Goal: Information Seeking & Learning: Learn about a topic

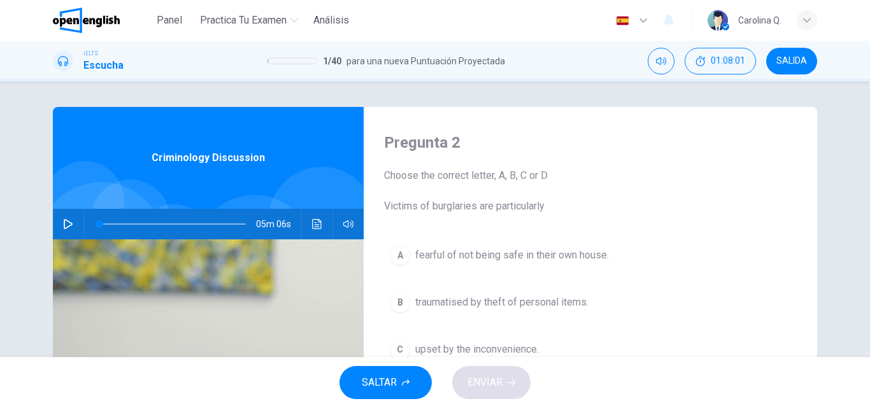
scroll to position [102, 0]
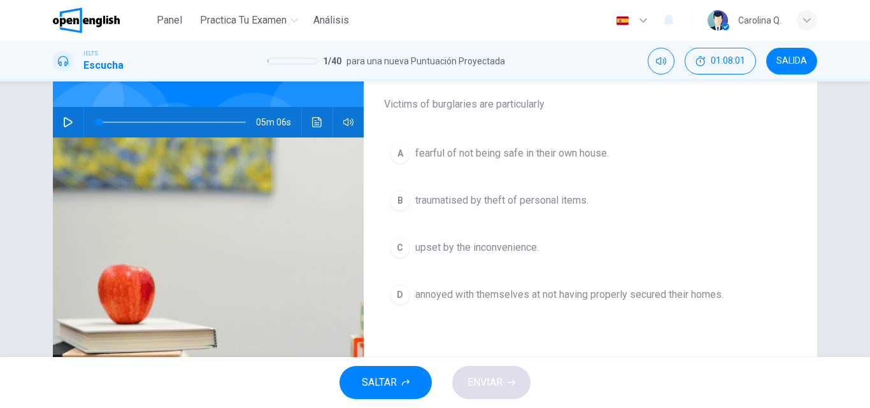
click at [461, 196] on span "traumatised by theft of personal items." at bounding box center [501, 200] width 173 height 15
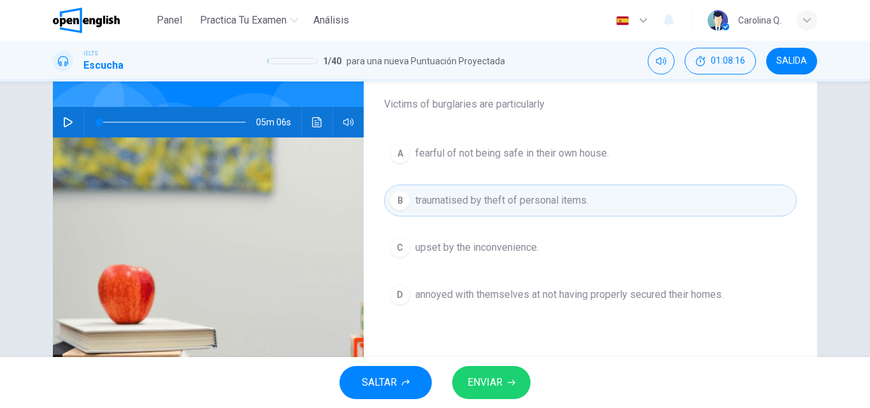
click at [461, 196] on span "traumatised by theft of personal items." at bounding box center [501, 200] width 173 height 15
click at [479, 387] on span "ENVIAR" at bounding box center [485, 383] width 35 height 18
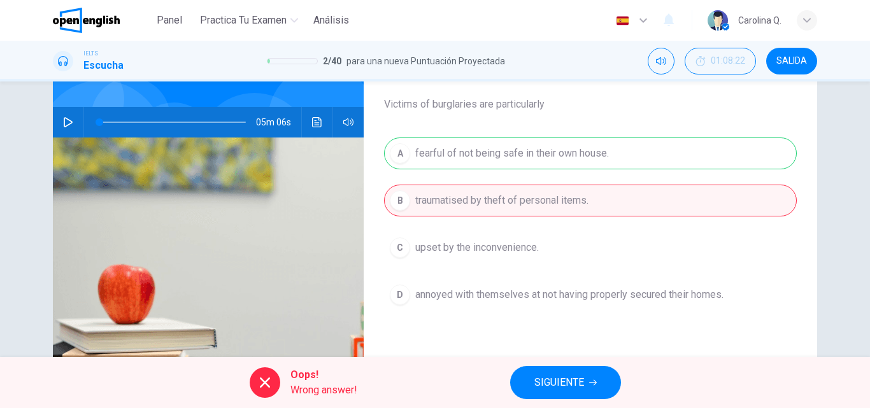
click at [547, 368] on button "SIGUIENTE" at bounding box center [565, 382] width 111 height 33
click at [550, 380] on div "Oops! Wrong answer! SIGUIENTE" at bounding box center [435, 382] width 870 height 51
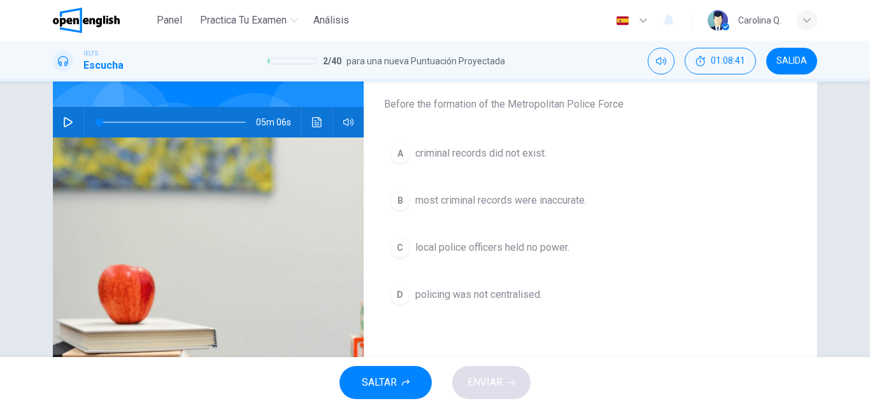
click at [461, 203] on span "most criminal records were inaccurate." at bounding box center [500, 200] width 171 height 15
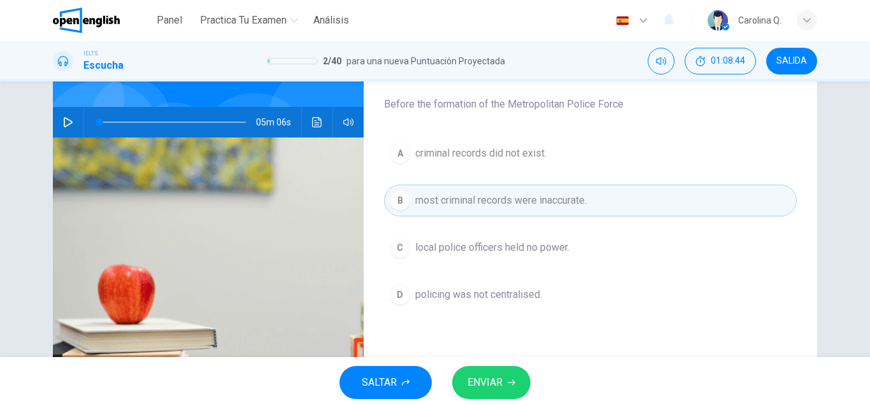
click at [487, 380] on span "ENVIAR" at bounding box center [485, 383] width 35 height 18
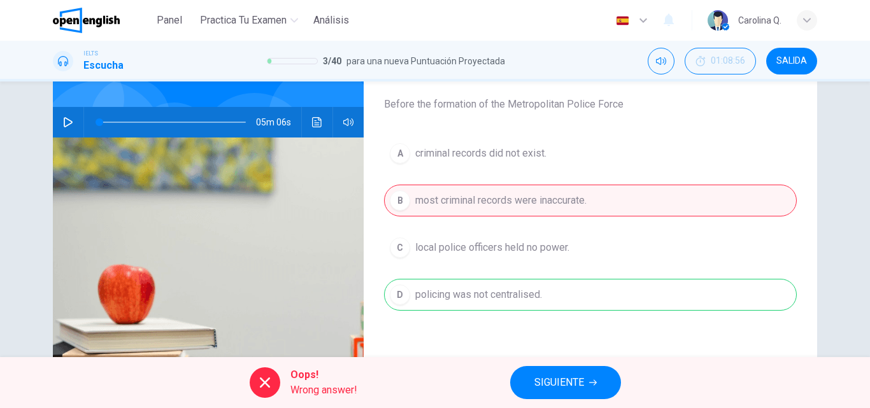
click at [552, 385] on span "SIGUIENTE" at bounding box center [560, 383] width 50 height 18
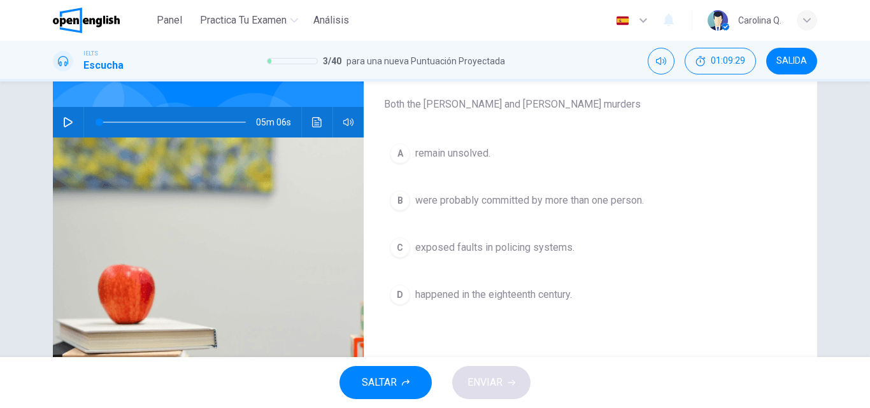
click at [397, 377] on span "SALTAR" at bounding box center [379, 383] width 35 height 18
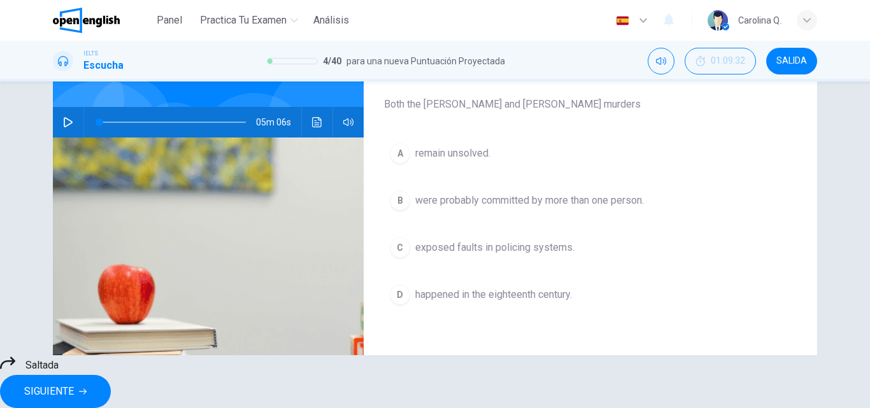
click at [74, 386] on span "SIGUIENTE" at bounding box center [49, 392] width 50 height 18
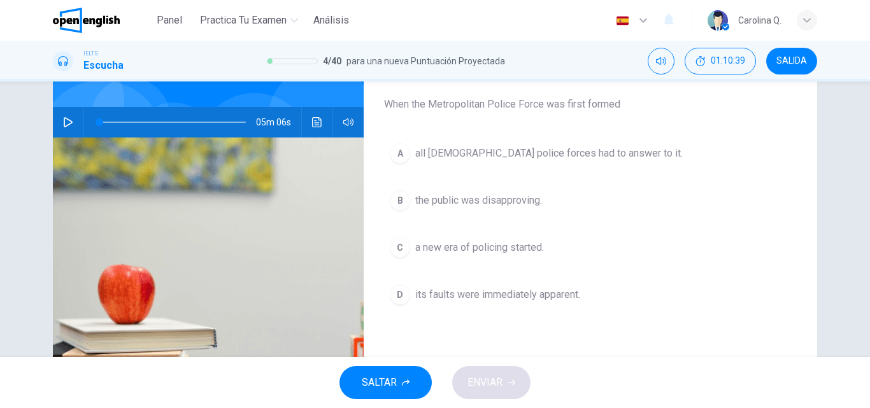
click at [428, 240] on button "C a new era of policing started." at bounding box center [590, 248] width 413 height 32
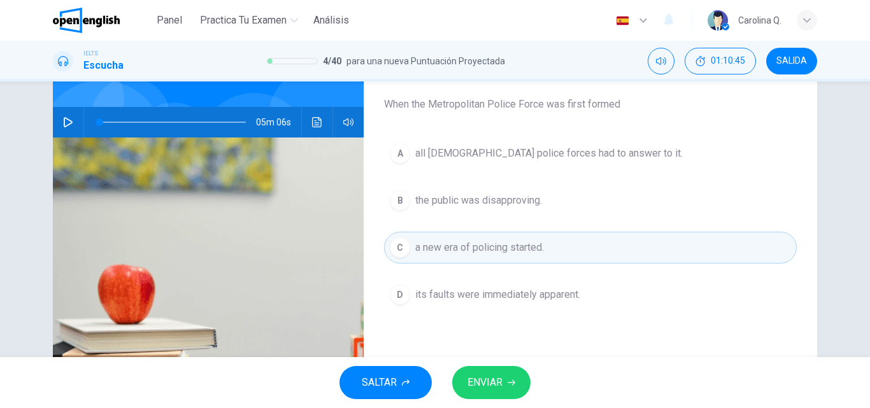
click at [467, 373] on button "ENVIAR" at bounding box center [491, 382] width 78 height 33
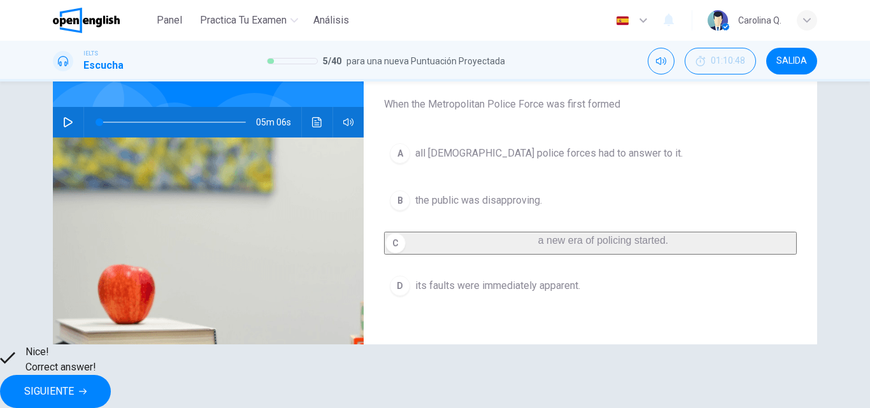
click at [111, 387] on button "SIGUIENTE" at bounding box center [55, 391] width 111 height 33
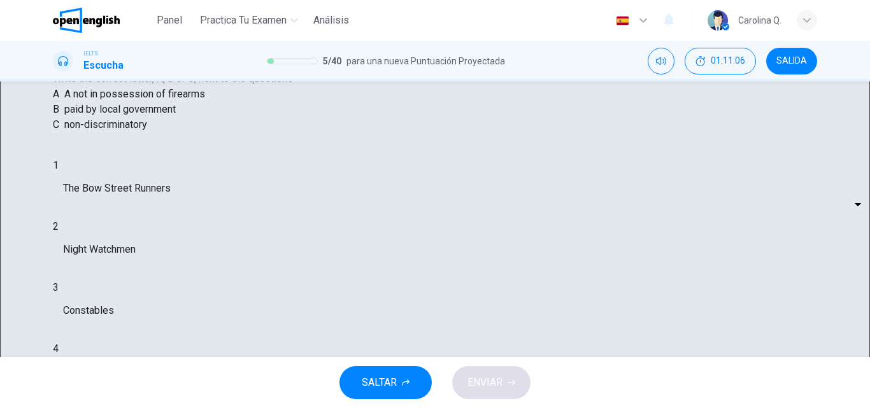
scroll to position [1, 0]
drag, startPoint x: 807, startPoint y: 126, endPoint x: 805, endPoint y: 171, distance: 45.9
click at [507, 171] on div "Pregunta 6 What does the lecturer say about the following? Write the correct le…" at bounding box center [280, 239] width 454 height 469
click at [428, 262] on body "This site uses cookies, as explained in our Privacy Policy . If you agree to th…" at bounding box center [435, 204] width 870 height 408
click at [312, 408] on div at bounding box center [435, 408] width 870 height 0
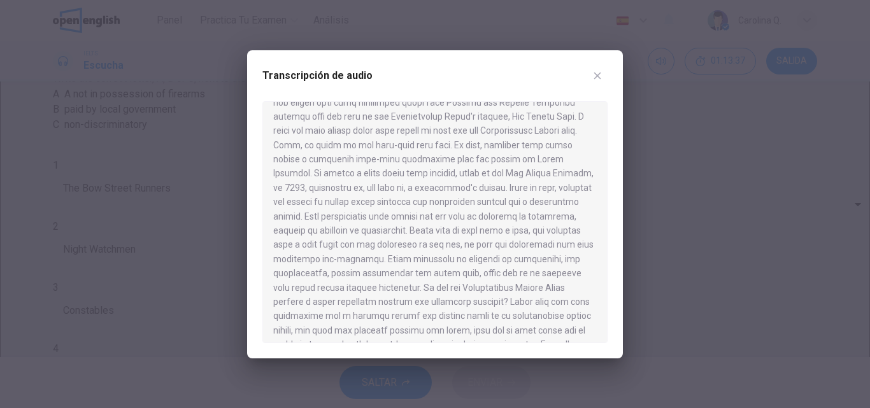
scroll to position [621, 0]
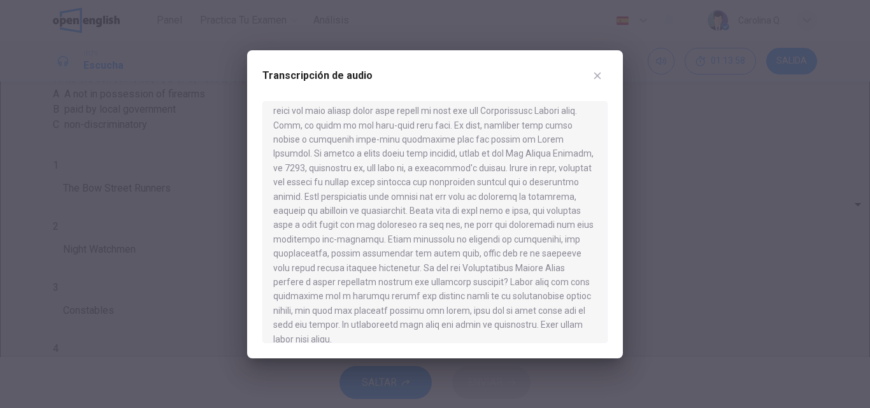
click at [595, 76] on icon "button" at bounding box center [598, 76] width 10 height 10
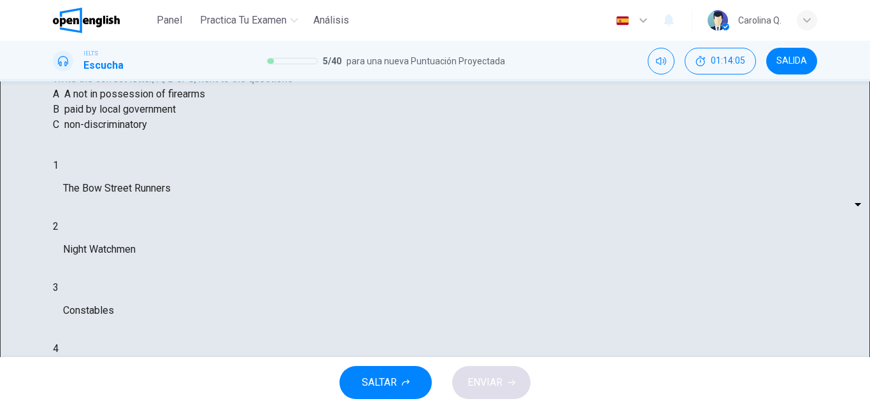
click at [484, 296] on body "This site uses cookies, as explained in our Privacy Policy . If you agree to th…" at bounding box center [435, 204] width 870 height 408
type input "*"
click at [450, 335] on body "This site uses cookies, as explained in our Privacy Policy . If you agree to th…" at bounding box center [435, 204] width 870 height 408
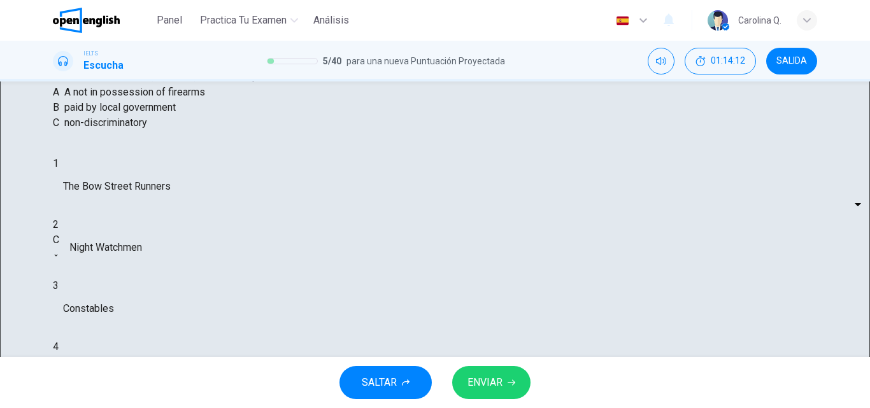
click at [449, 408] on li "A" at bounding box center [435, 415] width 870 height 15
type input "*"
click at [445, 267] on body "This site uses cookies, as explained in our Privacy Policy . If you agree to th…" at bounding box center [435, 204] width 870 height 408
type input "*"
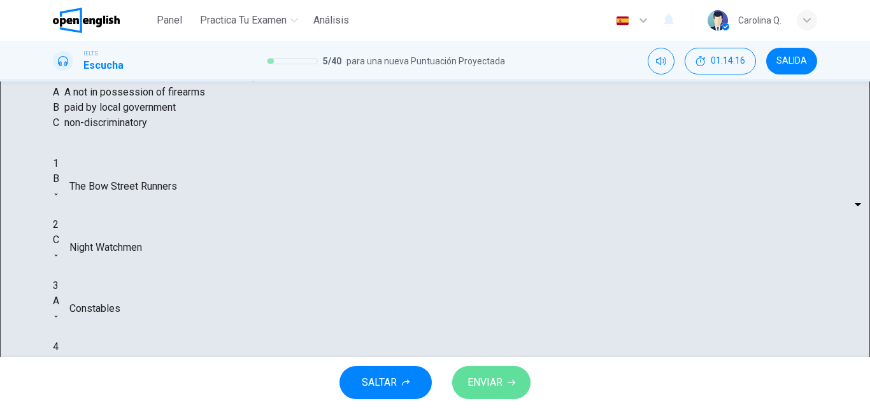
click at [479, 382] on span "ENVIAR" at bounding box center [485, 383] width 35 height 18
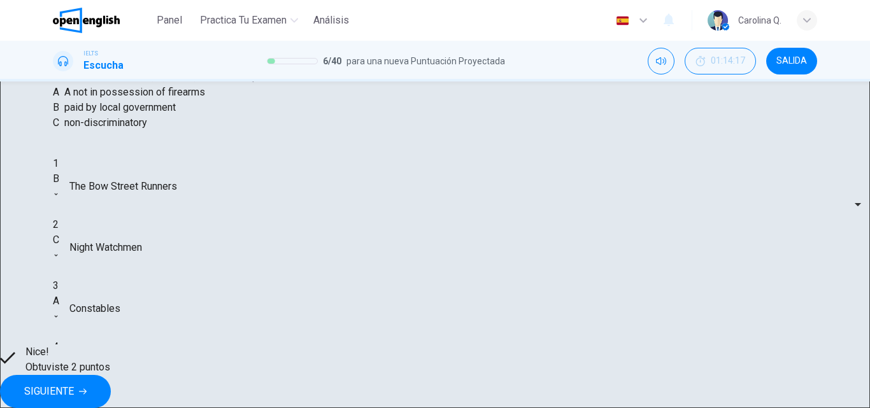
click at [111, 384] on button "SIGUIENTE" at bounding box center [55, 391] width 111 height 33
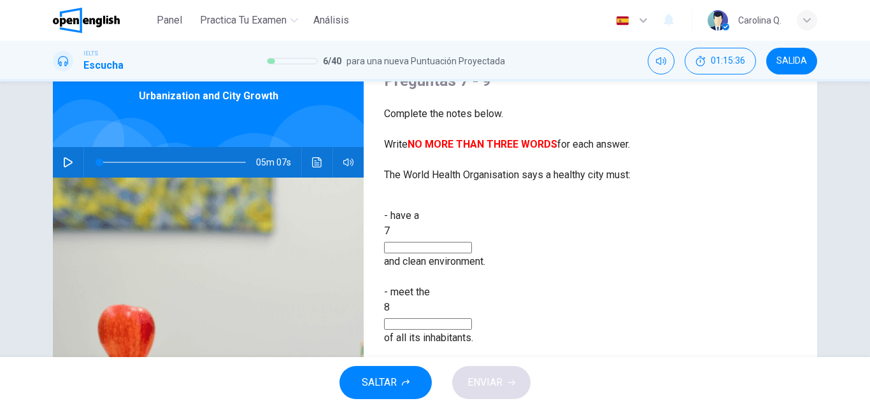
scroll to position [87, 0]
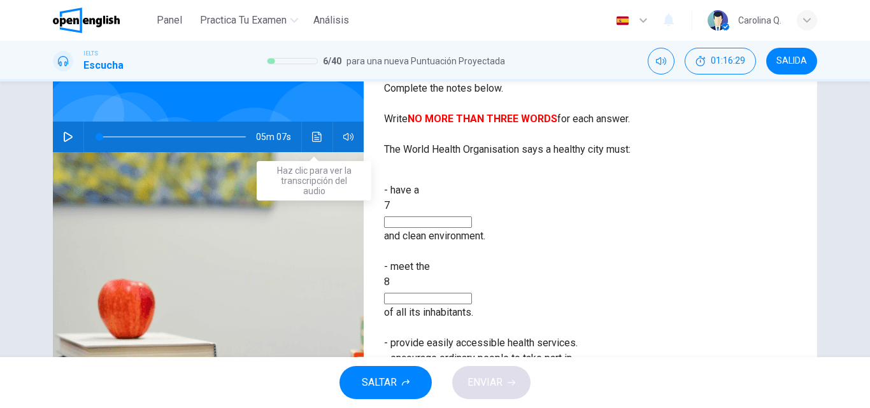
click at [312, 141] on icon "Haz clic para ver la transcripción del audio" at bounding box center [317, 137] width 10 height 10
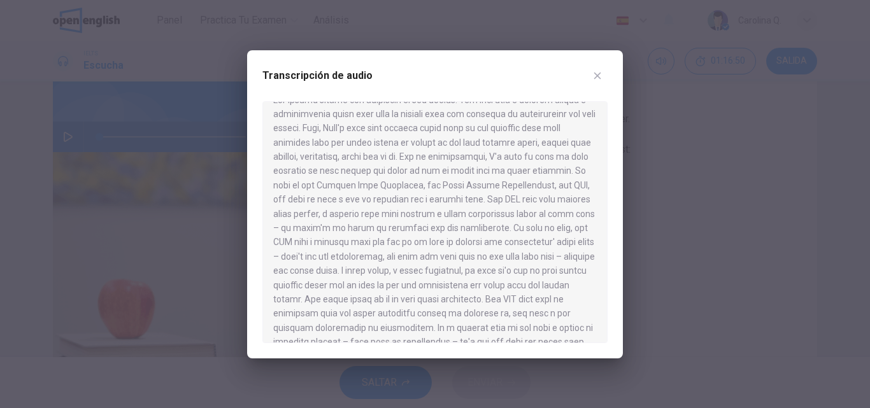
scroll to position [26, 0]
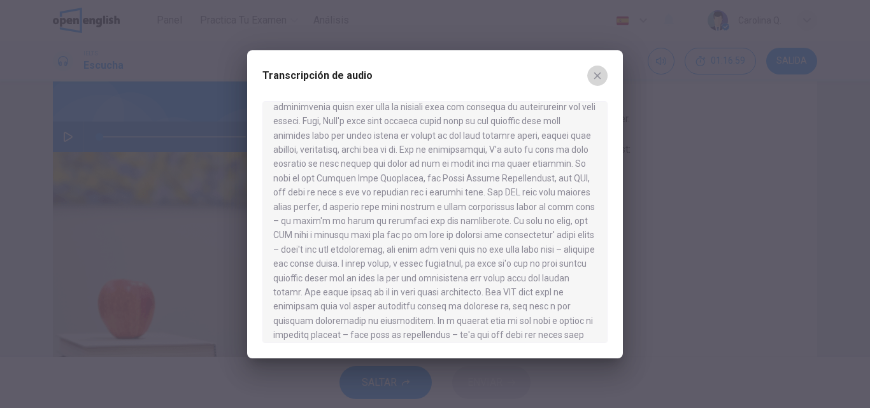
click at [598, 78] on icon "button" at bounding box center [598, 76] width 10 height 10
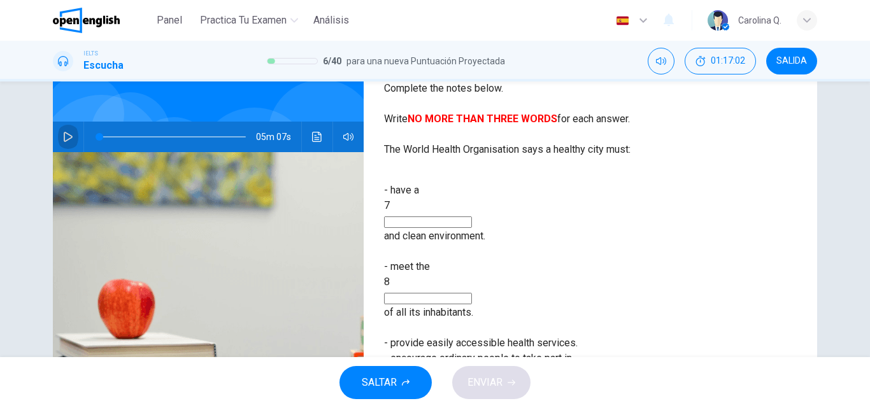
click at [63, 138] on icon "button" at bounding box center [68, 137] width 10 height 10
click at [100, 140] on span at bounding box center [172, 137] width 147 height 18
click at [307, 136] on button "Haz clic para ver la transcripción del audio" at bounding box center [317, 137] width 20 height 31
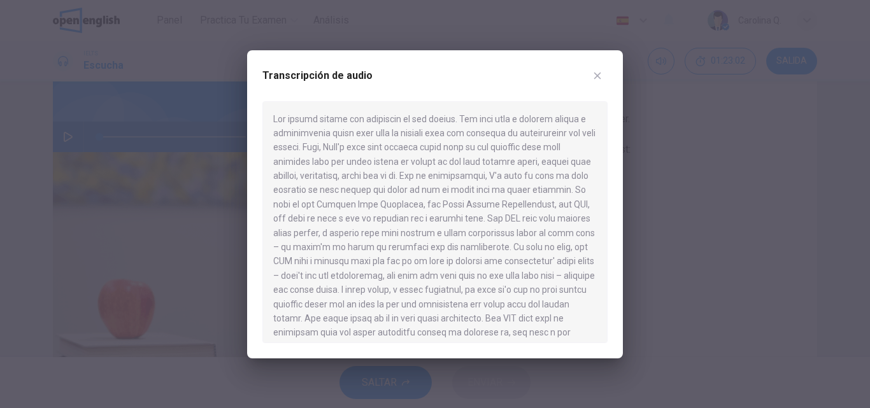
type input "*"
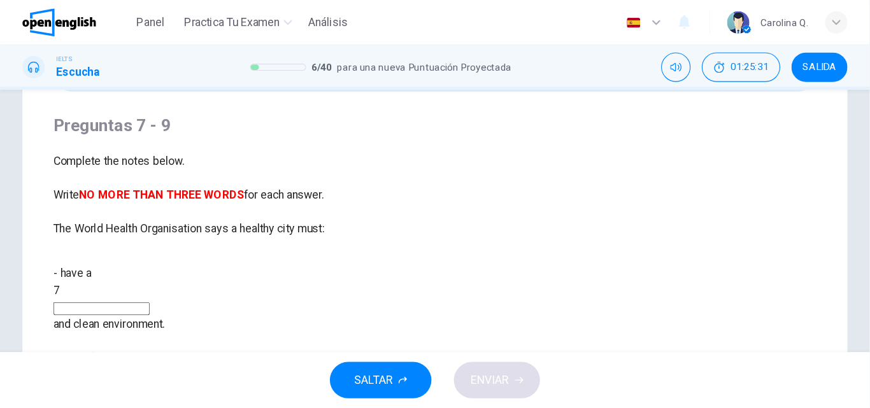
scroll to position [0, 0]
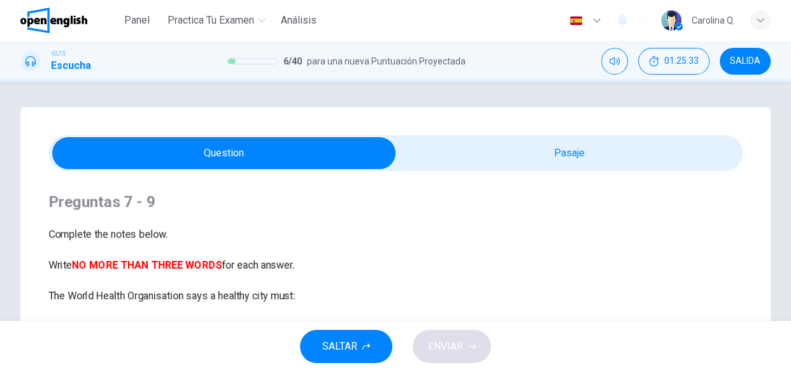
click at [50, 118] on div "Preguntas 7 - 9 Complete the notes below. Write NO MORE THAN THREE WORDS for ea…" at bounding box center [395, 363] width 751 height 512
click at [0, 0] on icon "Haz clic para ver la transcripción del audio" at bounding box center [0, 0] width 0 height 0
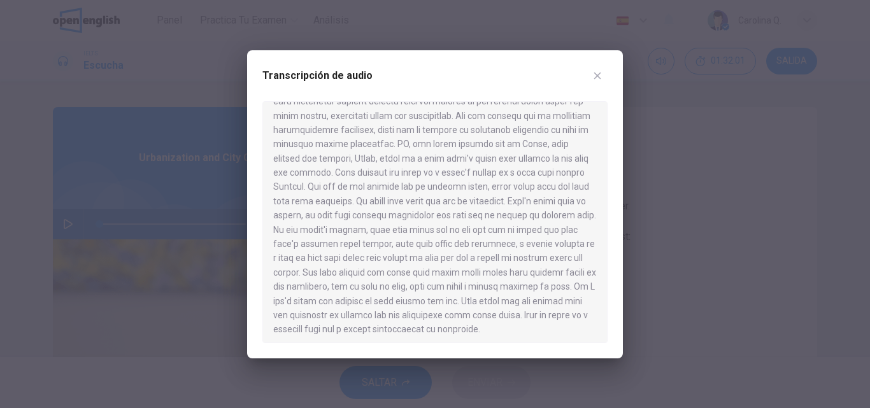
scroll to position [593, 0]
click at [598, 76] on icon "button" at bounding box center [598, 75] width 7 height 7
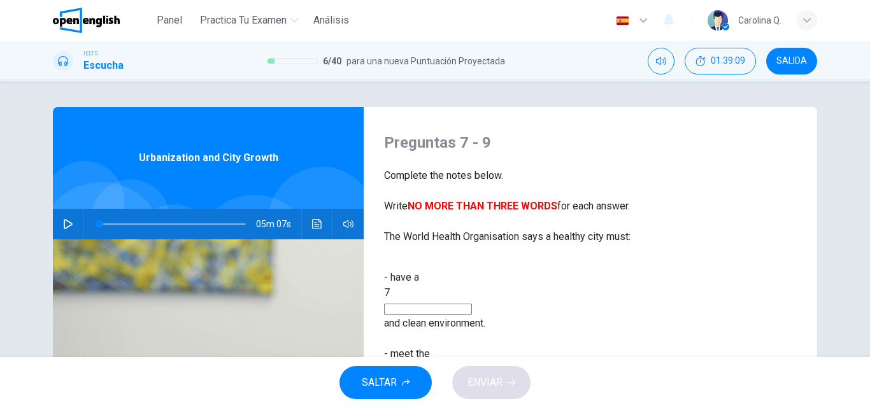
click at [631, 191] on span "Complete the notes below. Write NO MORE THAN THREE WORDS for each answer. The W…" at bounding box center [507, 206] width 247 height 73
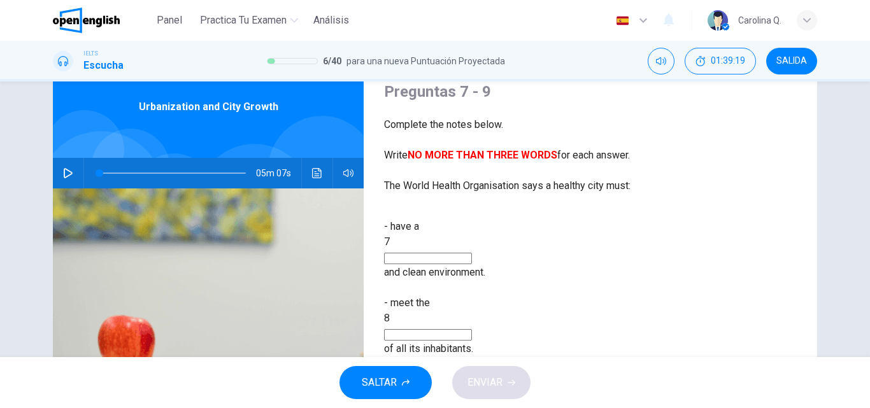
click at [472, 253] on input at bounding box center [428, 258] width 88 height 11
type input "*"
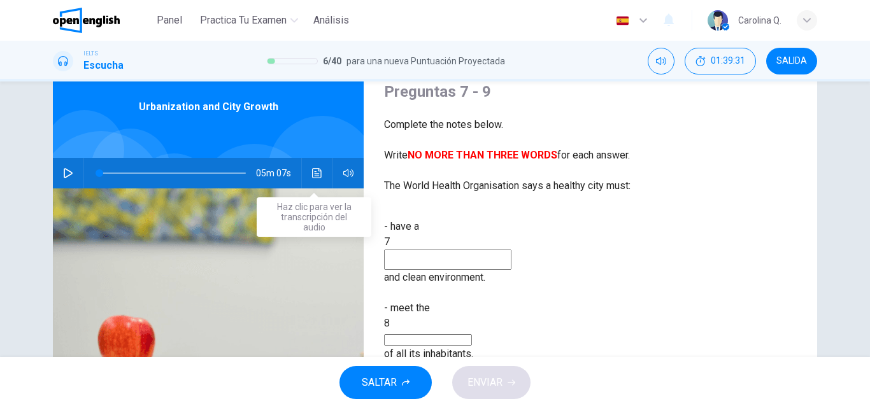
click at [313, 175] on icon "Haz clic para ver la transcripción del audio" at bounding box center [317, 173] width 10 height 10
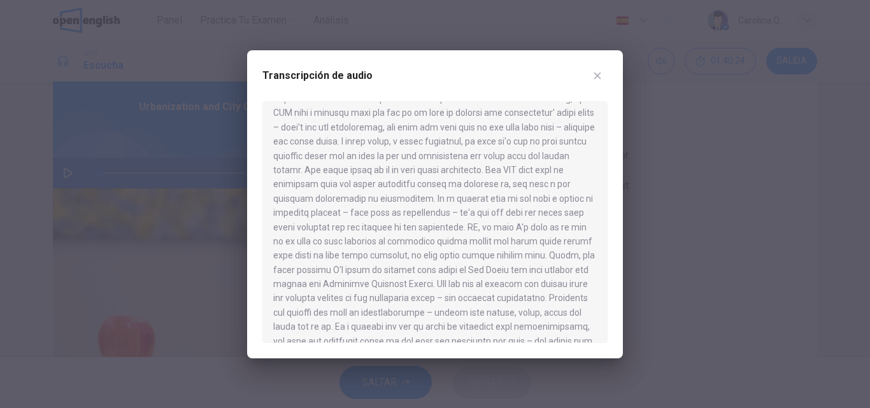
scroll to position [150, 0]
click at [593, 79] on icon "button" at bounding box center [598, 76] width 10 height 10
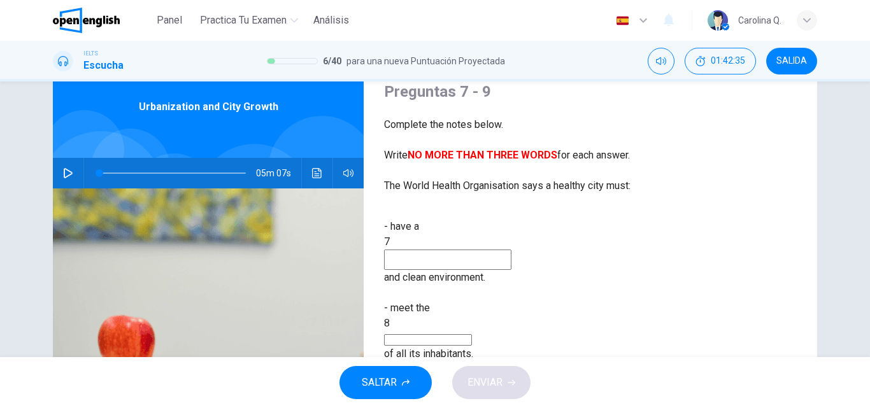
click at [577, 287] on div "- have a 7 and clean environment. - meet the 8 of all its inhabitants. - provid…" at bounding box center [590, 349] width 413 height 260
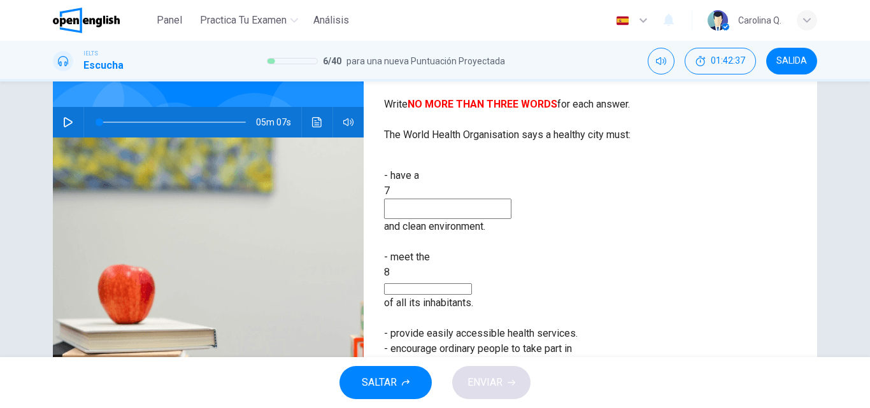
scroll to position [127, 0]
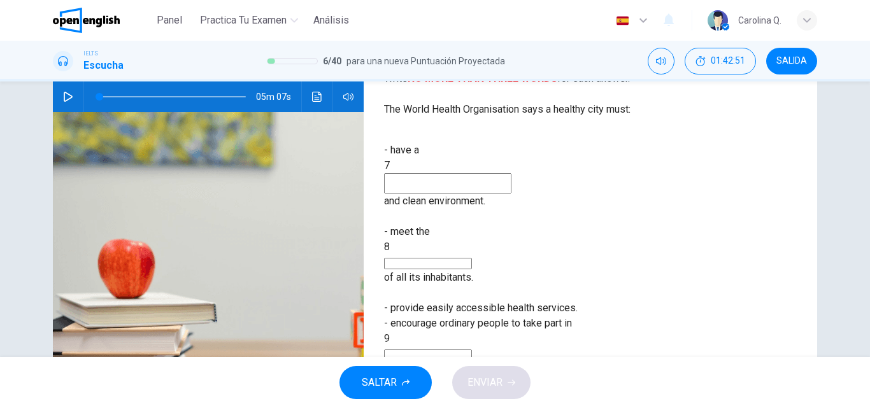
click at [314, 95] on icon "Haz clic para ver la transcripción del audio" at bounding box center [317, 97] width 10 height 10
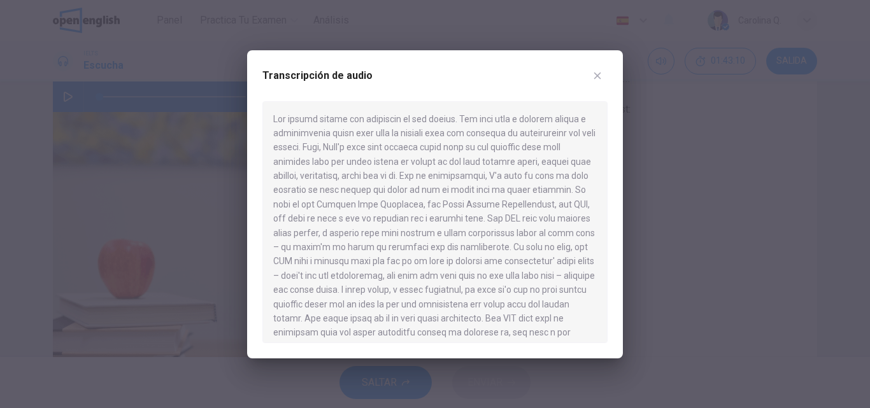
click at [597, 71] on icon "button" at bounding box center [598, 76] width 10 height 10
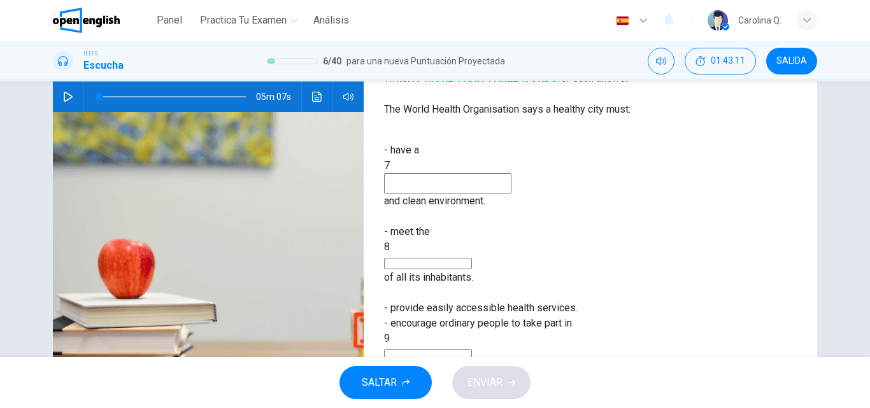
click at [492, 173] on input at bounding box center [447, 183] width 127 height 20
type input "**********"
click at [320, 102] on button "Haz clic para ver la transcripción del audio" at bounding box center [317, 97] width 20 height 31
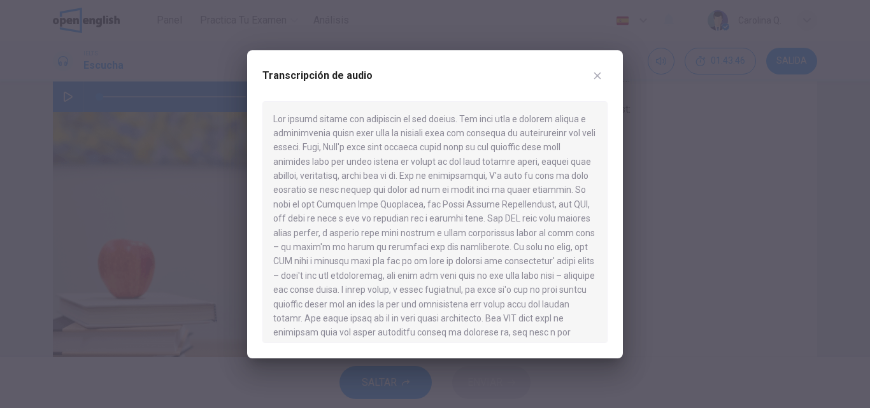
drag, startPoint x: 600, startPoint y: 133, endPoint x: 602, endPoint y: 141, distance: 8.5
click at [602, 141] on div at bounding box center [435, 222] width 345 height 242
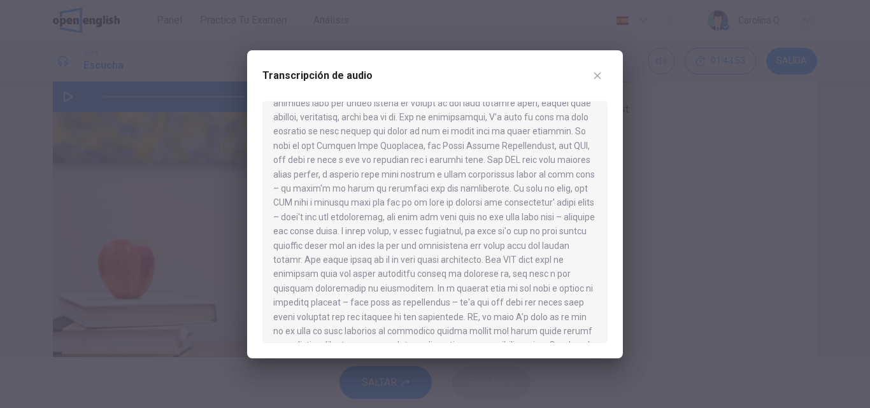
click at [600, 73] on icon "button" at bounding box center [598, 75] width 7 height 7
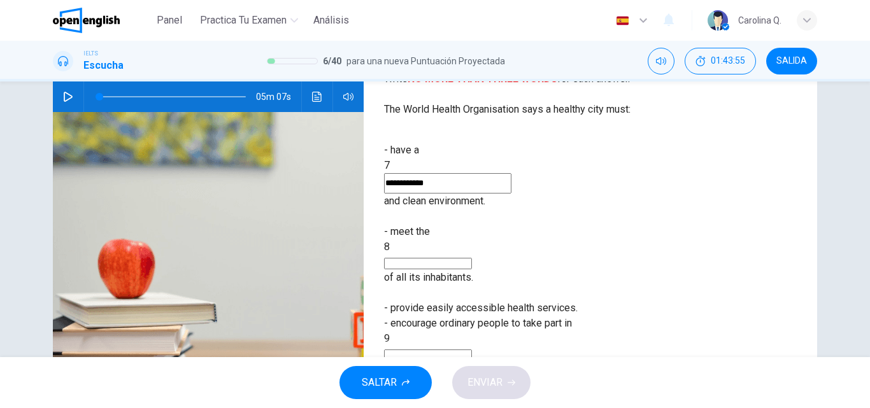
click at [472, 258] on input at bounding box center [428, 263] width 88 height 11
type input "**********"
click at [472, 350] on input at bounding box center [428, 355] width 88 height 11
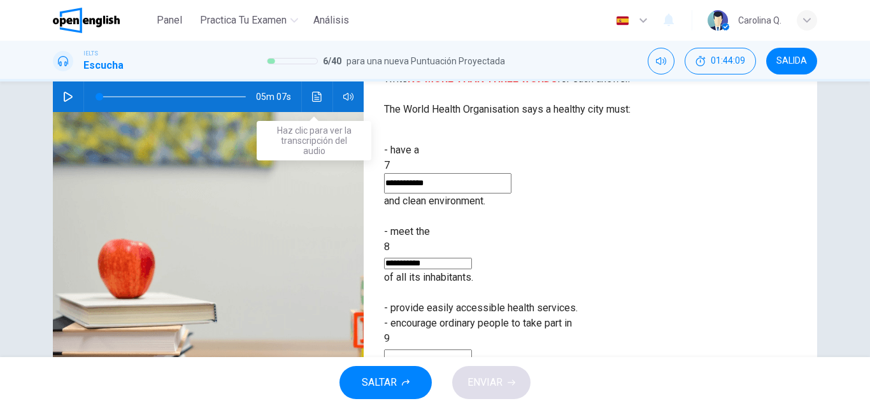
click at [308, 99] on button "Haz clic para ver la transcripción del audio" at bounding box center [317, 97] width 20 height 31
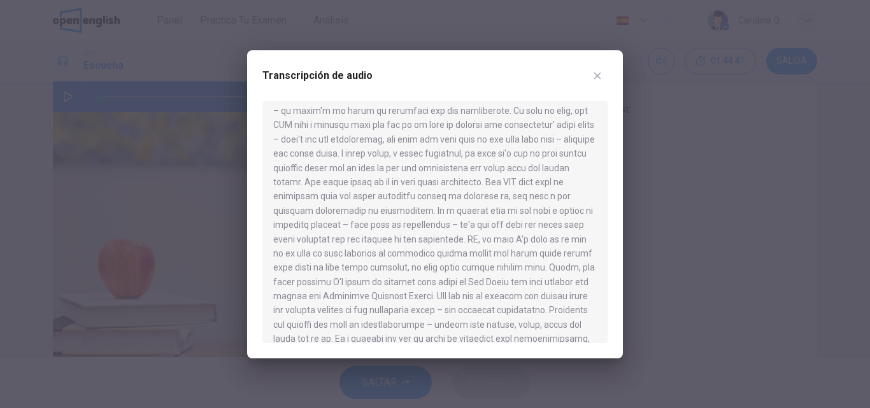
scroll to position [148, 0]
click at [596, 73] on icon "button" at bounding box center [598, 76] width 10 height 10
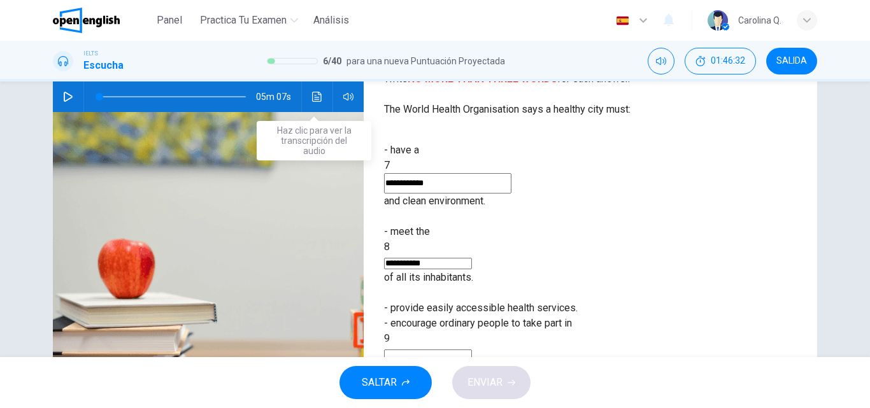
click at [319, 101] on button "Haz clic para ver la transcripción del audio" at bounding box center [317, 97] width 20 height 31
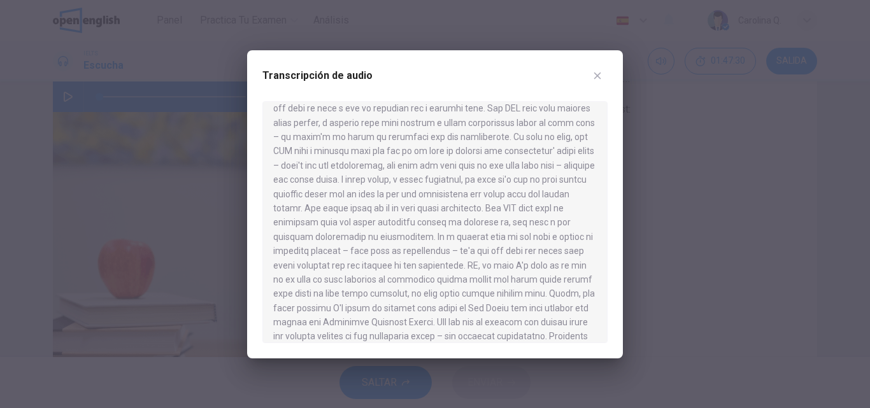
scroll to position [73, 0]
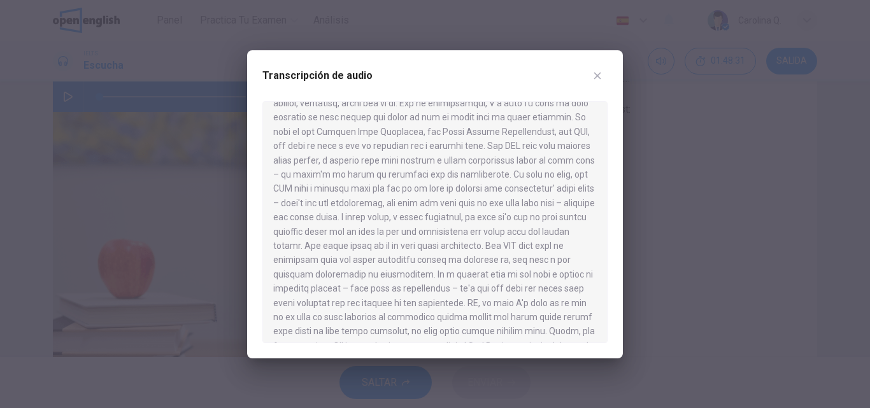
click at [601, 74] on icon "button" at bounding box center [598, 76] width 10 height 10
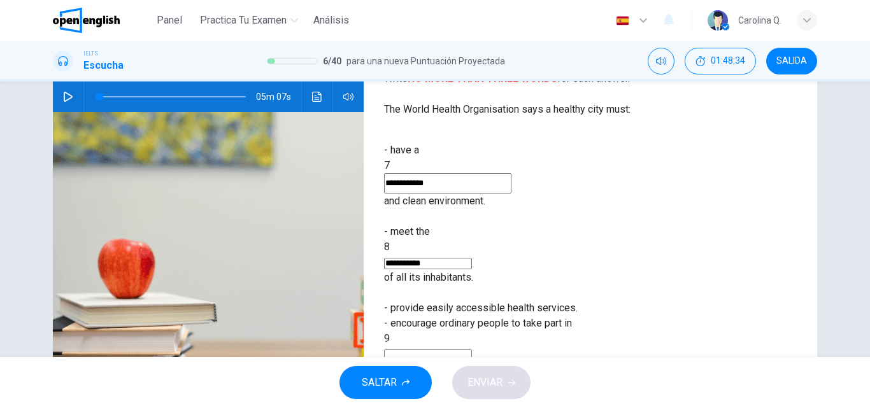
click at [472, 350] on input at bounding box center [428, 355] width 88 height 11
click at [656, 305] on div "**********" at bounding box center [591, 201] width 454 height 443
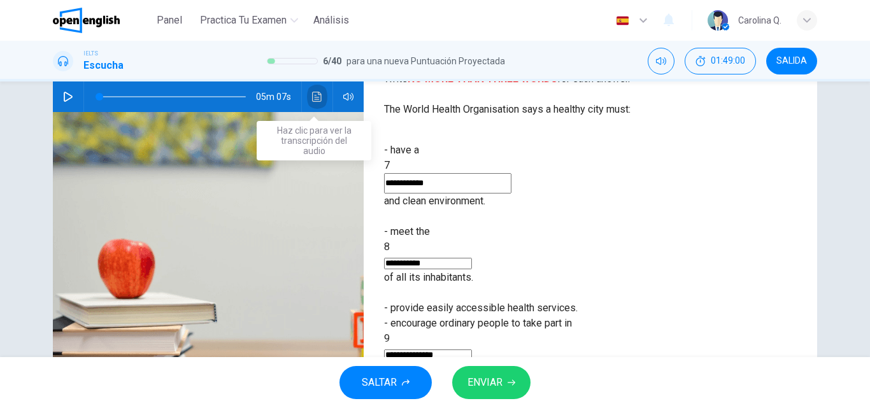
click at [313, 103] on button "Haz clic para ver la transcripción del audio" at bounding box center [317, 97] width 20 height 31
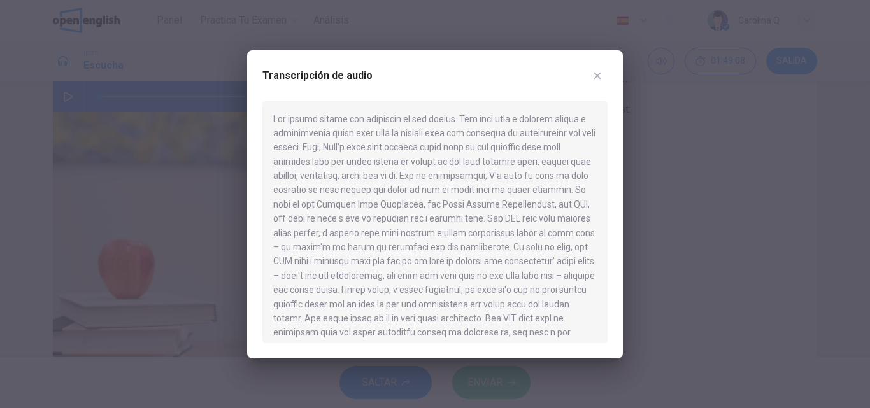
click at [597, 81] on button "button" at bounding box center [598, 76] width 20 height 20
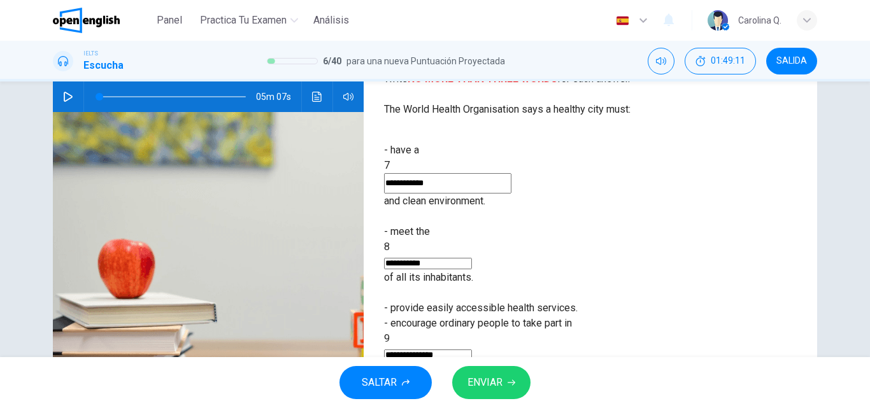
click at [472, 350] on input "**********" at bounding box center [428, 355] width 88 height 11
type input "**********"
click at [499, 376] on span "ENVIAR" at bounding box center [485, 383] width 35 height 18
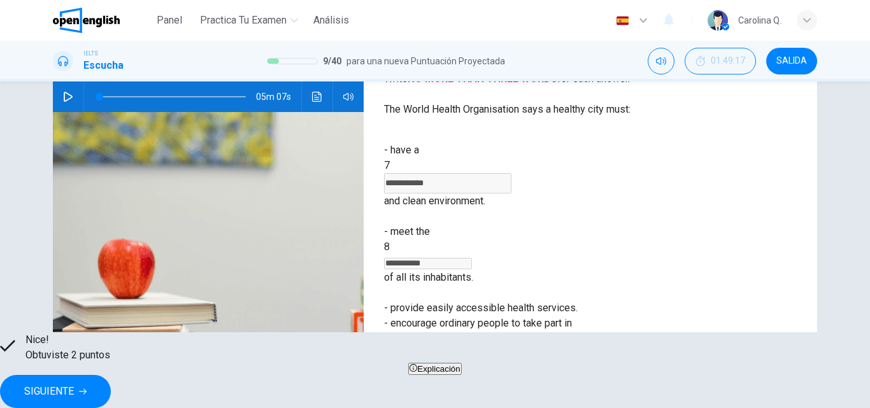
click at [726, 291] on div "**********" at bounding box center [591, 201] width 454 height 443
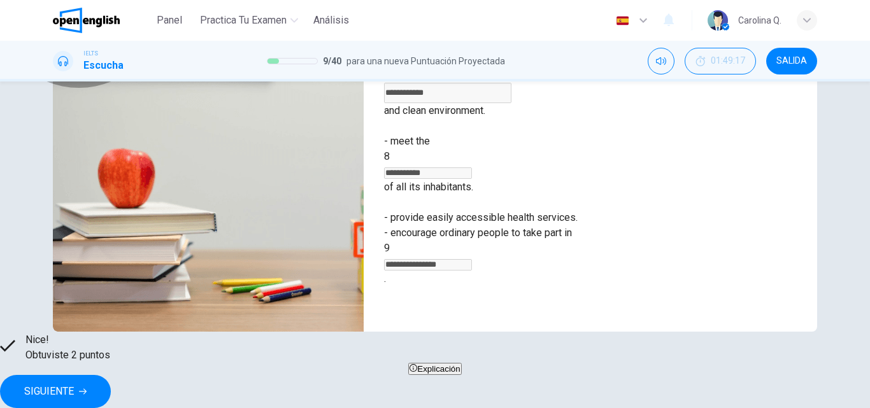
click at [461, 369] on button "Explicación" at bounding box center [434, 369] width 53 height 12
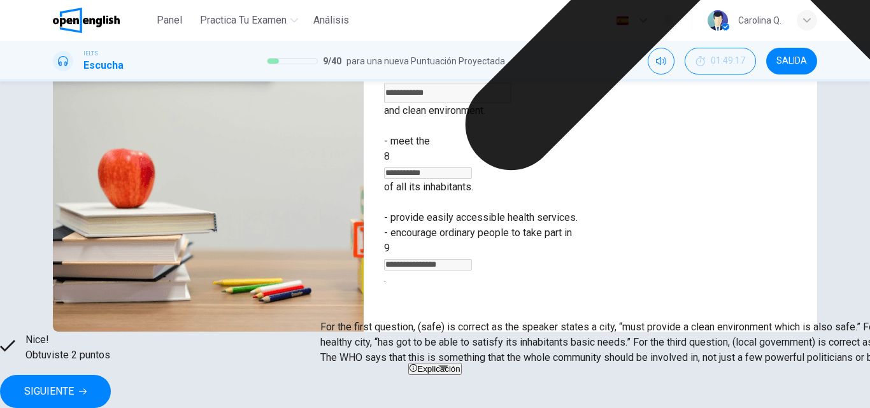
click at [610, 263] on div "**********" at bounding box center [591, 110] width 454 height 443
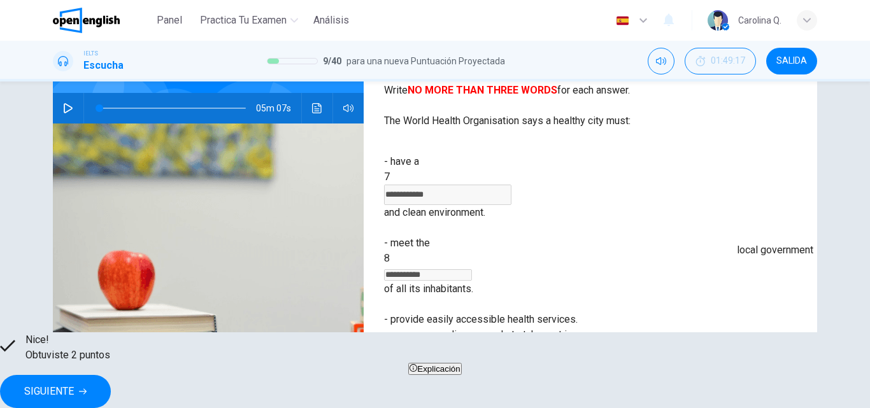
scroll to position [141, 0]
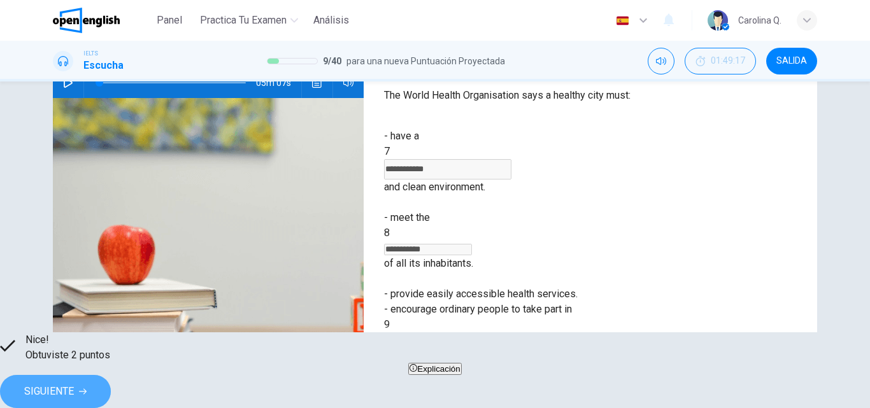
click at [74, 387] on span "SIGUIENTE" at bounding box center [49, 392] width 50 height 18
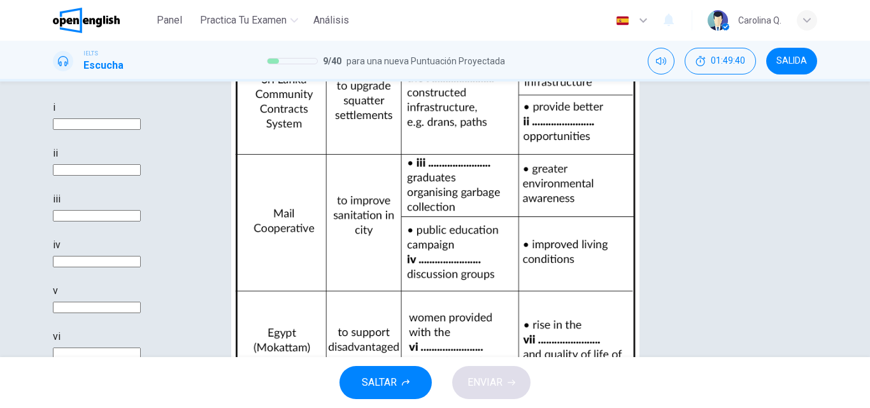
click at [507, 75] on div "Clic para zoom" at bounding box center [280, 66] width 454 height 15
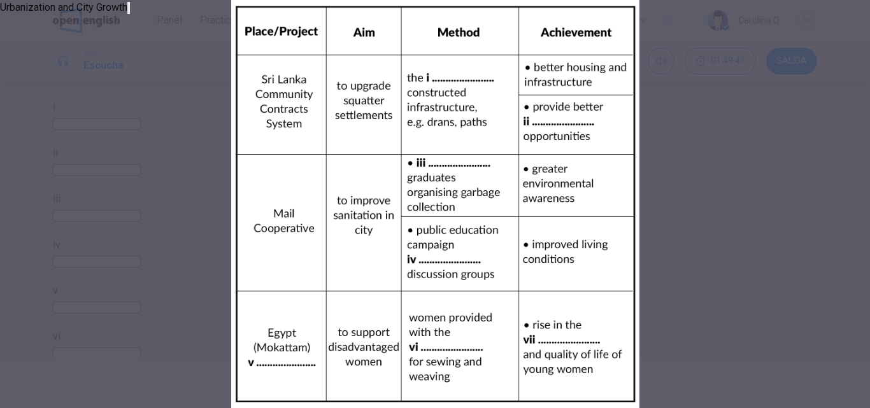
click at [806, 188] on img at bounding box center [435, 204] width 870 height 408
click at [129, 11] on icon "button" at bounding box center [129, 11] width 0 height 0
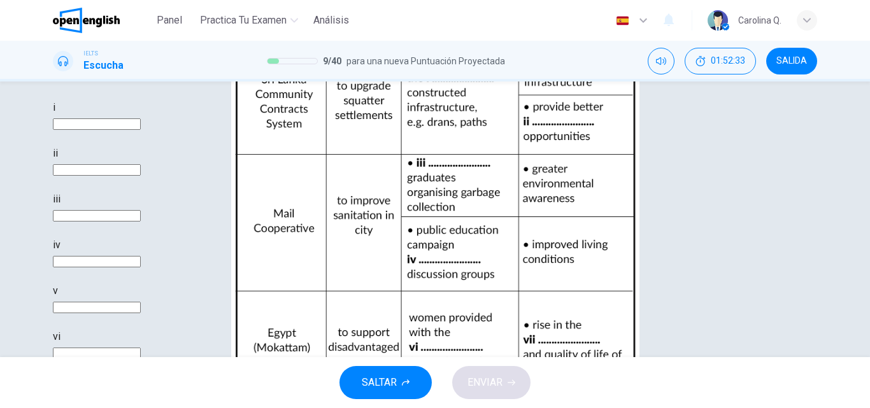
scroll to position [149, 0]
click at [141, 130] on input at bounding box center [97, 124] width 88 height 11
click at [507, 75] on div "Clic para zoom" at bounding box center [280, 66] width 454 height 15
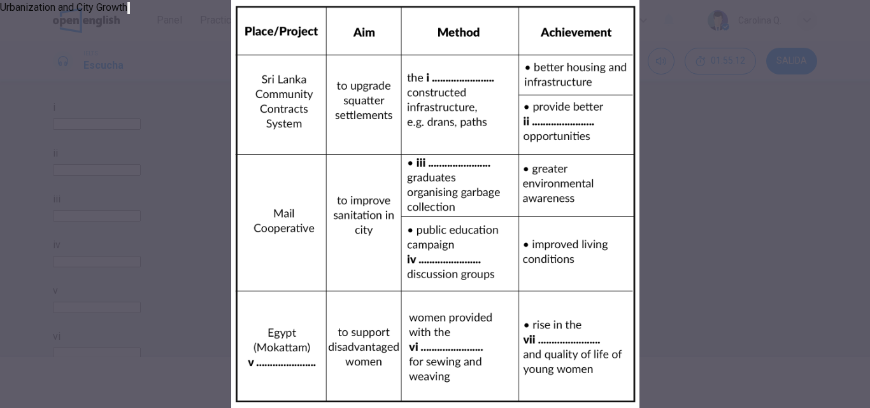
click at [129, 11] on icon "button" at bounding box center [129, 11] width 0 height 0
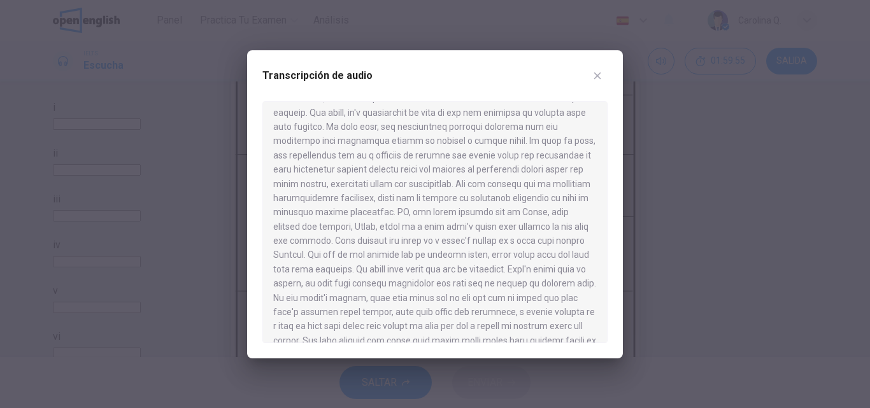
scroll to position [527, 0]
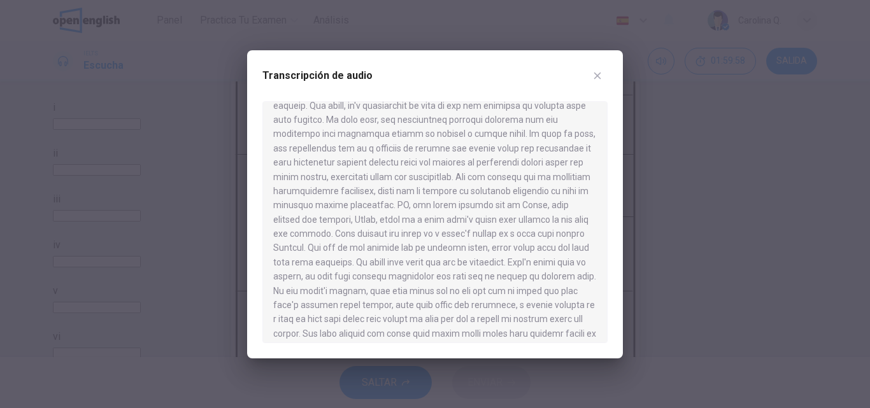
click at [594, 78] on icon "button" at bounding box center [598, 76] width 10 height 10
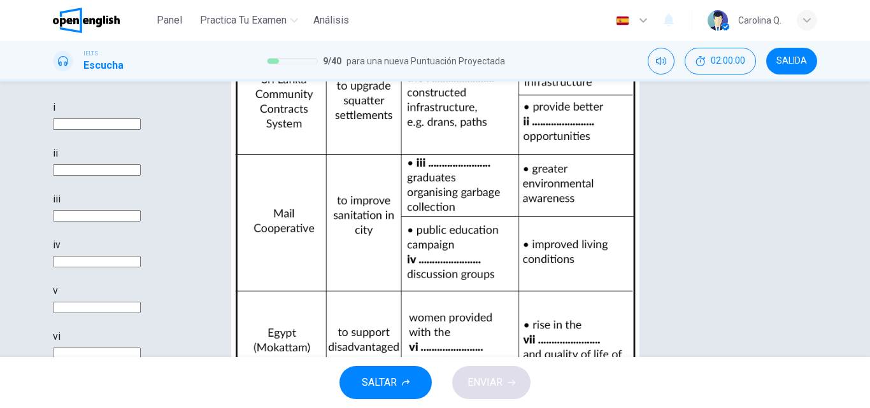
click at [507, 75] on div "Clic para zoom" at bounding box center [280, 66] width 454 height 15
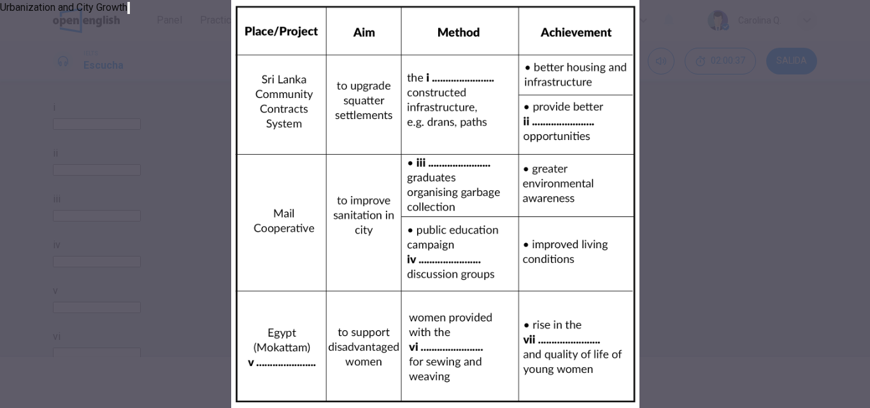
click at [141, 23] on icon "button" at bounding box center [136, 18] width 9 height 9
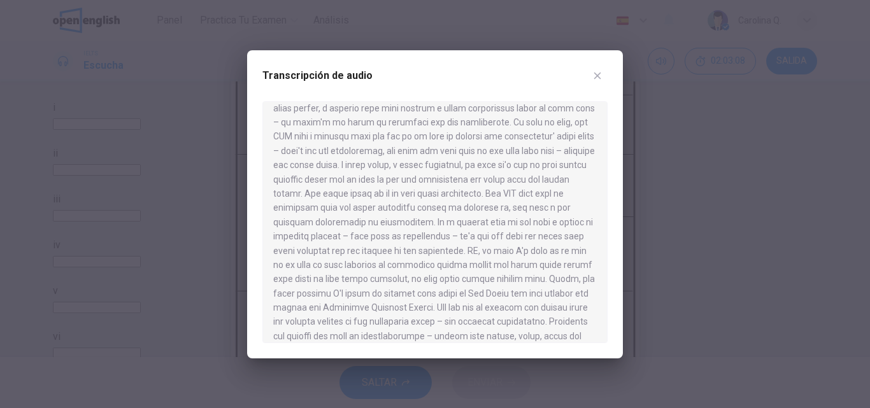
scroll to position [7, 0]
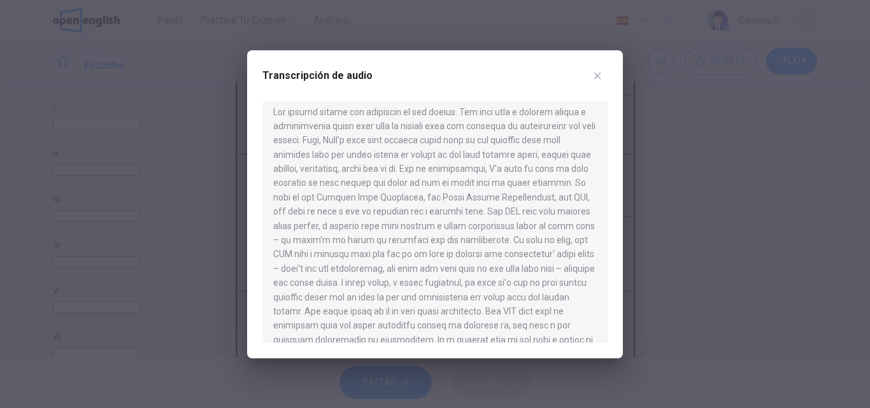
drag, startPoint x: 593, startPoint y: 148, endPoint x: 593, endPoint y: 161, distance: 12.7
click at [593, 161] on div at bounding box center [435, 222] width 345 height 242
click at [596, 73] on icon "button" at bounding box center [598, 76] width 10 height 10
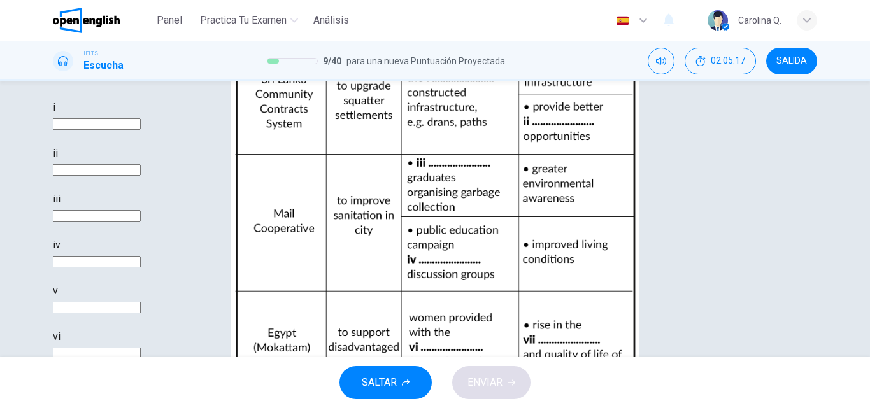
click at [141, 130] on input at bounding box center [97, 124] width 88 height 11
click at [141, 222] on input at bounding box center [97, 215] width 88 height 11
type input "**********"
click at [141, 268] on input at bounding box center [97, 261] width 88 height 11
type input "**********"
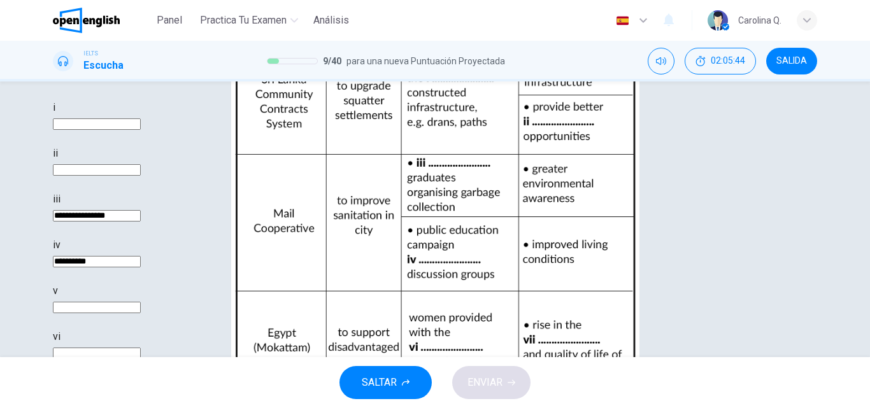
click at [507, 242] on div "**********" at bounding box center [280, 265] width 454 height 331
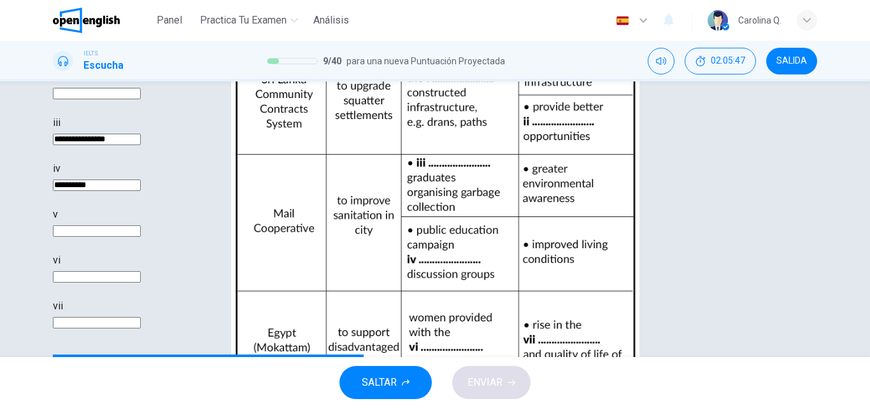
click at [141, 226] on input at bounding box center [97, 231] width 88 height 11
click at [141, 227] on input "**********" at bounding box center [97, 231] width 88 height 11
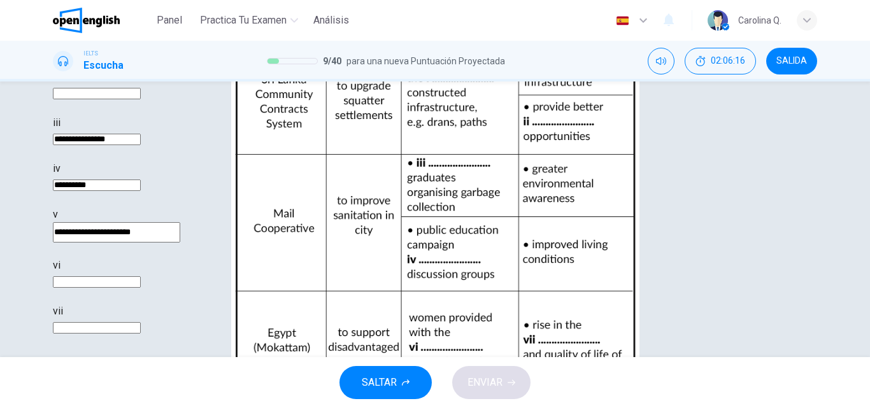
type input "**********"
click at [141, 277] on input at bounding box center [97, 282] width 88 height 11
click at [141, 99] on input at bounding box center [97, 93] width 88 height 11
type input "****"
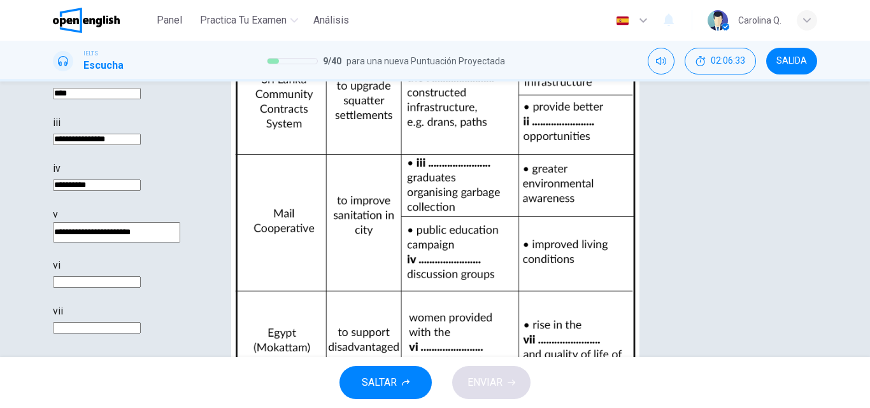
click at [141, 277] on input at bounding box center [97, 282] width 88 height 11
type input "*********"
click at [365, 135] on div "**********" at bounding box center [435, 346] width 765 height 914
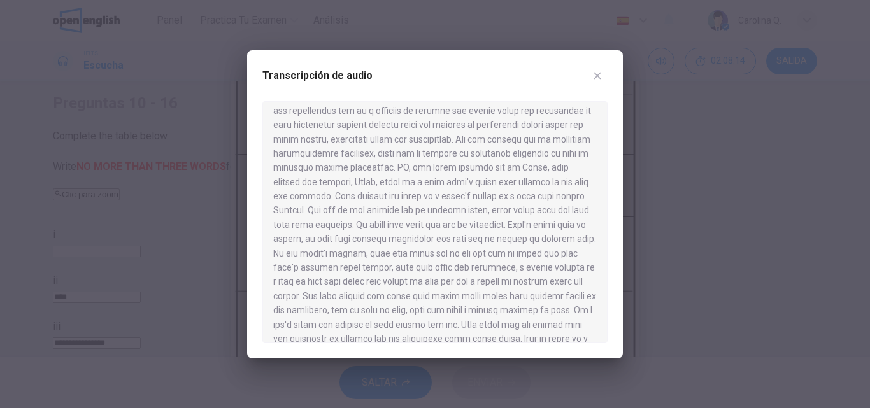
scroll to position [569, 0]
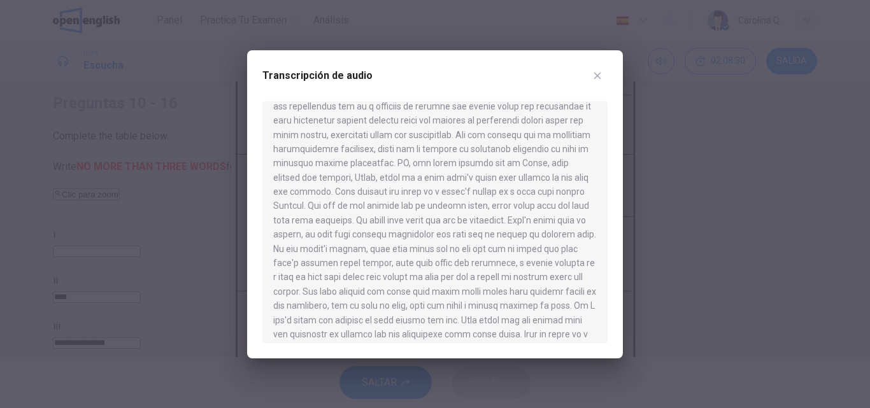
drag, startPoint x: 609, startPoint y: 282, endPoint x: 610, endPoint y: 292, distance: 10.2
click at [610, 292] on div "Transcripción de audio" at bounding box center [435, 204] width 376 height 308
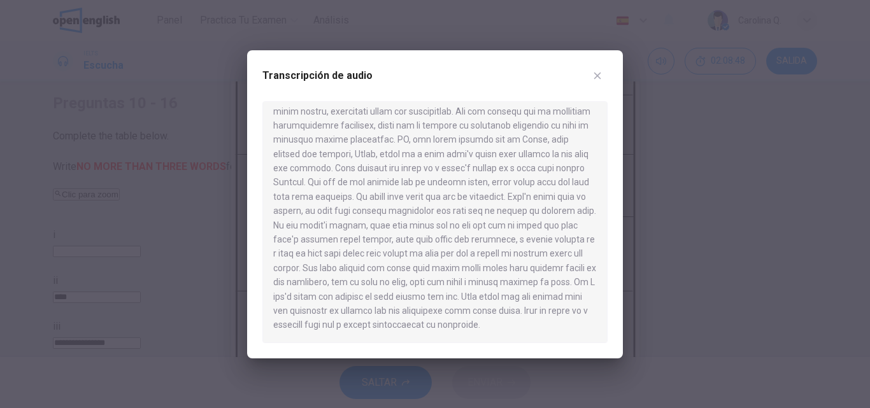
click at [594, 73] on icon "button" at bounding box center [598, 76] width 10 height 10
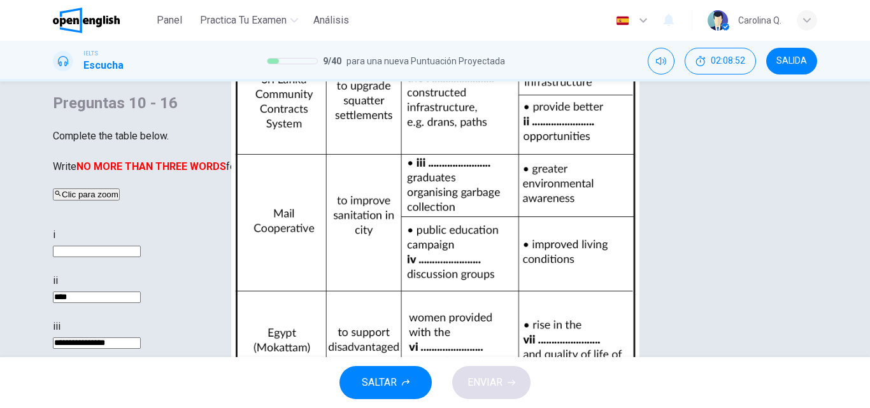
click at [507, 307] on div "**********" at bounding box center [280, 395] width 454 height 336
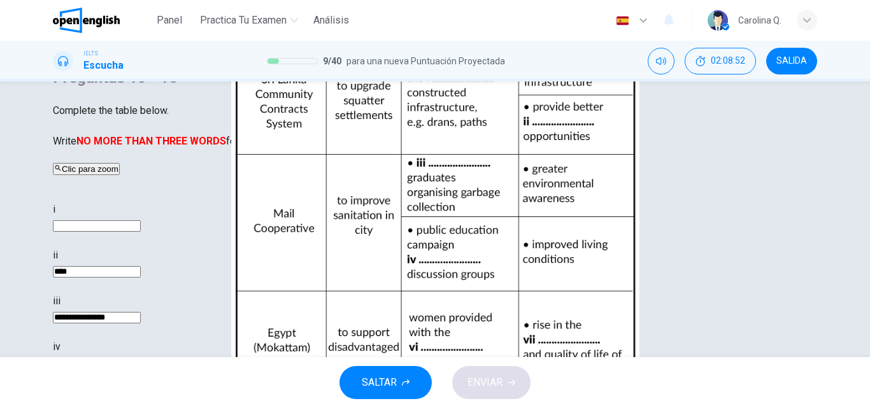
scroll to position [218, 0]
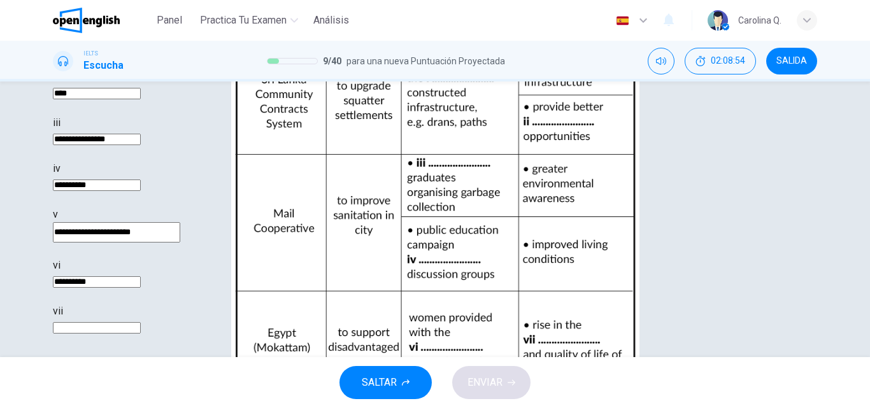
click at [141, 322] on input at bounding box center [97, 327] width 88 height 11
type input "*"
click at [507, 266] on div "vi *********" at bounding box center [280, 273] width 454 height 31
click at [141, 54] on input at bounding box center [97, 47] width 88 height 11
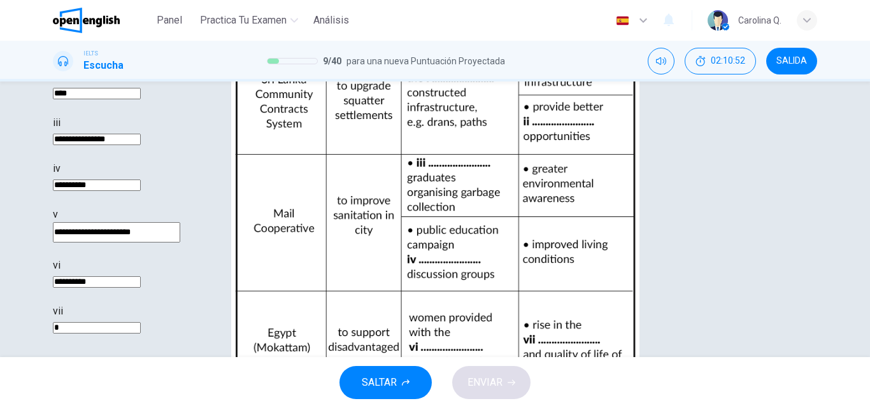
click at [141, 54] on input at bounding box center [97, 47] width 88 height 11
type input "**********"
click at [491, 390] on span "ENVIAR" at bounding box center [485, 383] width 35 height 18
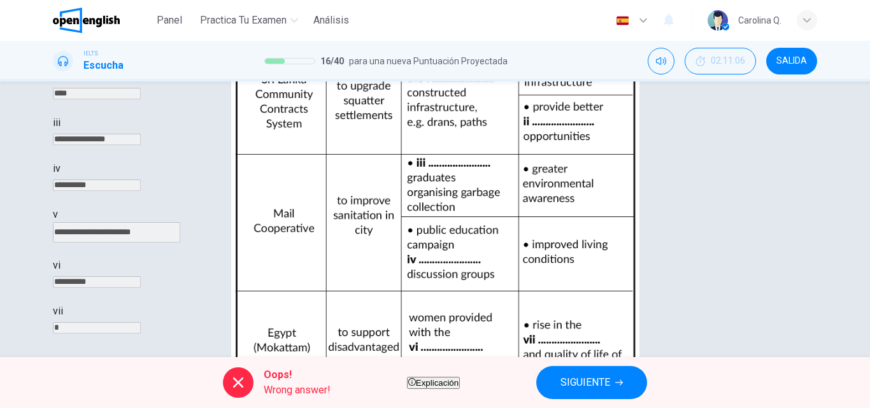
click at [507, 54] on div "**********" at bounding box center [280, 39] width 454 height 31
click at [452, 382] on span "Explicación" at bounding box center [437, 384] width 43 height 10
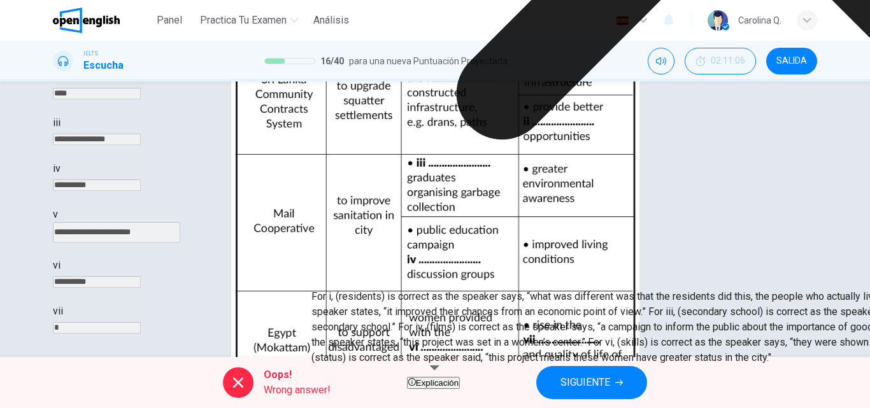
click at [610, 380] on span "SIGUIENTE" at bounding box center [586, 383] width 50 height 18
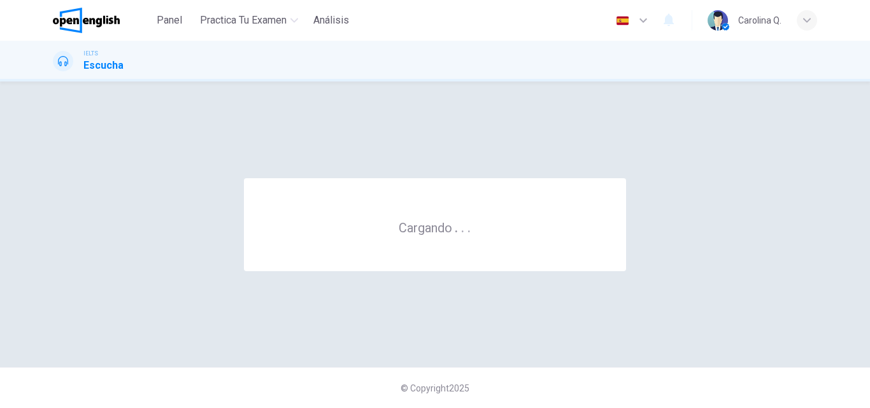
scroll to position [0, 0]
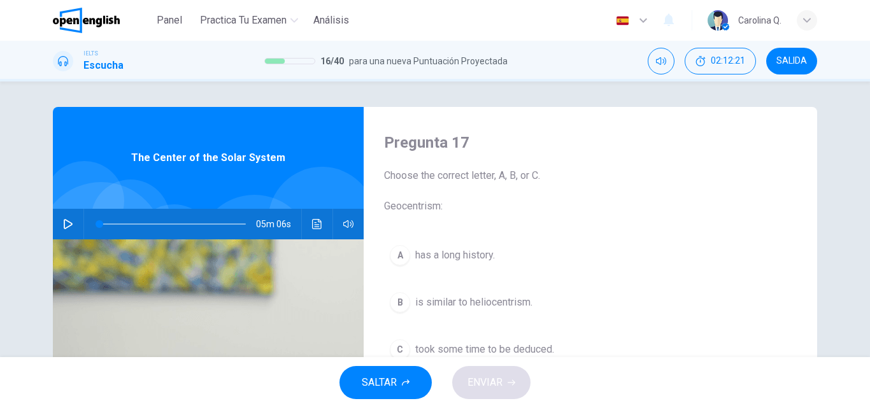
click at [63, 222] on icon "button" at bounding box center [68, 224] width 10 height 10
click at [315, 223] on icon "Haz clic para ver la transcripción del audio" at bounding box center [317, 224] width 10 height 10
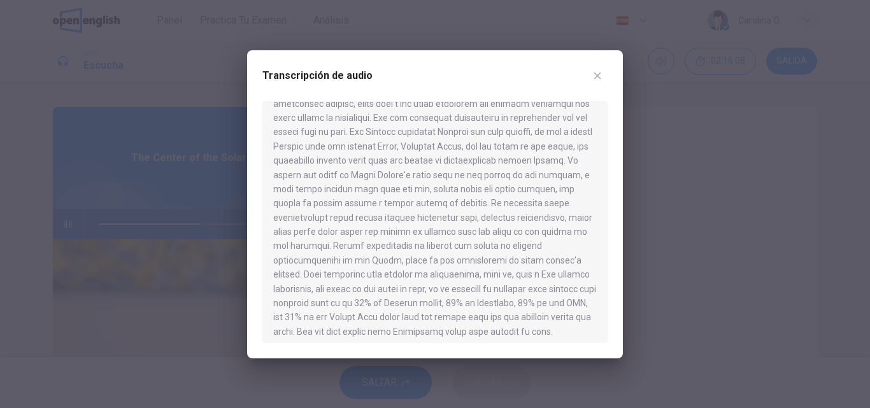
scroll to position [520, 0]
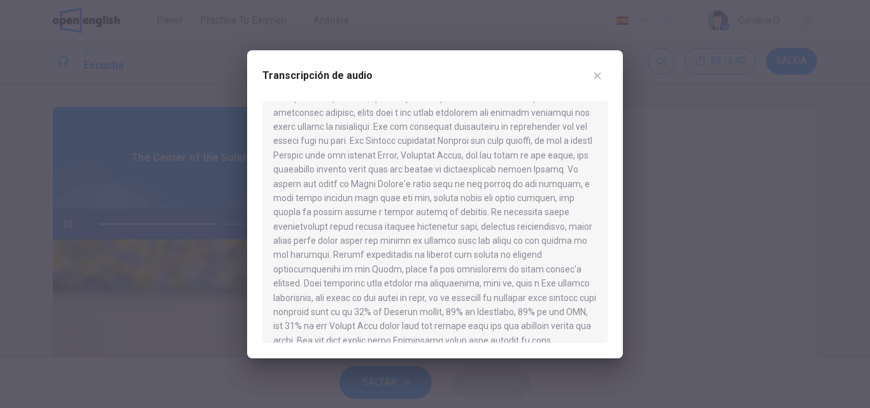
drag, startPoint x: 607, startPoint y: 289, endPoint x: 607, endPoint y: 301, distance: 11.5
click at [607, 301] on div at bounding box center [435, 222] width 345 height 242
click at [596, 75] on icon "button" at bounding box center [598, 76] width 10 height 10
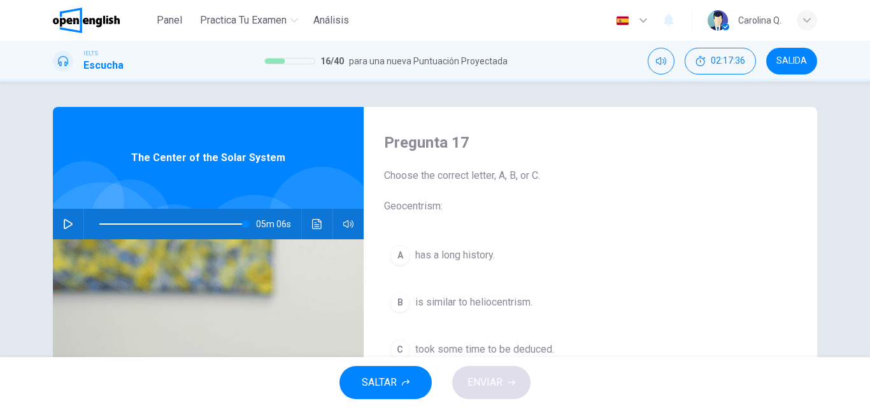
type input "*"
click at [649, 183] on span "Choose the correct letter, A, B, or C. Geocentrism:" at bounding box center [590, 191] width 413 height 46
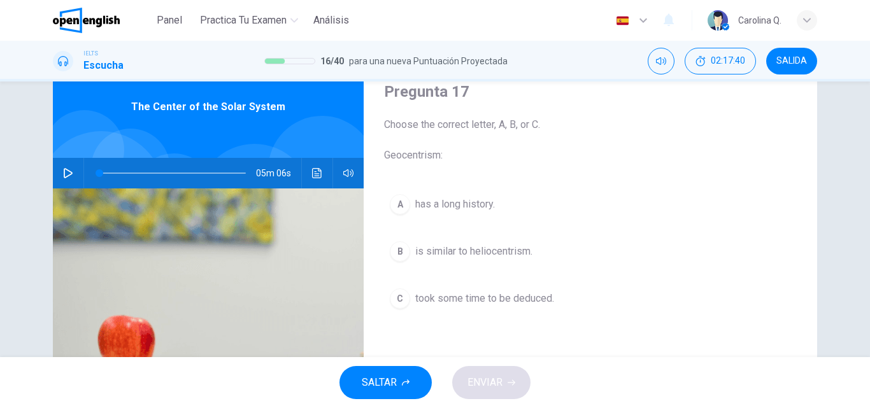
scroll to position [76, 0]
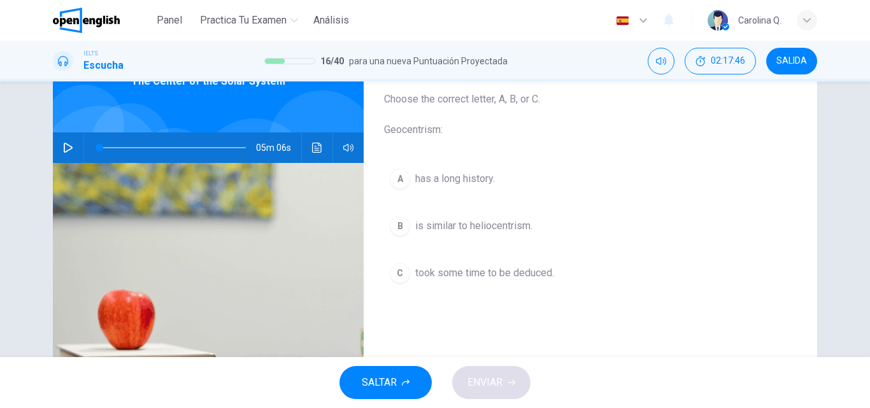
click at [483, 171] on span "has a long history." at bounding box center [455, 178] width 80 height 15
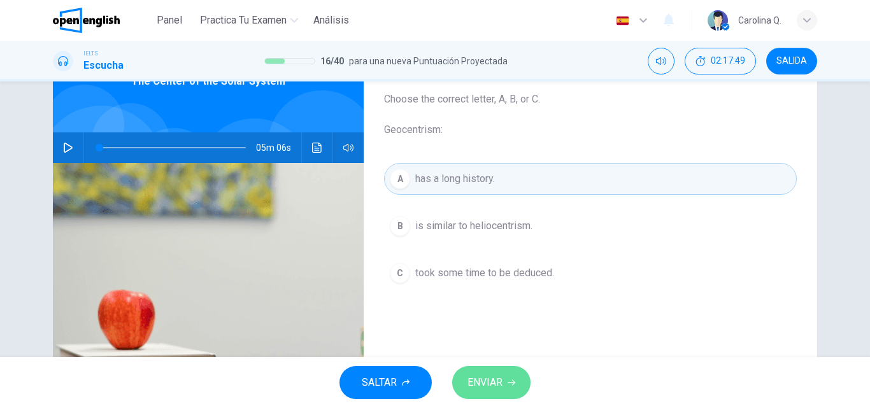
click at [505, 377] on button "ENVIAR" at bounding box center [491, 382] width 78 height 33
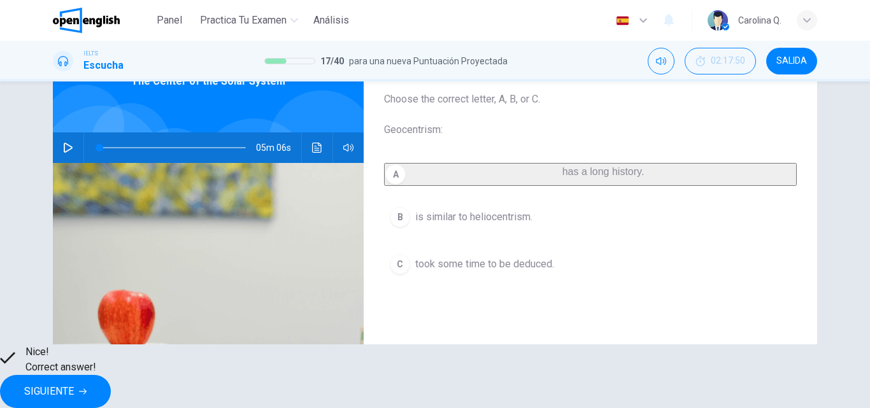
click at [74, 383] on span "SIGUIENTE" at bounding box center [49, 392] width 50 height 18
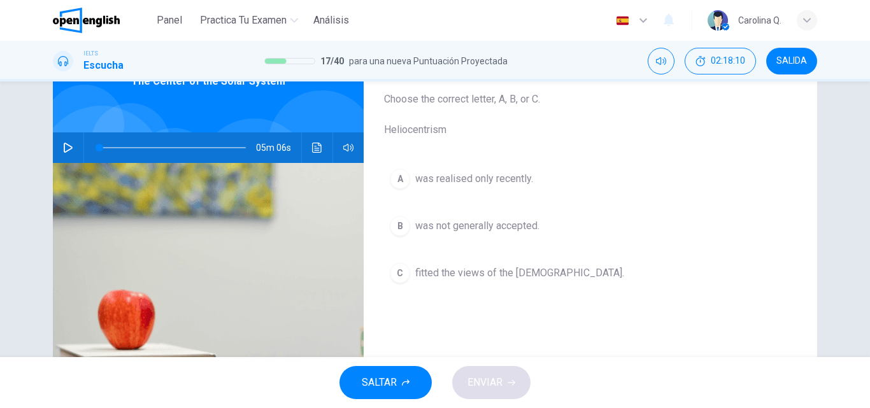
click at [314, 147] on icon "Haz clic para ver la transcripción del audio" at bounding box center [317, 148] width 10 height 10
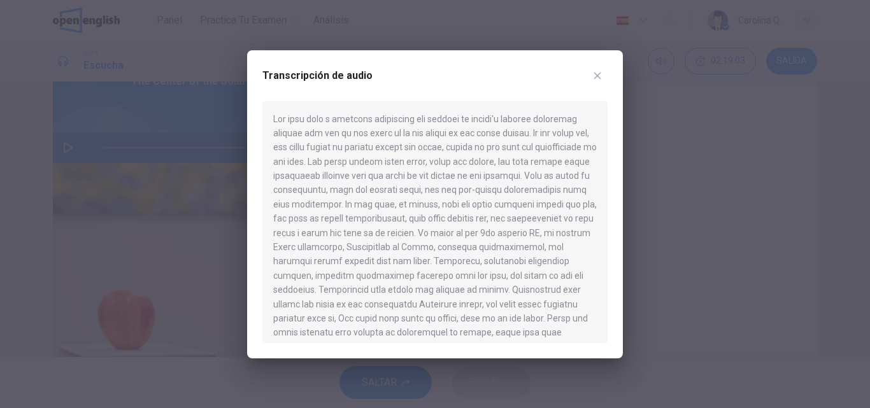
click at [598, 72] on icon "button" at bounding box center [598, 76] width 10 height 10
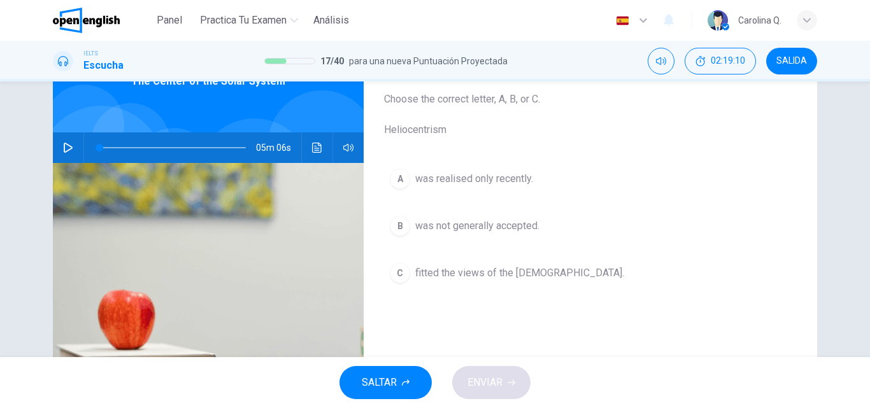
click at [493, 226] on span "was not generally accepted." at bounding box center [477, 226] width 124 height 15
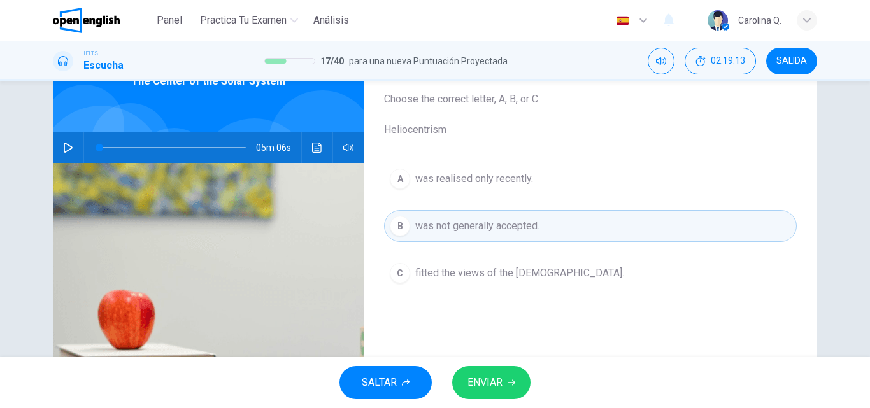
click at [486, 389] on span "ENVIAR" at bounding box center [485, 383] width 35 height 18
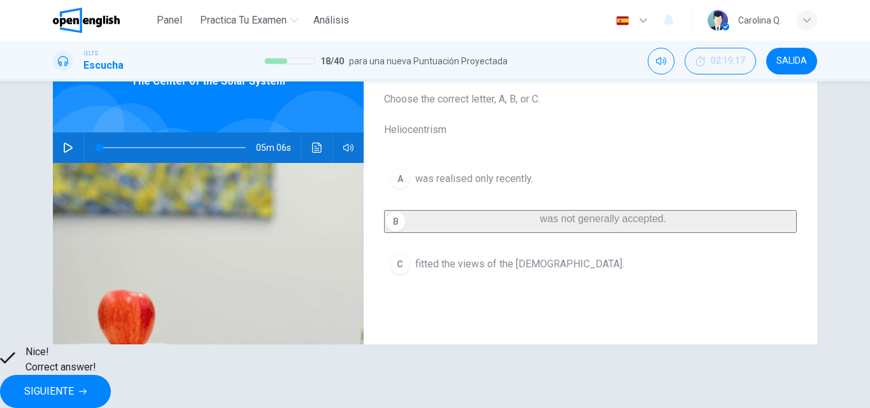
click at [74, 387] on span "SIGUIENTE" at bounding box center [49, 392] width 50 height 18
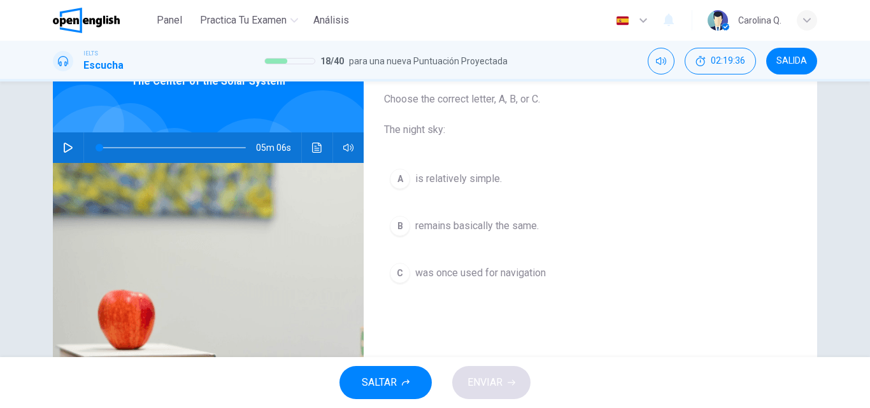
click at [438, 272] on span "was once used for navigation" at bounding box center [480, 273] width 131 height 15
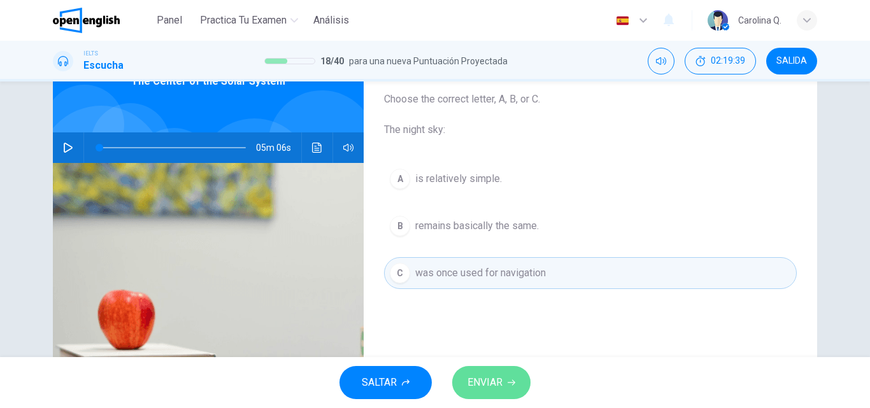
click at [496, 389] on span "ENVIAR" at bounding box center [485, 383] width 35 height 18
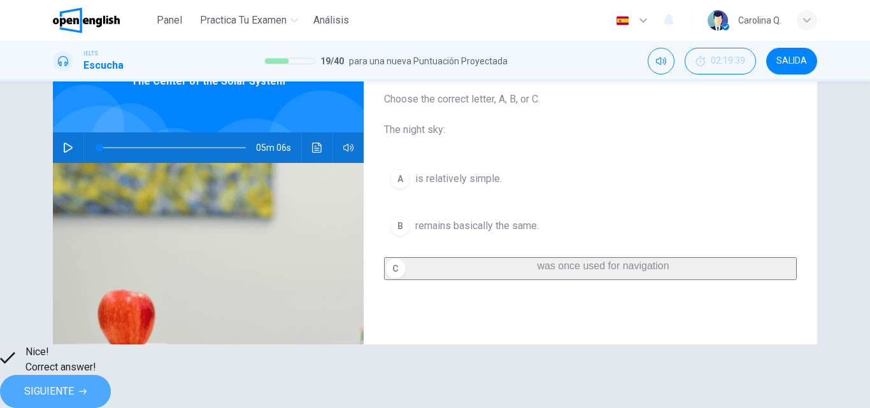
click at [74, 383] on span "SIGUIENTE" at bounding box center [49, 392] width 50 height 18
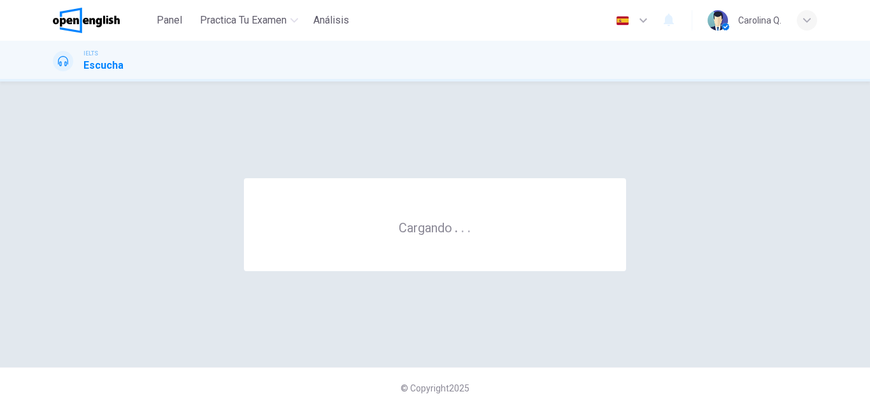
scroll to position [0, 0]
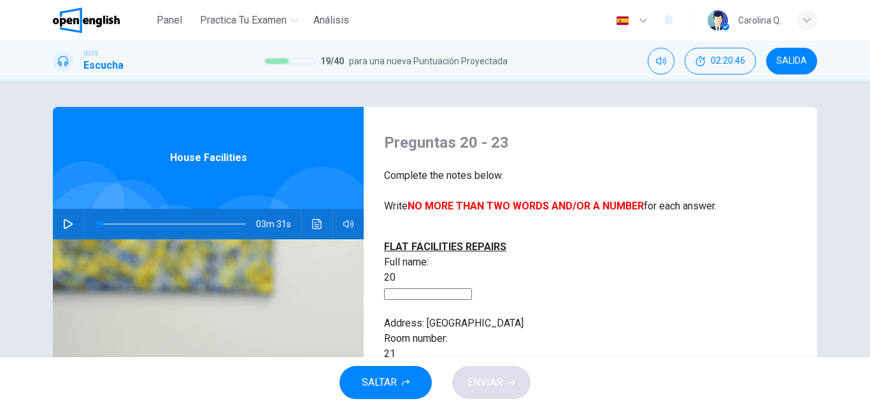
click at [64, 232] on button "button" at bounding box center [68, 224] width 20 height 31
click at [106, 224] on span at bounding box center [115, 224] width 32 height 1
click at [66, 228] on icon "button" at bounding box center [68, 224] width 10 height 10
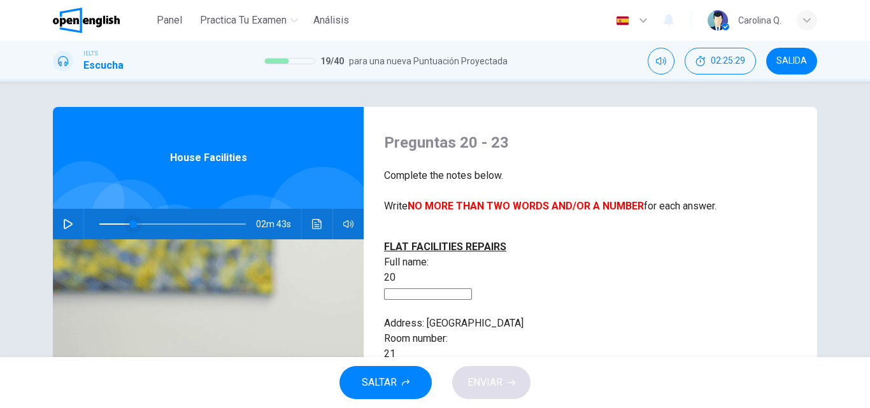
click at [129, 224] on span at bounding box center [133, 224] width 8 height 8
click at [68, 227] on icon "button" at bounding box center [68, 224] width 10 height 10
click at [68, 227] on icon "button" at bounding box center [67, 224] width 7 height 8
click at [68, 227] on icon "button" at bounding box center [68, 224] width 10 height 10
click at [114, 223] on span at bounding box center [172, 224] width 147 height 18
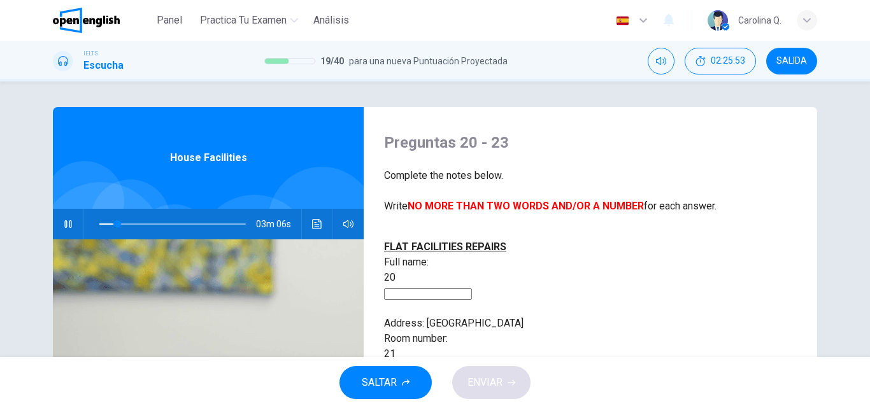
click at [700, 236] on div "Preguntas 20 - 23 Complete the notes below. Write NO MORE THAN TWO WORDS AND/OR…" at bounding box center [591, 328] width 454 height 443
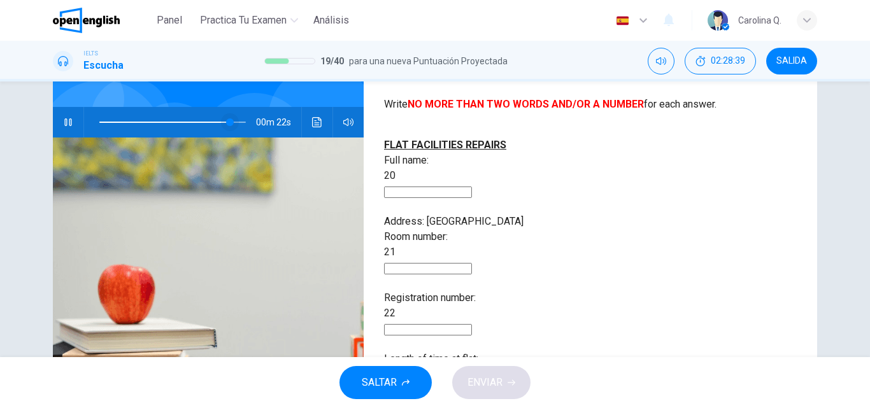
click at [226, 120] on span at bounding box center [230, 123] width 8 height 8
type input "*"
click at [315, 126] on icon "Haz clic para ver la transcripción del audio" at bounding box center [317, 122] width 10 height 10
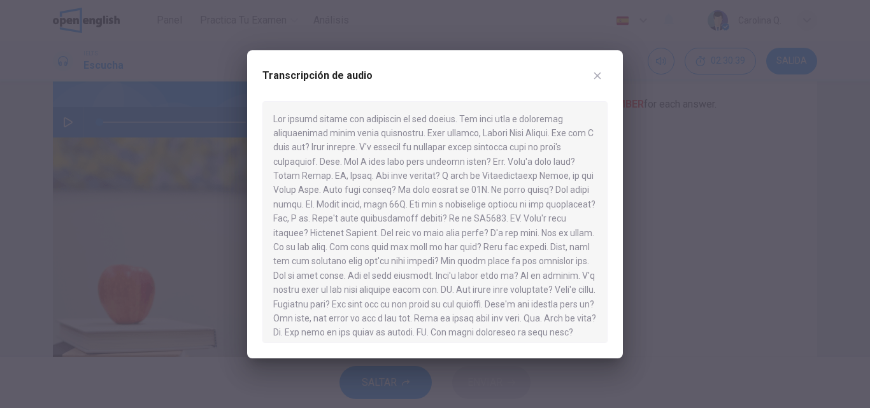
click at [598, 71] on icon "button" at bounding box center [598, 76] width 10 height 10
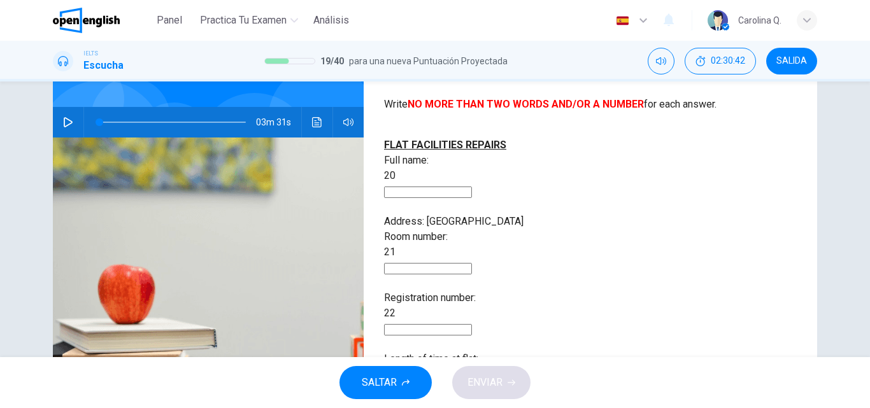
click at [472, 187] on input at bounding box center [428, 192] width 88 height 11
type input "**********"
click at [472, 263] on input at bounding box center [428, 268] width 88 height 11
type input "***"
click at [472, 324] on input at bounding box center [428, 329] width 88 height 11
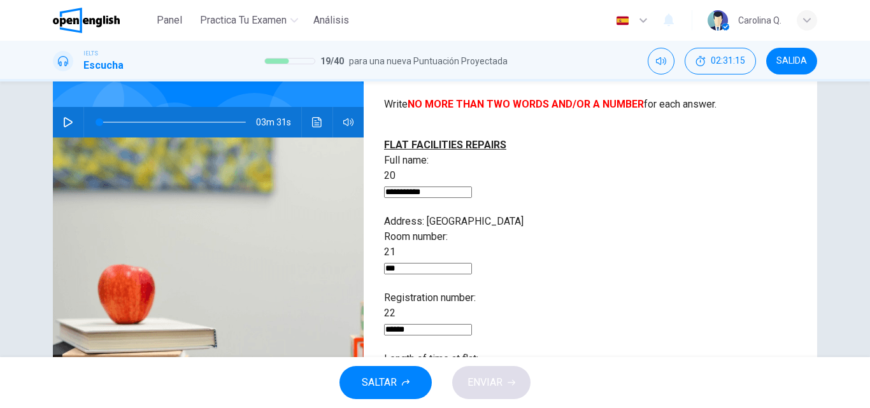
type input "******"
click at [472, 386] on input at bounding box center [428, 391] width 88 height 11
type input "******"
click at [500, 377] on span "ENVIAR" at bounding box center [485, 383] width 35 height 18
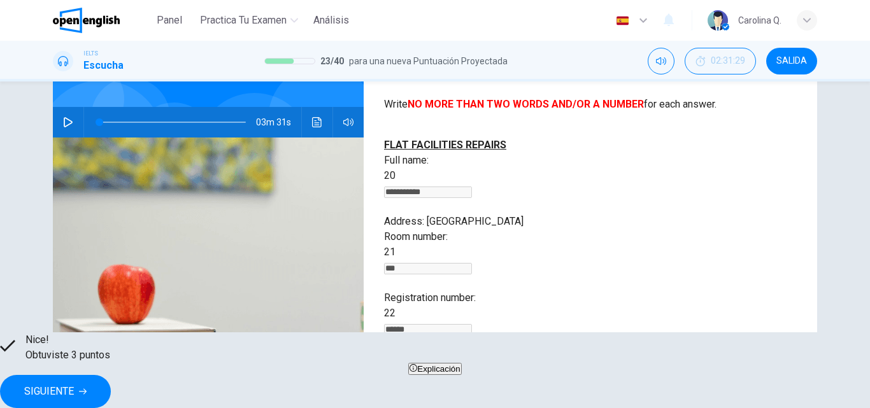
click at [667, 352] on div "Length of time at flat: 23 ******" at bounding box center [590, 375] width 413 height 46
click at [460, 374] on span "Explicación" at bounding box center [438, 370] width 43 height 10
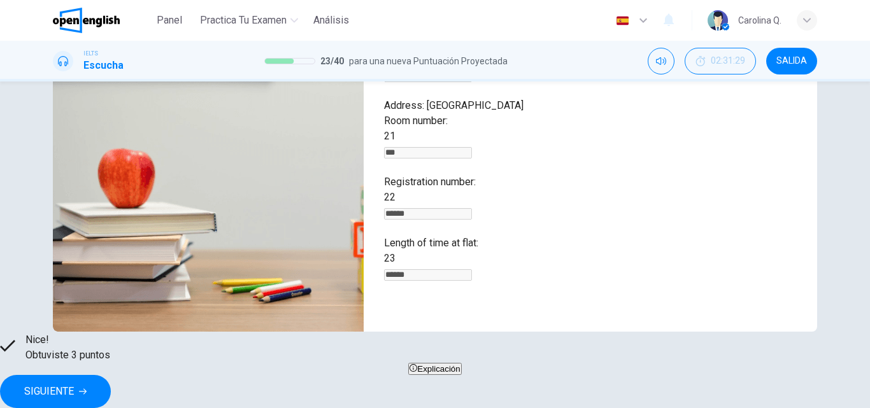
click at [111, 375] on button "SIGUIENTE" at bounding box center [55, 391] width 111 height 33
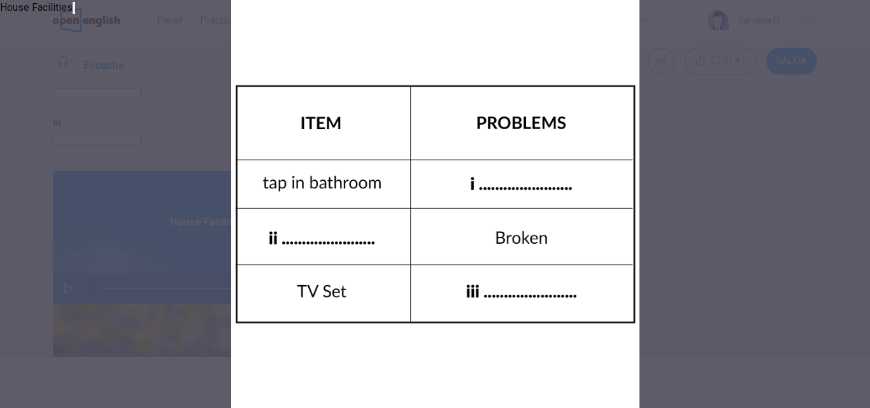
click at [86, 23] on icon "button" at bounding box center [81, 18] width 9 height 9
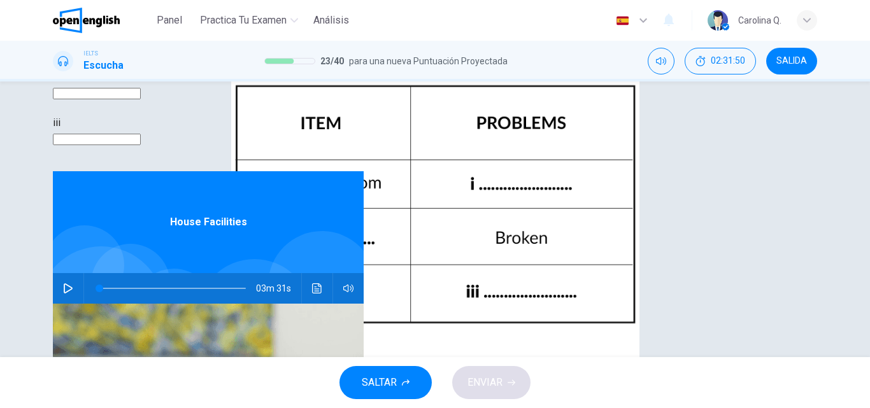
click at [372, 171] on div "Preguntas 24 - 26 Complete the table below. Write NO MORE THAN THREE WORDS for …" at bounding box center [280, 30] width 454 height 282
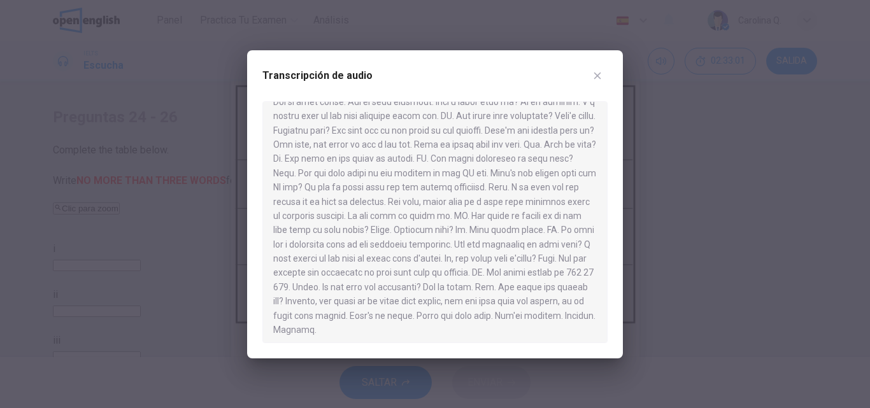
scroll to position [178, 0]
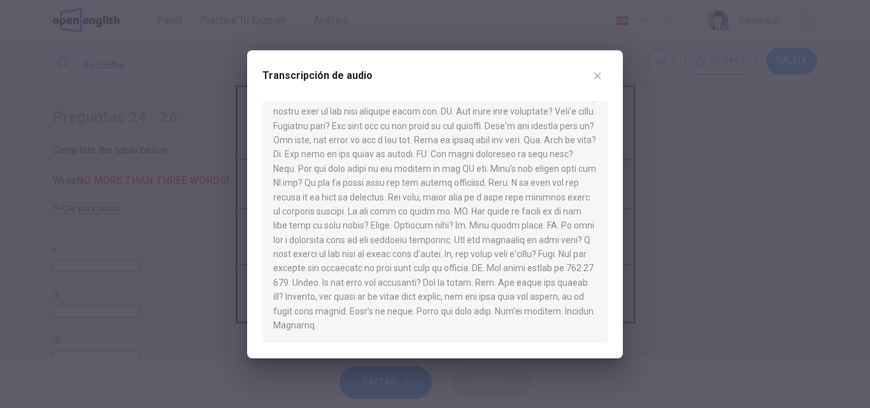
click at [595, 75] on icon "button" at bounding box center [598, 76] width 10 height 10
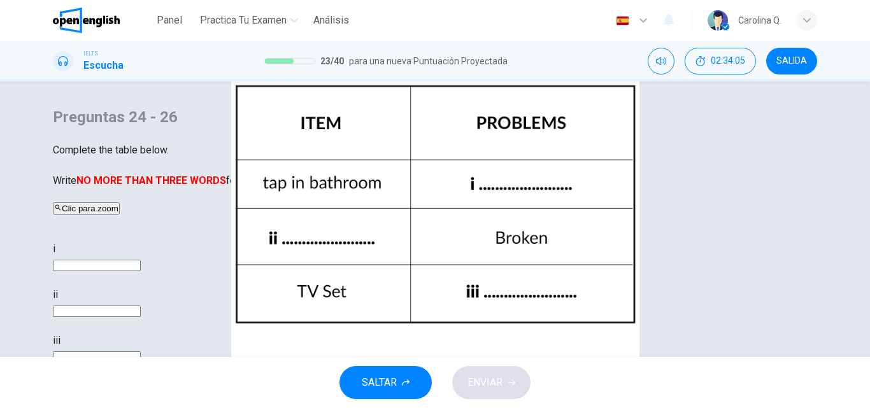
click at [507, 216] on div "Clic para zoom" at bounding box center [280, 208] width 454 height 15
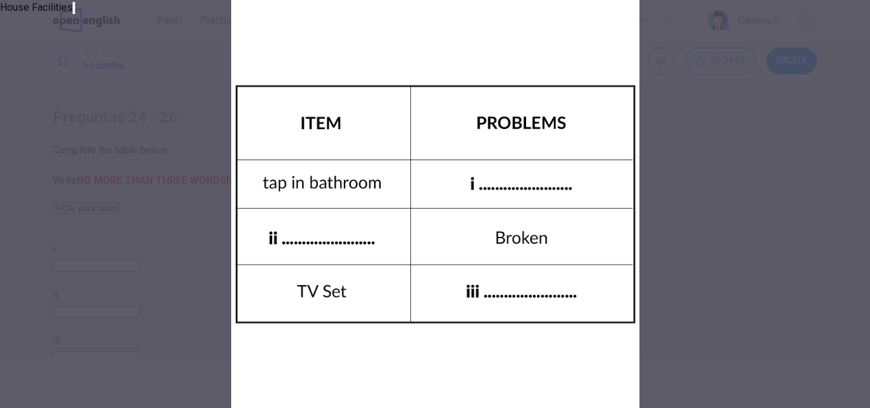
click at [74, 11] on icon "button" at bounding box center [74, 11] width 0 height 0
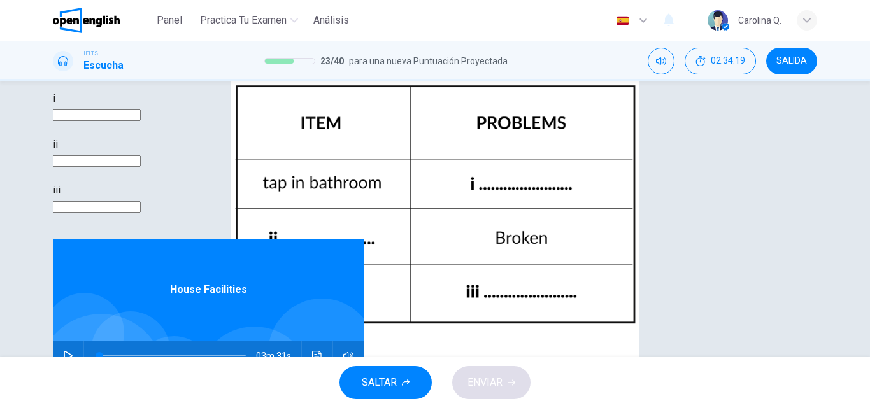
scroll to position [218, 0]
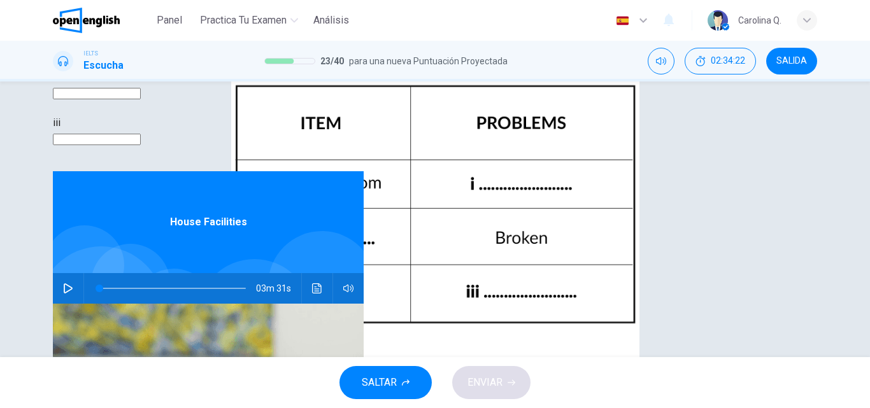
click at [141, 54] on input at bounding box center [97, 47] width 88 height 11
type input "*******"
click at [141, 99] on input at bounding box center [97, 93] width 88 height 11
type input "**********"
click at [141, 145] on input at bounding box center [97, 139] width 88 height 11
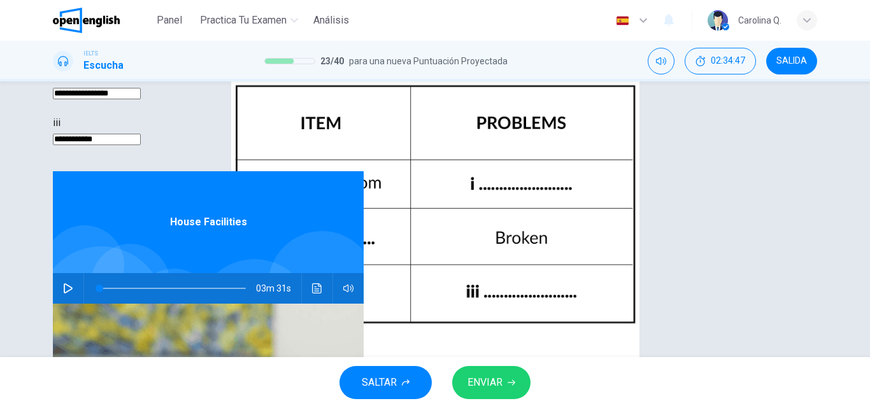
type input "**********"
click at [473, 387] on span "ENVIAR" at bounding box center [485, 383] width 35 height 18
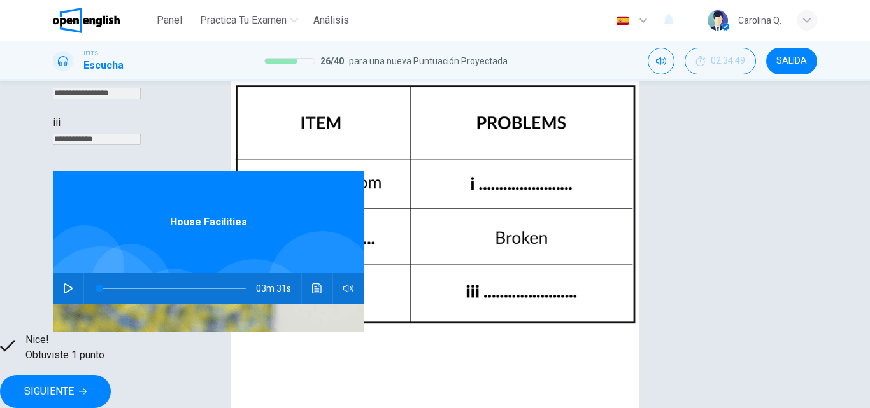
click at [460, 374] on span "Explicación" at bounding box center [438, 370] width 43 height 10
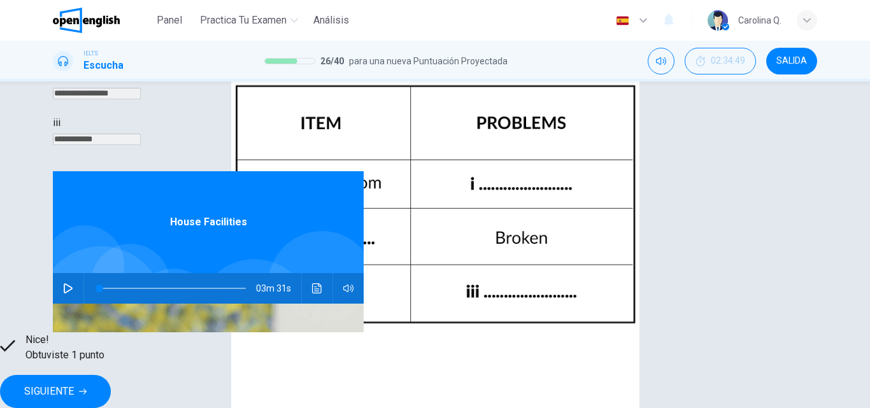
click at [74, 383] on span "SIGUIENTE" at bounding box center [49, 392] width 50 height 18
click at [617, 382] on div "Nice! Obtuviste 1 punto Explicación SIGUIENTE" at bounding box center [435, 371] width 870 height 76
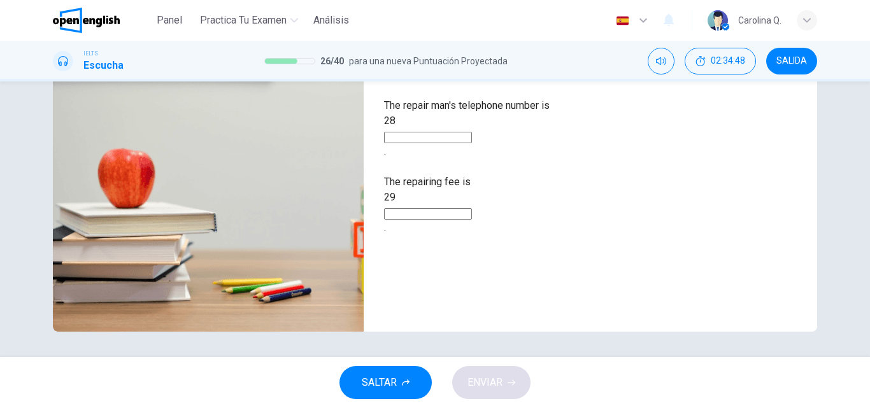
scroll to position [0, 0]
click at [758, 220] on div "Preguntas 27 - 29 Complete the sentences below. Write NO MORE THAN THREE WORDS …" at bounding box center [591, 110] width 454 height 443
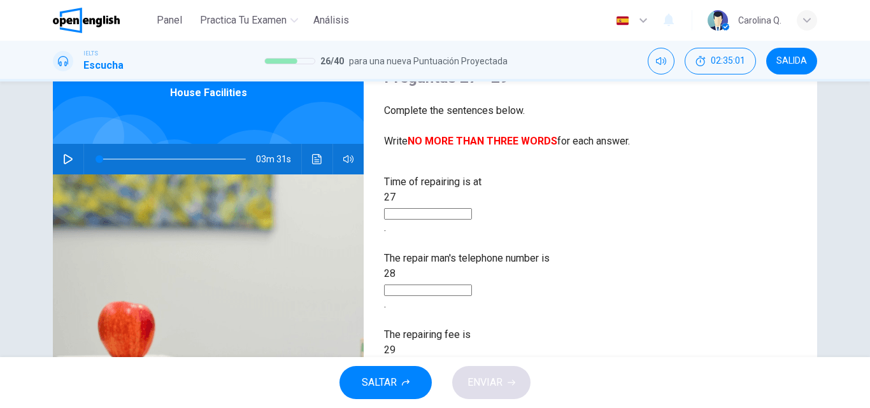
click at [472, 285] on input at bounding box center [428, 290] width 88 height 11
type input "********"
click at [472, 361] on input at bounding box center [428, 366] width 88 height 11
click at [472, 208] on input at bounding box center [428, 213] width 88 height 11
type input "********"
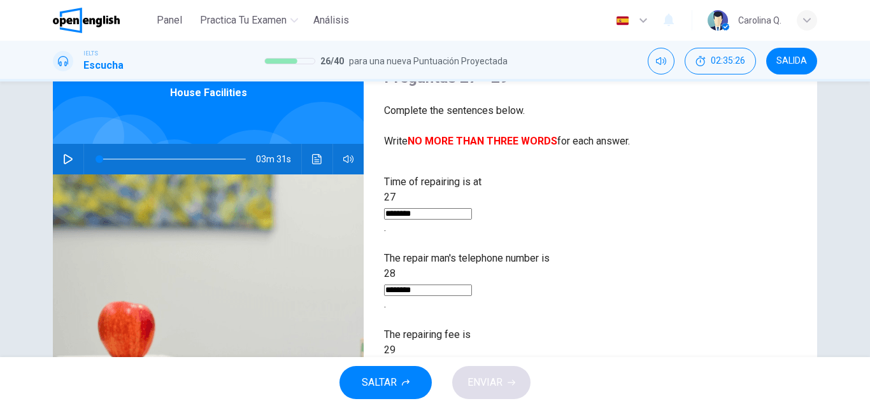
click at [472, 361] on input at bounding box center [428, 366] width 88 height 11
click at [307, 161] on button "Haz clic para ver la transcripción del audio" at bounding box center [317, 159] width 20 height 31
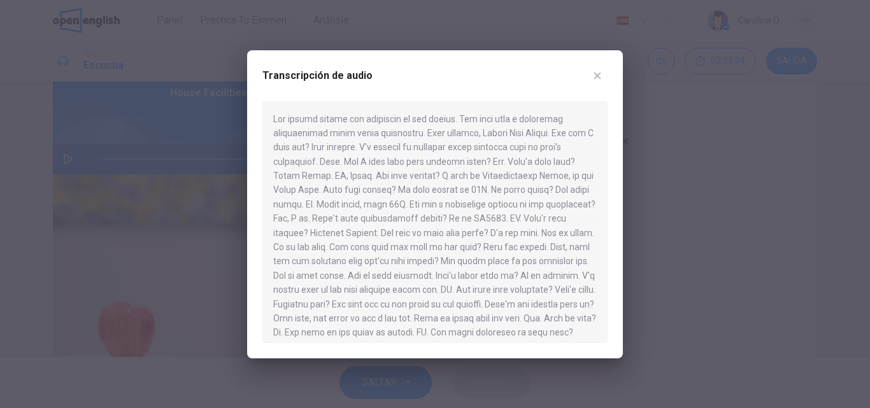
drag, startPoint x: 600, startPoint y: 150, endPoint x: 603, endPoint y: 191, distance: 40.2
click at [603, 191] on div at bounding box center [435, 222] width 345 height 242
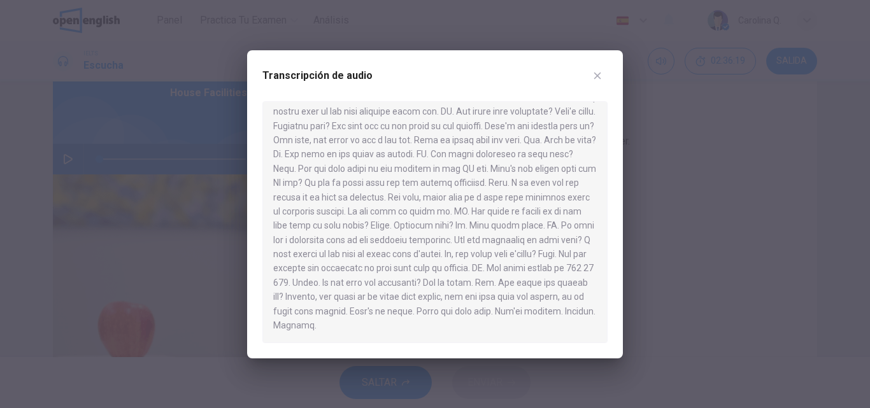
click at [595, 71] on icon "button" at bounding box center [598, 76] width 10 height 10
click at [595, 72] on div "IELTS Escucha 26 / 40 para una nueva Puntuación Proyectada 02:36:19 SALIDA" at bounding box center [434, 61] width 805 height 27
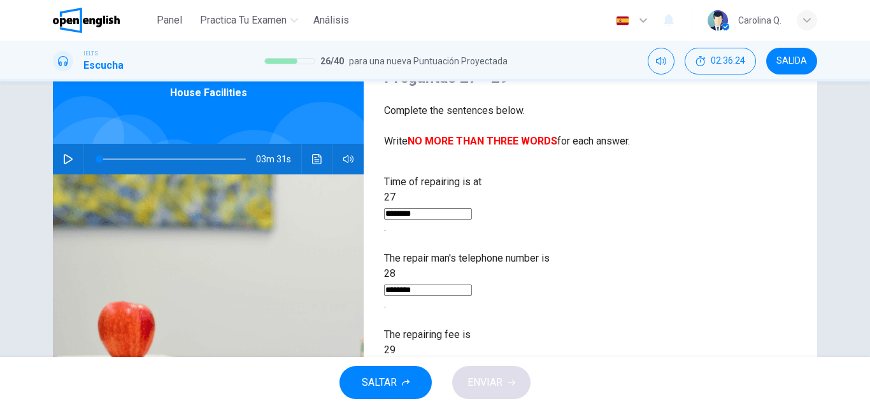
click at [472, 361] on input at bounding box center [428, 366] width 88 height 11
type input "**********"
click at [498, 375] on span "ENVIAR" at bounding box center [485, 383] width 35 height 18
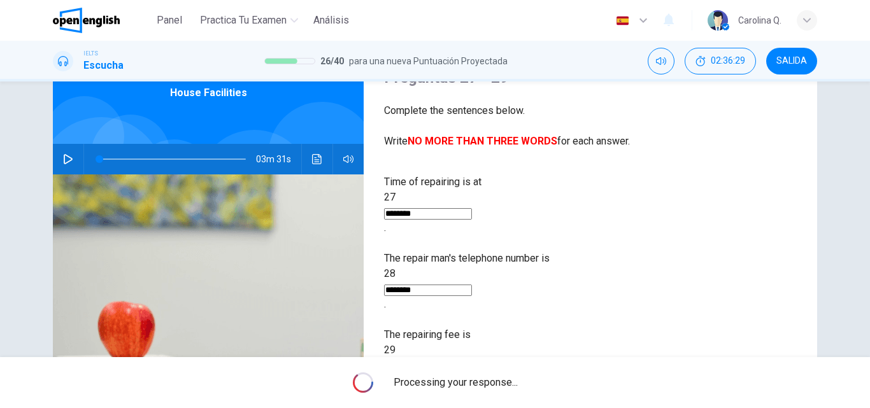
click at [498, 375] on span "Processing your response..." at bounding box center [456, 382] width 124 height 15
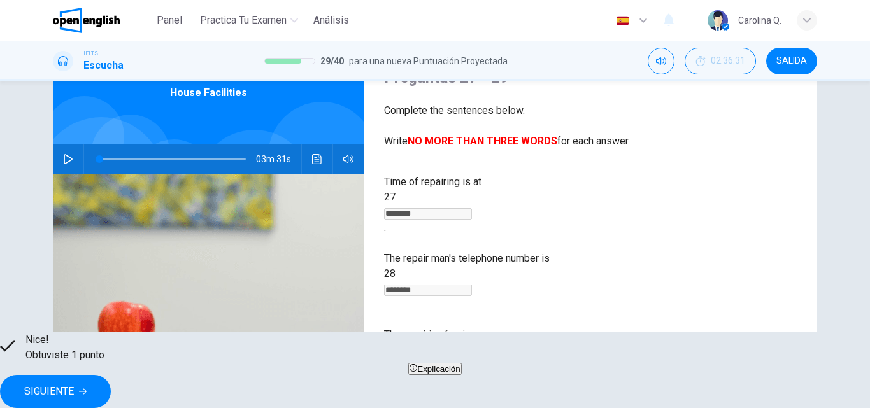
click at [455, 374] on span "Explicación" at bounding box center [438, 370] width 43 height 10
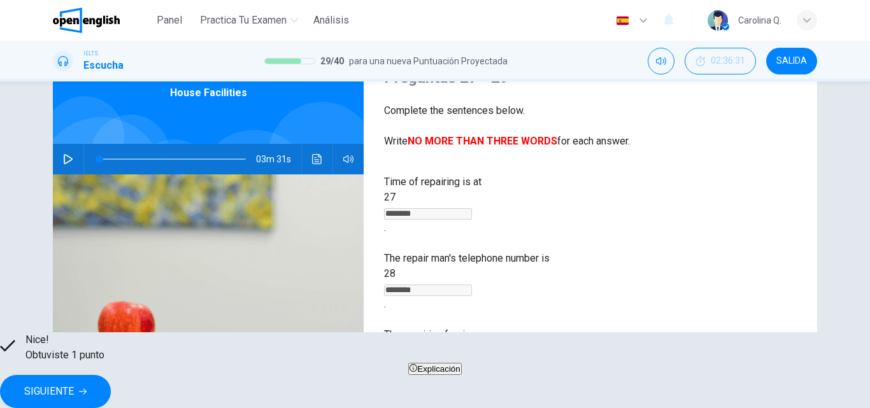
click at [74, 383] on span "SIGUIENTE" at bounding box center [49, 392] width 50 height 18
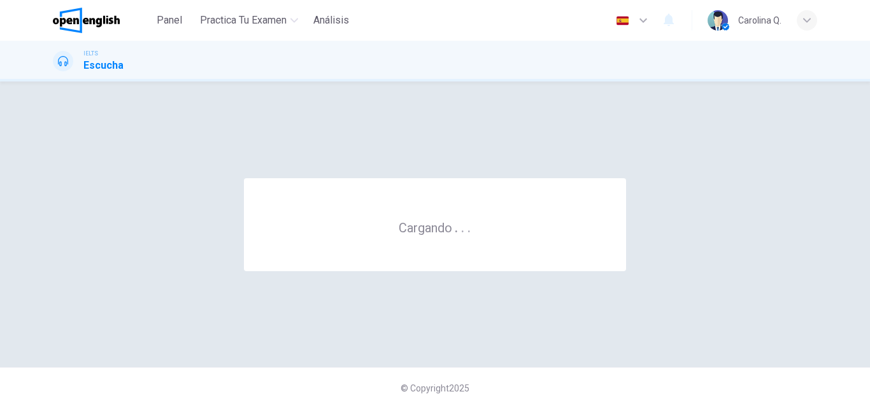
scroll to position [0, 0]
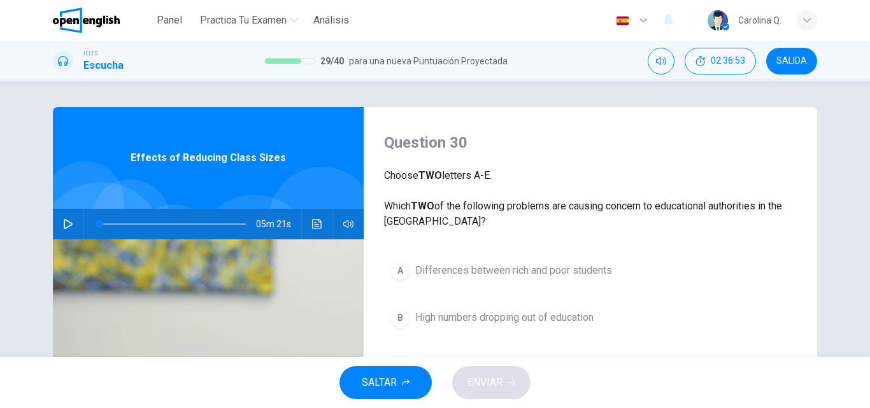
click at [819, 257] on div "Question 30 Choose TWO letters A-E. Which TWO of the following problems are cau…" at bounding box center [434, 328] width 805 height 443
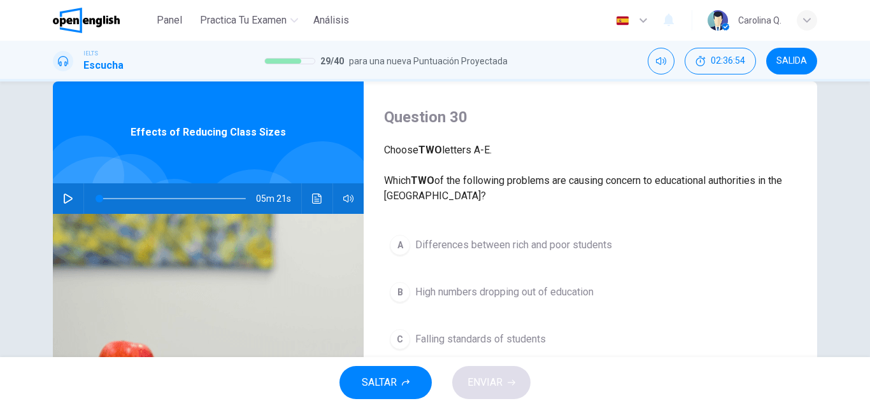
scroll to position [76, 0]
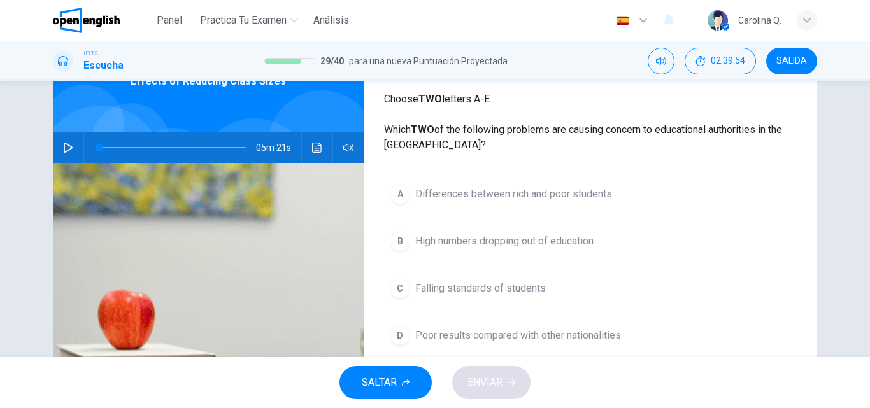
click at [64, 145] on icon "button" at bounding box center [68, 148] width 9 height 10
click at [312, 148] on icon "Haz clic para ver la transcripción del audio" at bounding box center [317, 148] width 10 height 10
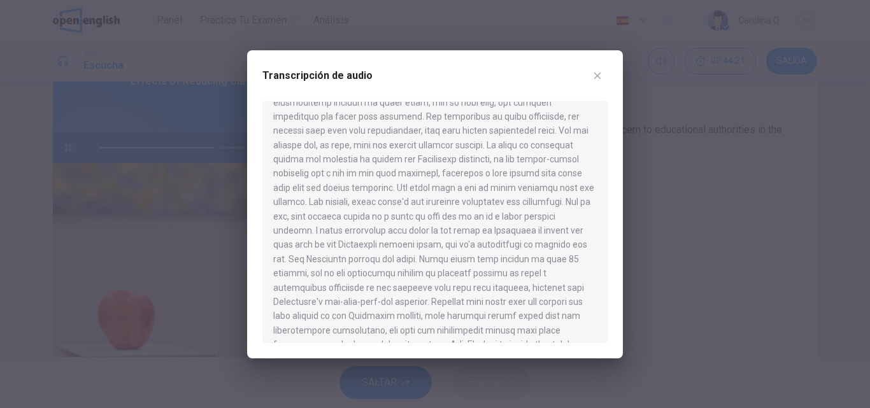
scroll to position [621, 0]
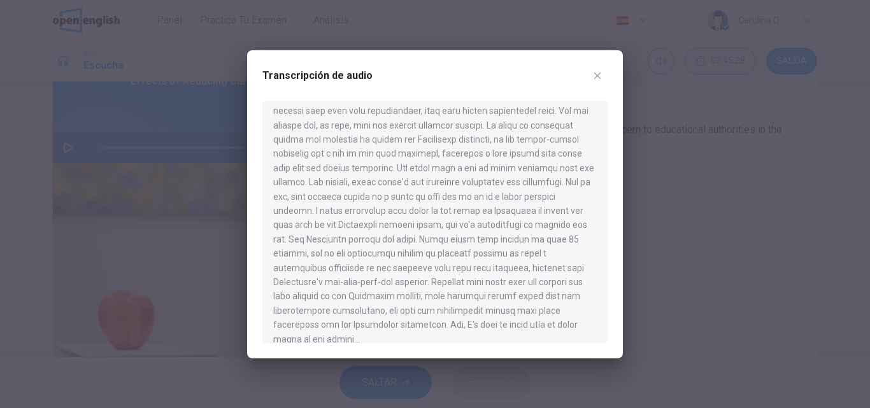
type input "*"
click at [597, 75] on icon "button" at bounding box center [598, 75] width 7 height 7
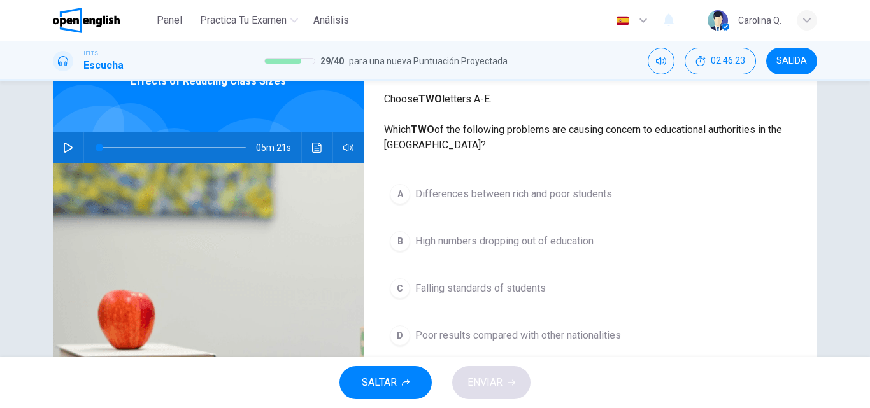
click at [549, 189] on span "Differences between rich and poor students" at bounding box center [513, 194] width 197 height 15
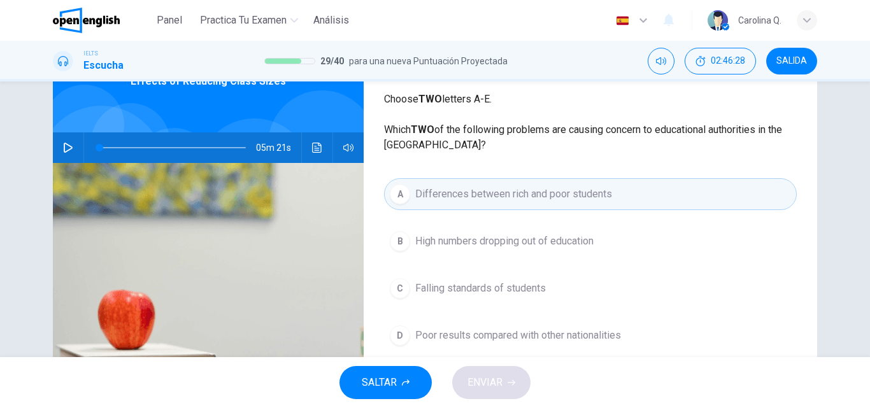
click at [486, 388] on div "SALTAR ENVIAR" at bounding box center [435, 382] width 870 height 51
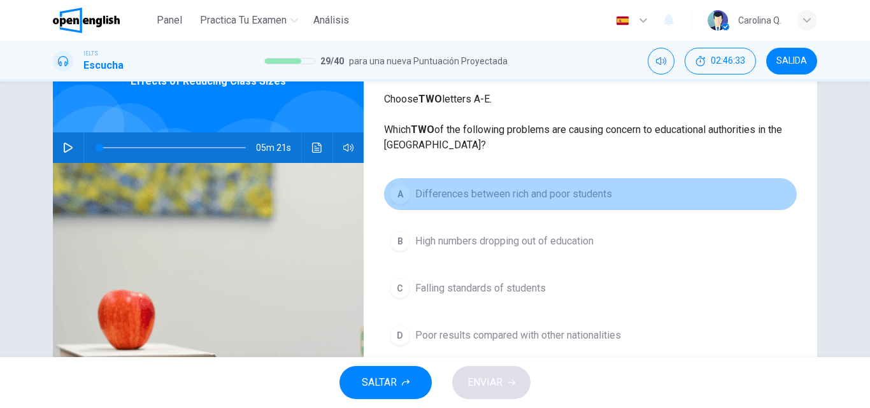
click at [482, 198] on span "Differences between rich and poor students" at bounding box center [513, 194] width 197 height 15
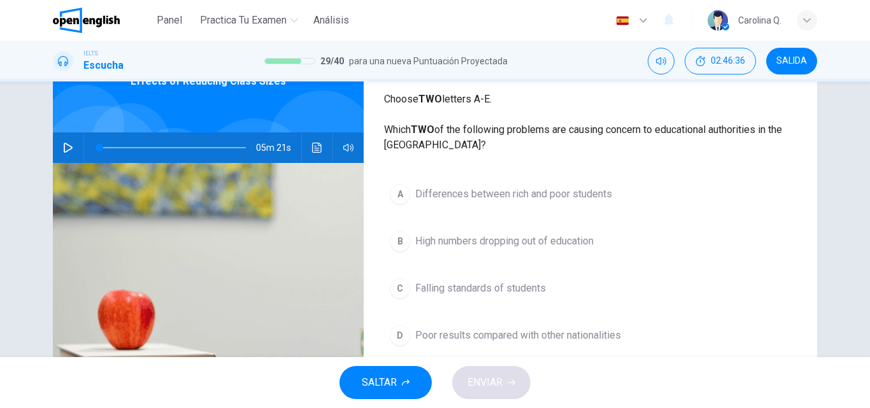
click at [483, 192] on span "Differences between rich and poor students" at bounding box center [513, 194] width 197 height 15
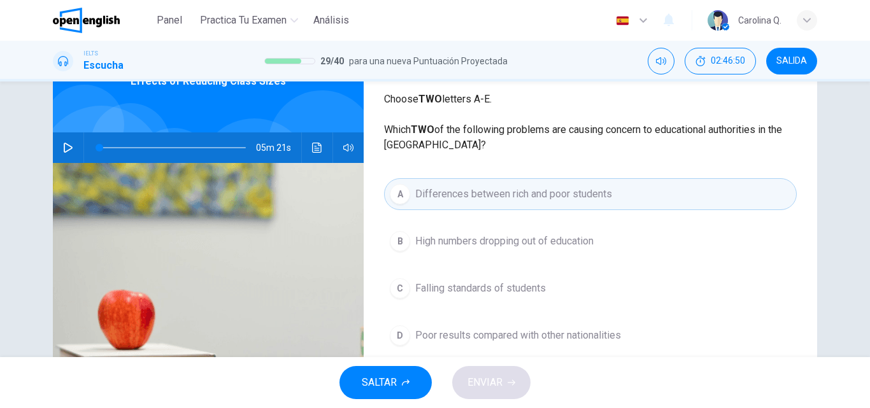
click at [414, 278] on button "C Falling standards of students" at bounding box center [590, 289] width 413 height 32
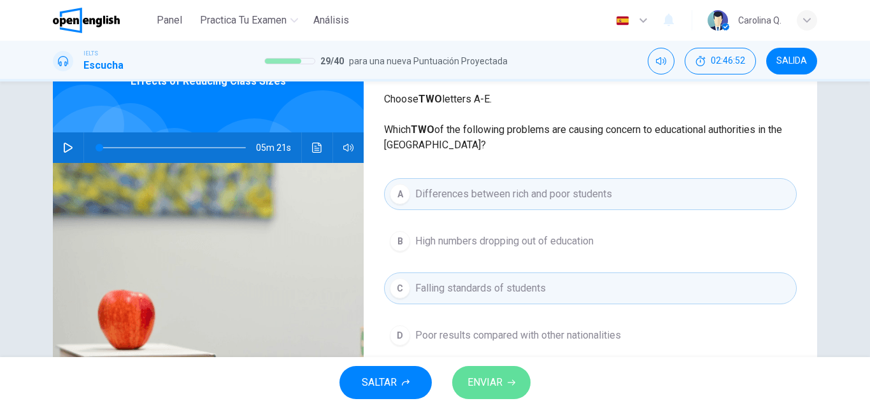
click at [495, 386] on span "ENVIAR" at bounding box center [485, 383] width 35 height 18
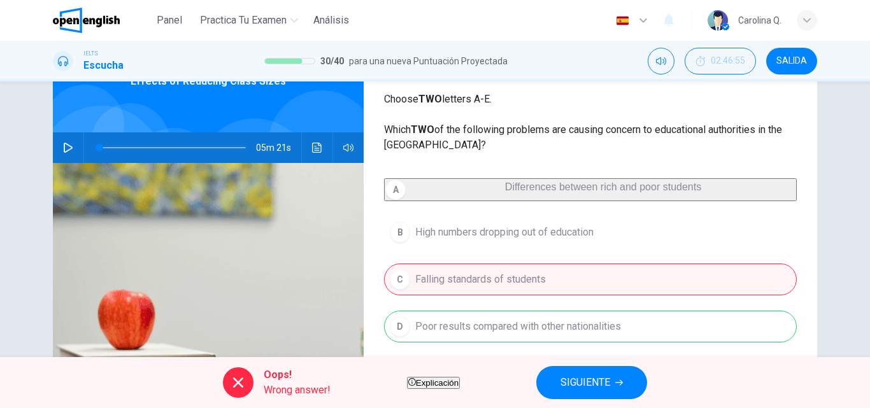
click at [792, 219] on div "A Differences between rich and poor students B High numbers dropping out of edu…" at bounding box center [590, 296] width 413 height 237
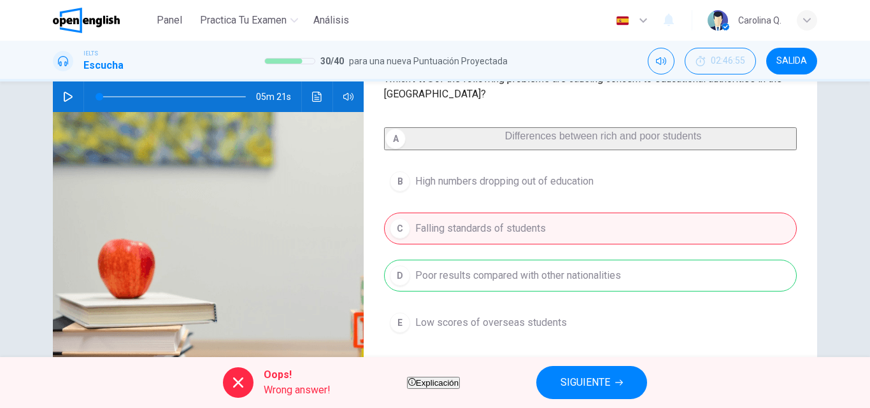
click at [610, 377] on span "SIGUIENTE" at bounding box center [586, 383] width 50 height 18
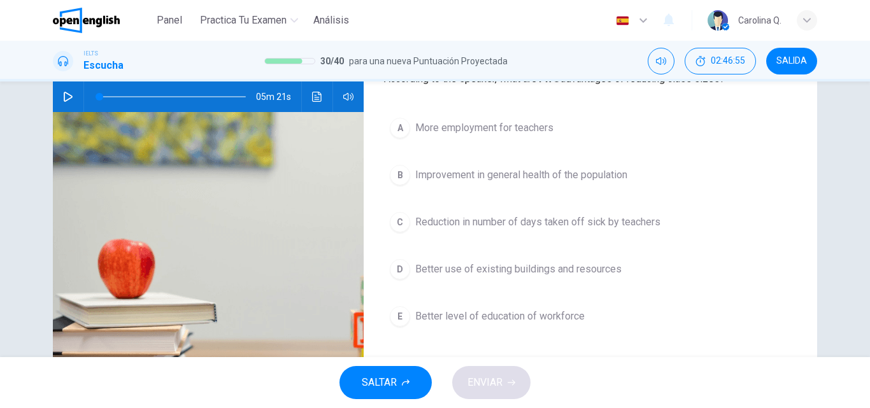
click at [760, 213] on button "C Reduction in number of days taken off sick by teachers" at bounding box center [590, 222] width 413 height 32
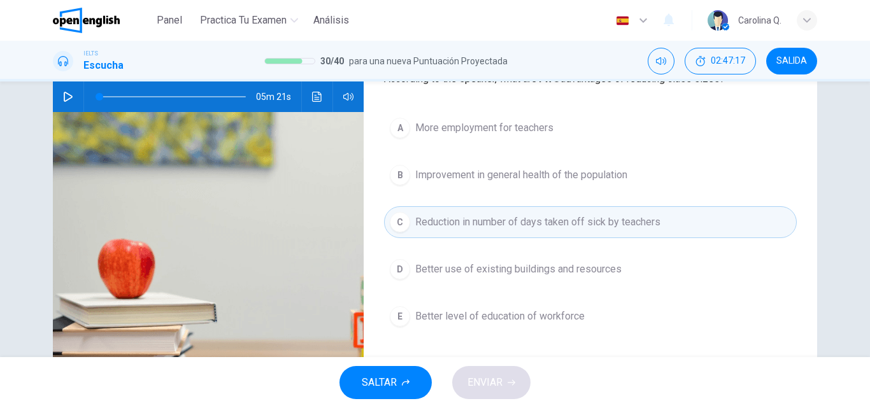
click at [530, 316] on span "Better level of education of workforce" at bounding box center [500, 316] width 170 height 15
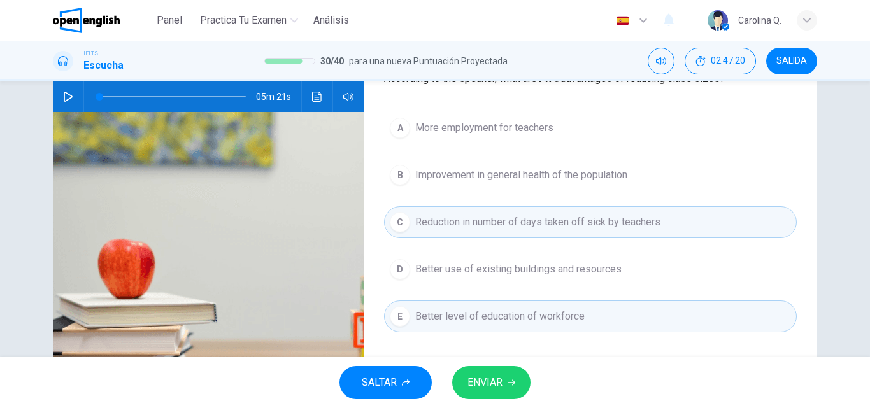
click at [511, 270] on span "Better use of existing buildings and resources" at bounding box center [518, 269] width 206 height 15
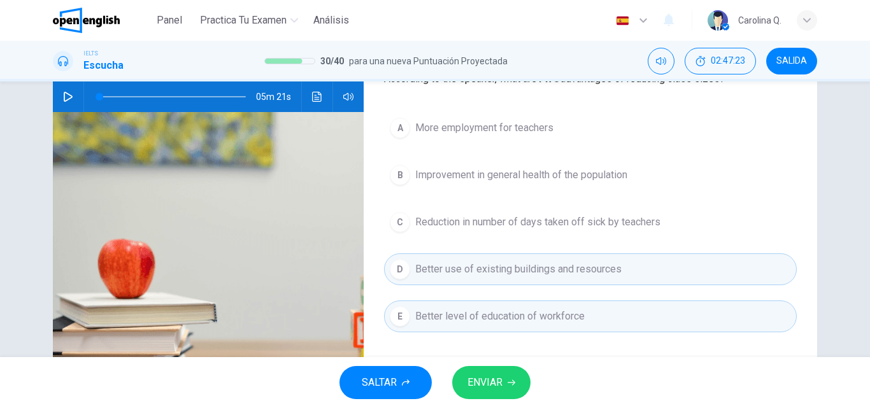
click at [500, 389] on span "ENVIAR" at bounding box center [485, 383] width 35 height 18
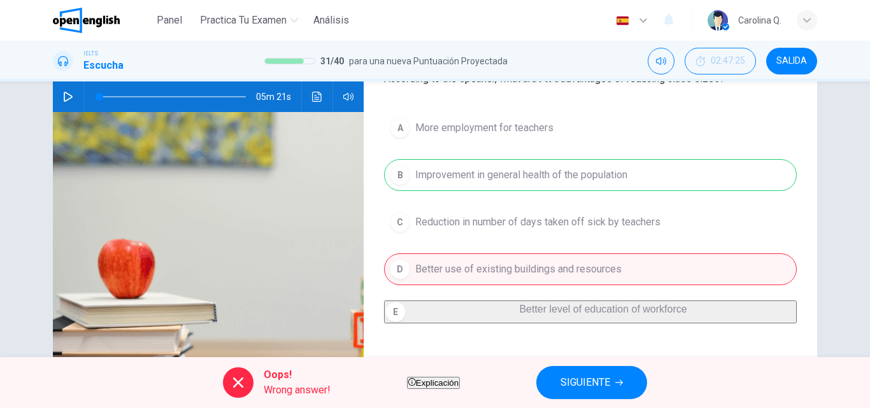
click at [608, 378] on span "SIGUIENTE" at bounding box center [586, 383] width 50 height 18
click at [608, 378] on div "Oops! Wrong answer! Explicación SIGUIENTE" at bounding box center [435, 382] width 870 height 51
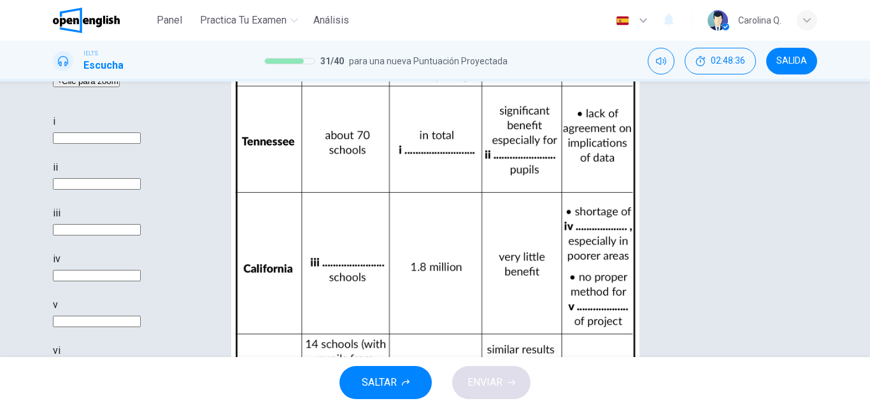
click at [120, 87] on button "Clic para zoom" at bounding box center [86, 81] width 67 height 12
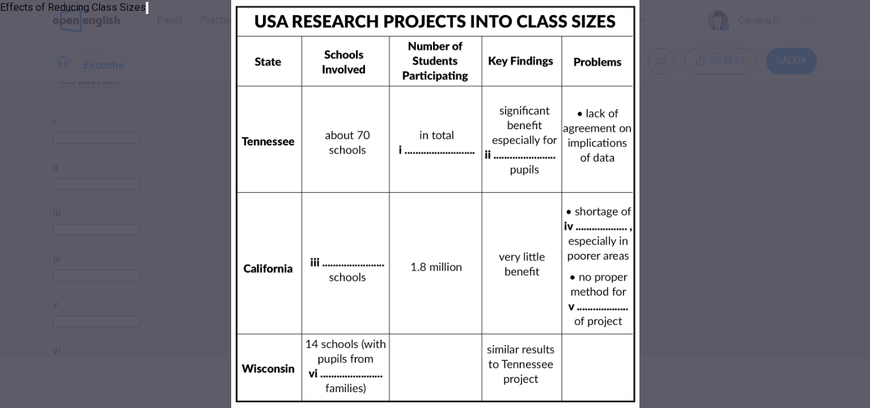
click at [147, 11] on icon "button" at bounding box center [147, 11] width 0 height 0
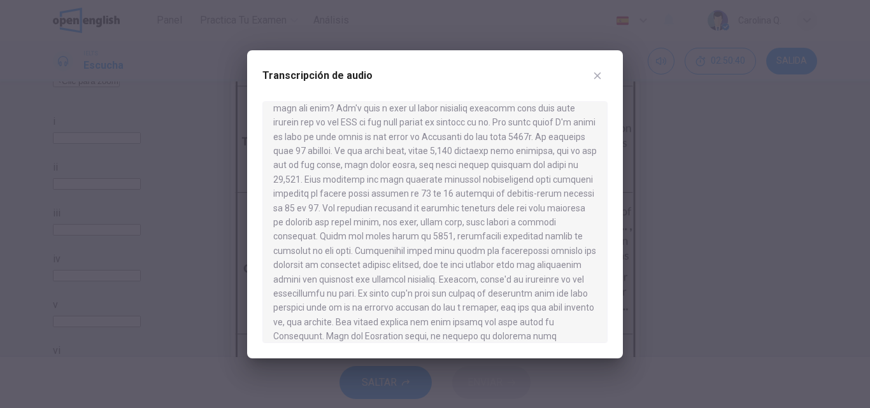
scroll to position [356, 0]
click at [598, 76] on icon "button" at bounding box center [598, 75] width 7 height 7
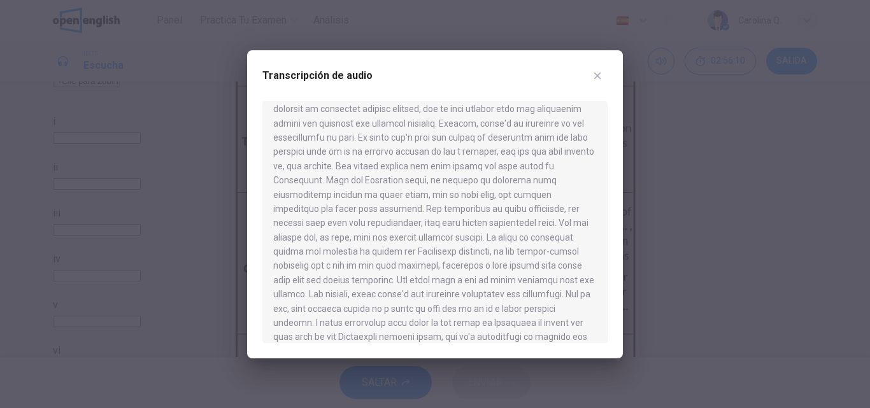
scroll to position [621, 0]
click at [596, 72] on icon "button" at bounding box center [598, 76] width 10 height 10
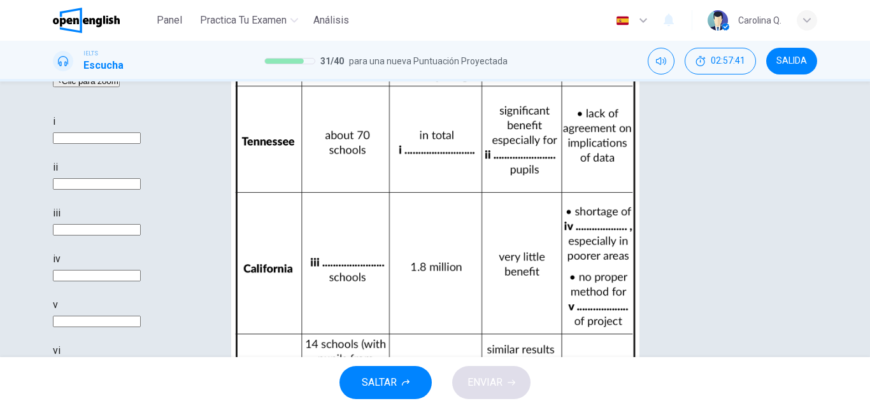
scroll to position [218, 0]
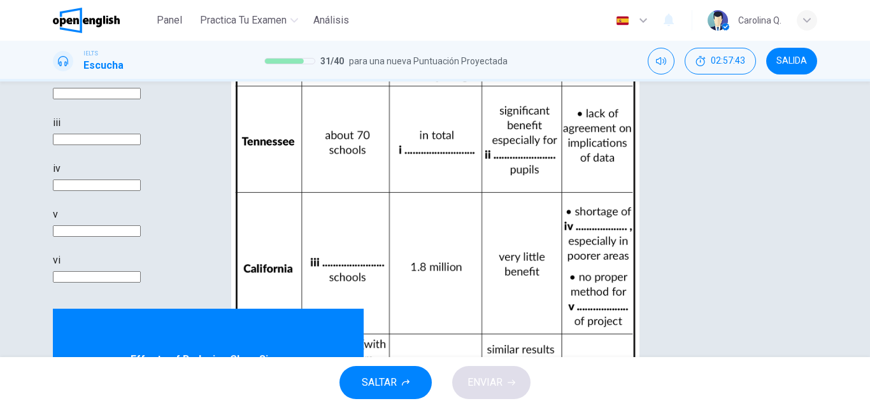
click at [831, 290] on div "Preguntas 32 - 37 Complete the table below. Write NO MORE THAN THREE WORDS for …" at bounding box center [434, 320] width 805 height 863
click at [841, 268] on div "Preguntas 32 - 37 Complete the table below. Write NO MORE THAN THREE WORDS for …" at bounding box center [435, 220] width 870 height 276
click at [141, 54] on input at bounding box center [97, 47] width 88 height 11
type input "*****"
click at [141, 99] on input at bounding box center [97, 93] width 88 height 11
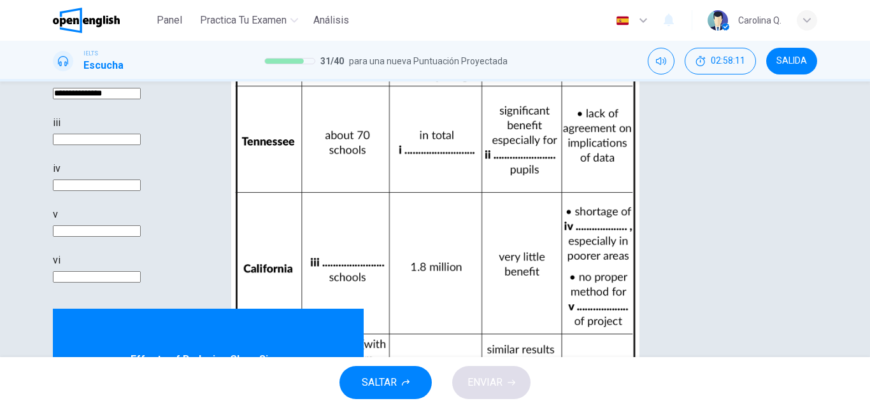
scroll to position [146, 0]
type input "**********"
click at [141, 145] on input at bounding box center [97, 139] width 88 height 11
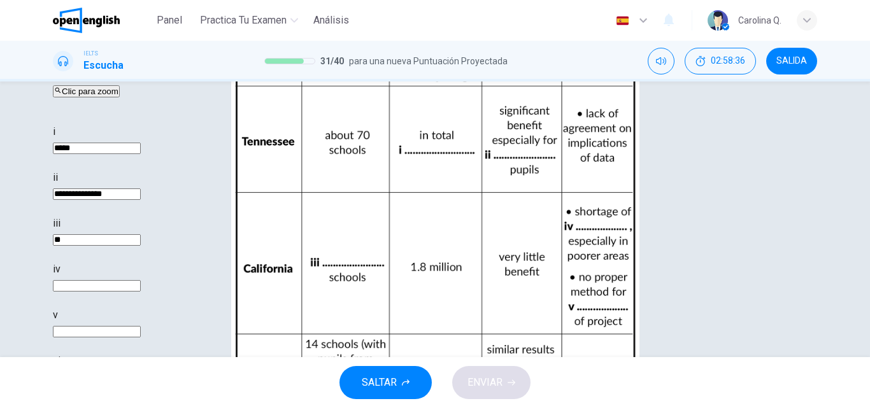
scroll to position [97, 0]
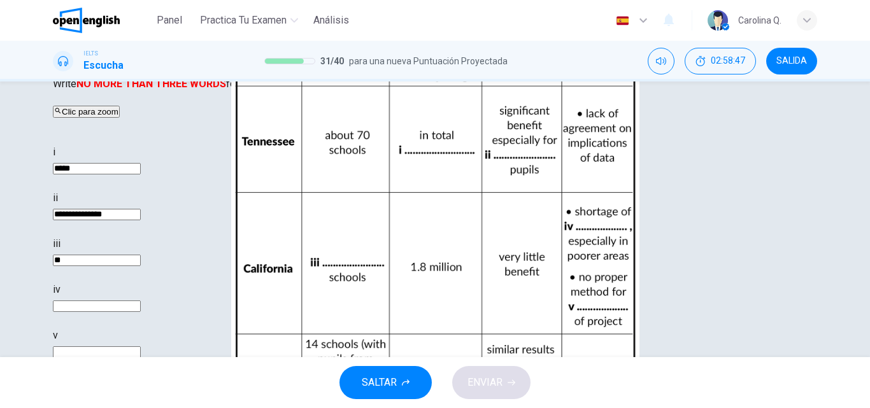
type input "**"
drag, startPoint x: 863, startPoint y: 150, endPoint x: 863, endPoint y: 140, distance: 10.2
click at [863, 140] on div "**********" at bounding box center [435, 220] width 870 height 276
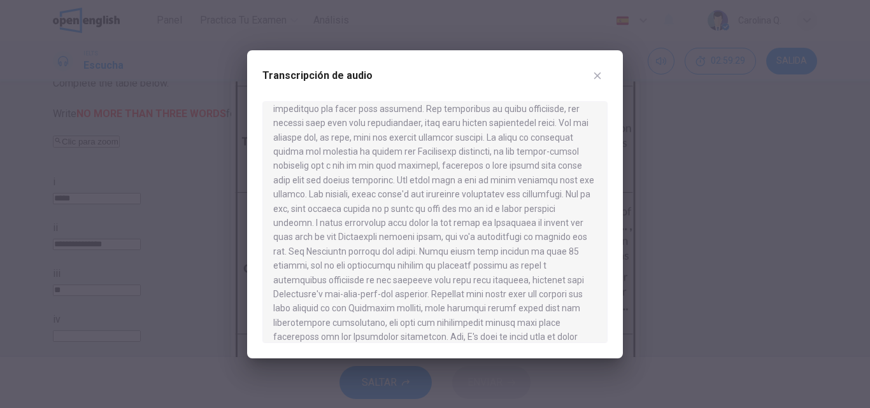
scroll to position [621, 0]
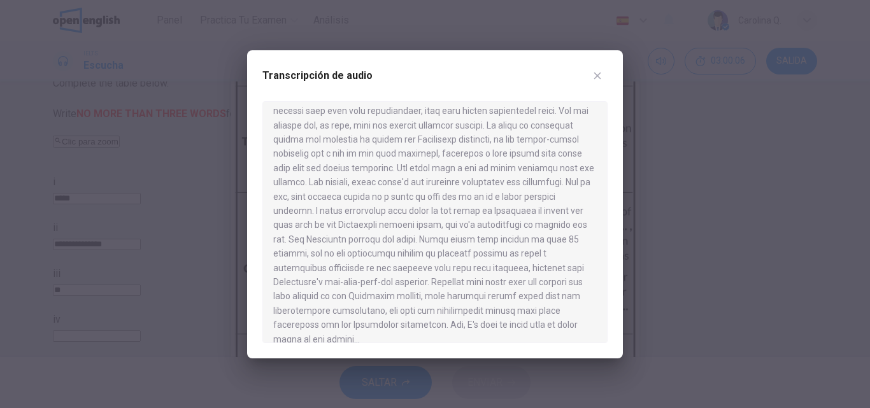
click at [595, 75] on icon "button" at bounding box center [598, 76] width 10 height 10
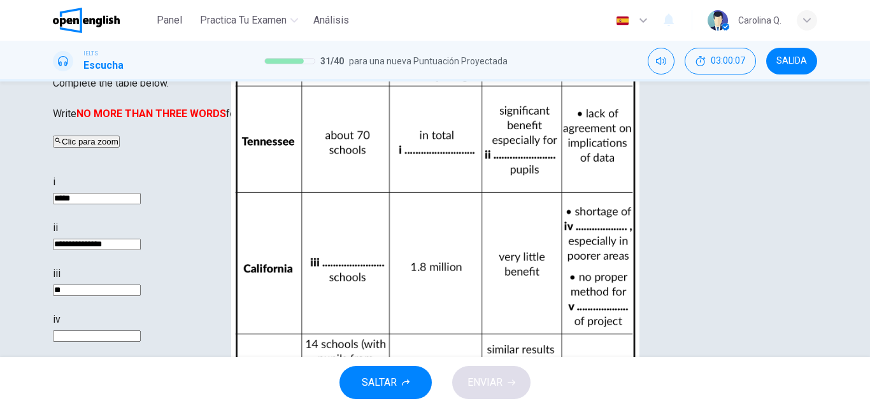
click at [507, 205] on div "i *****" at bounding box center [280, 190] width 454 height 31
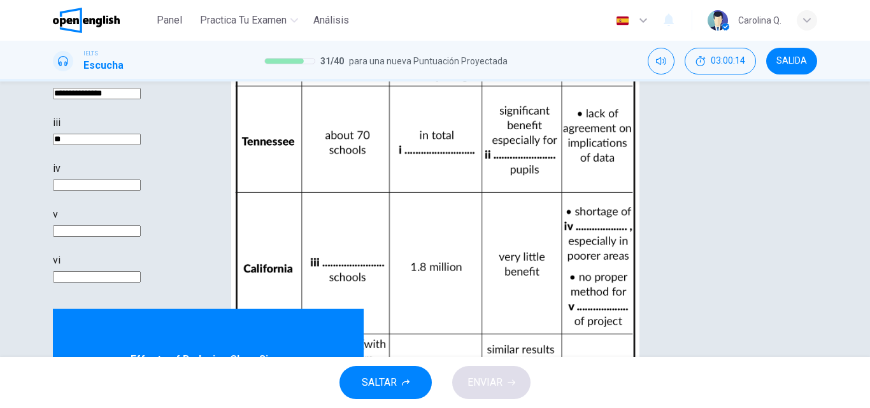
click at [141, 237] on input at bounding box center [97, 231] width 88 height 11
type input "*"
click at [141, 283] on input at bounding box center [97, 276] width 88 height 11
type input "*"
click at [141, 191] on input at bounding box center [97, 185] width 88 height 11
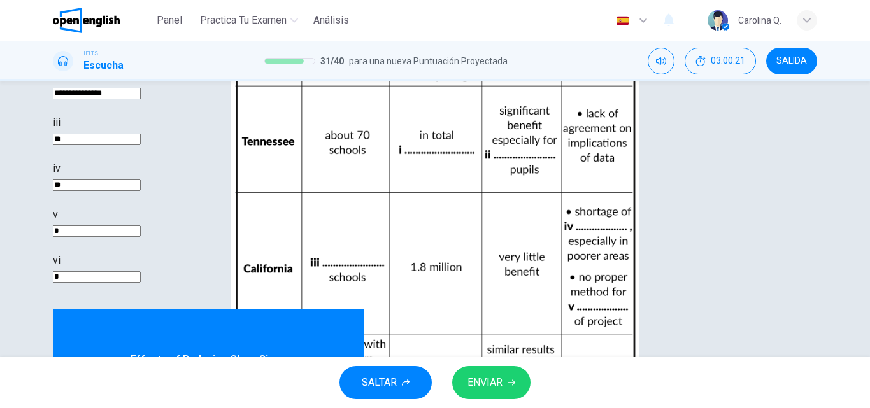
type input "**"
click at [499, 368] on button "ENVIAR" at bounding box center [491, 382] width 78 height 33
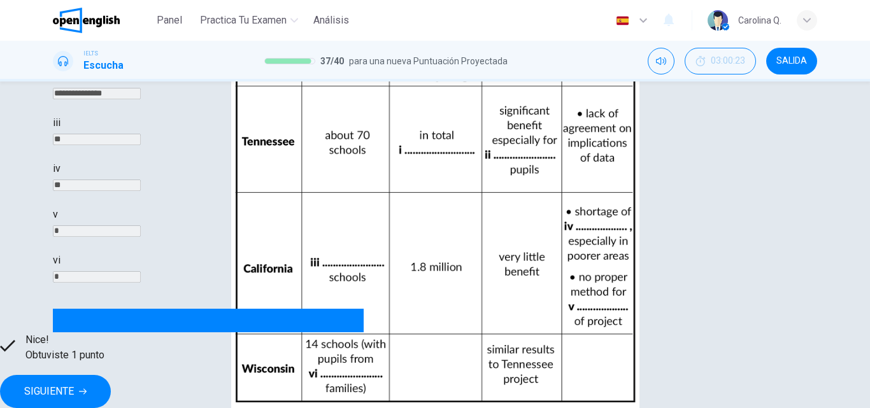
click at [454, 374] on span "Explicación" at bounding box center [438, 370] width 43 height 10
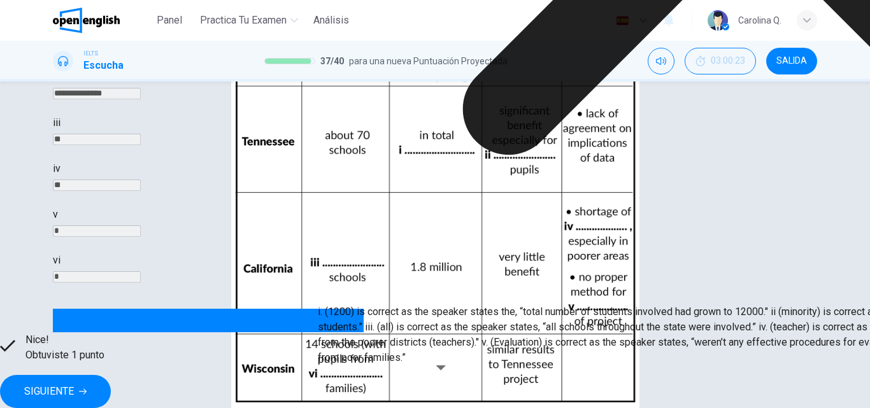
click at [507, 206] on div "**********" at bounding box center [280, 166] width 454 height 285
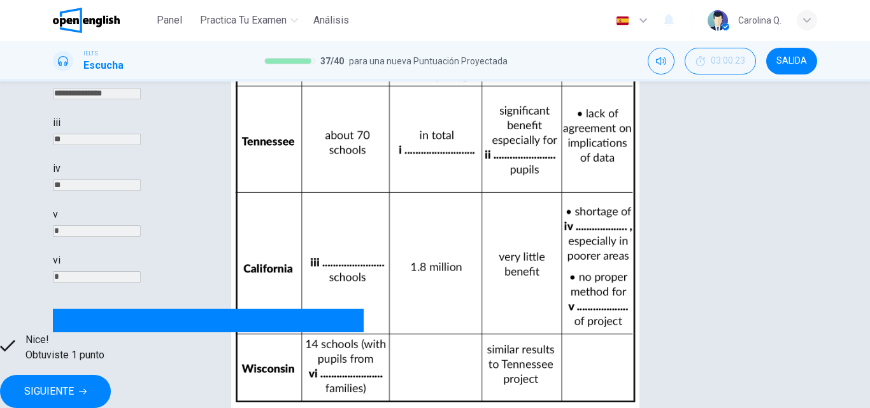
click at [74, 383] on span "SIGUIENTE" at bounding box center [49, 392] width 50 height 18
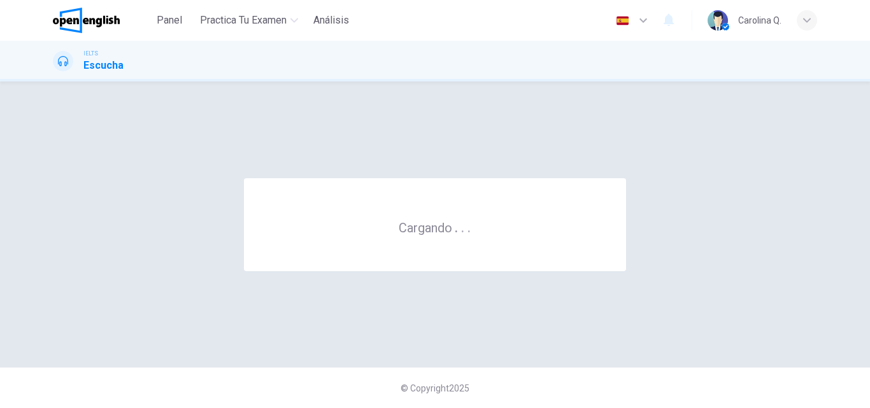
scroll to position [0, 0]
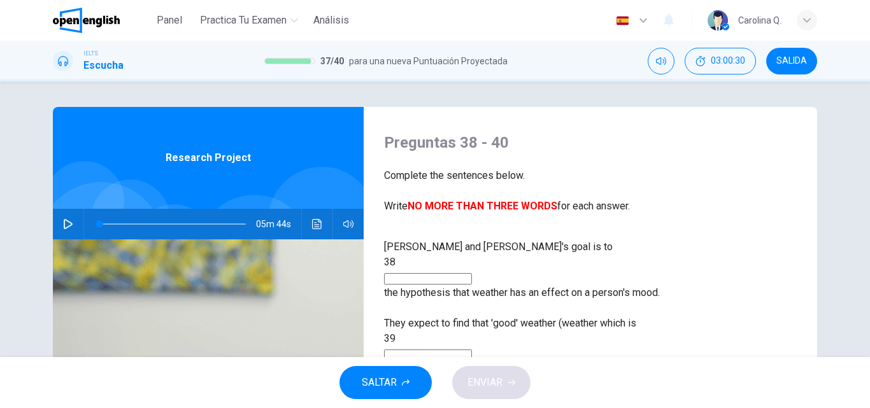
click at [770, 155] on div "Preguntas 38 - 40 Complete the sentences below. Write NO MORE THAN THREE WORDS …" at bounding box center [590, 174] width 413 height 82
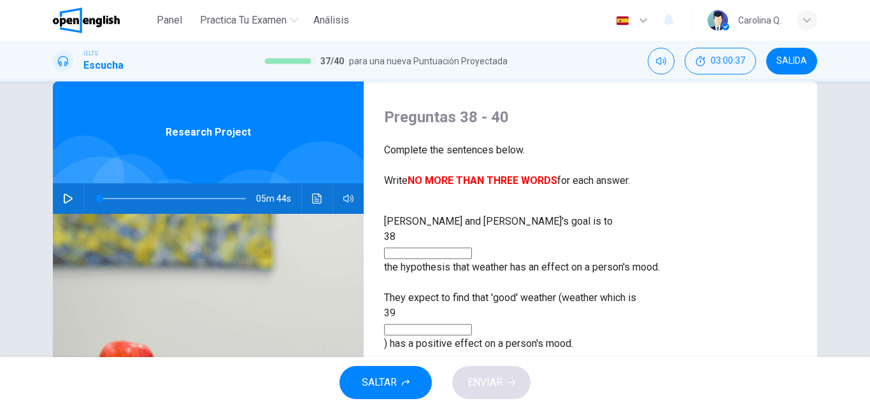
scroll to position [76, 0]
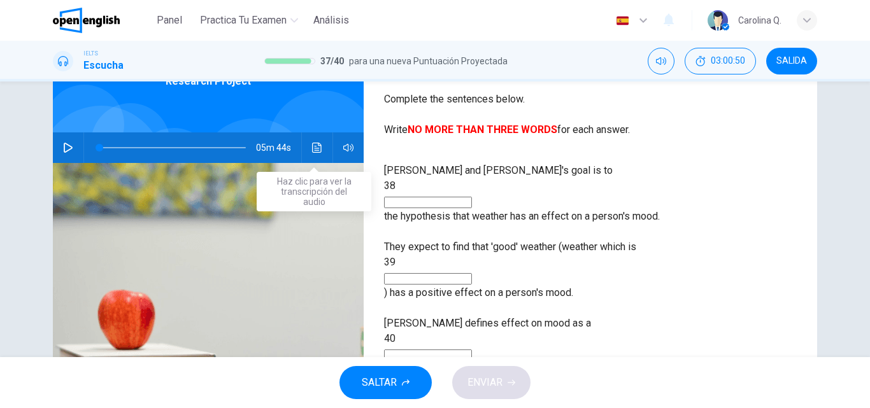
click at [313, 147] on icon "Haz clic para ver la transcripción del audio" at bounding box center [317, 148] width 10 height 10
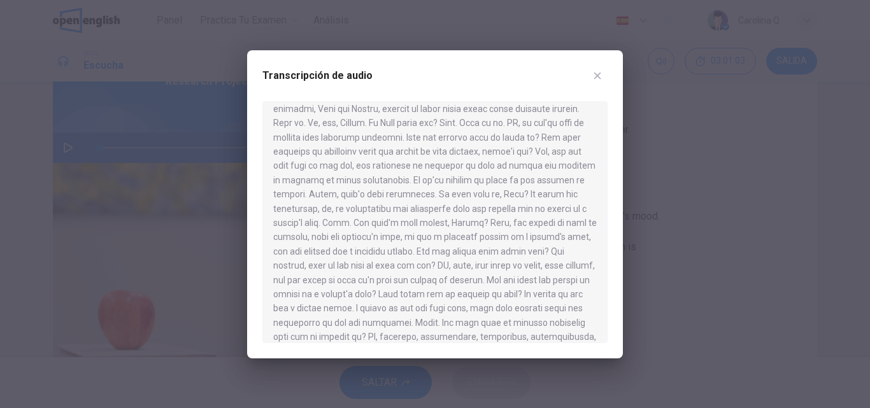
scroll to position [27, 0]
click at [597, 74] on icon "button" at bounding box center [598, 76] width 10 height 10
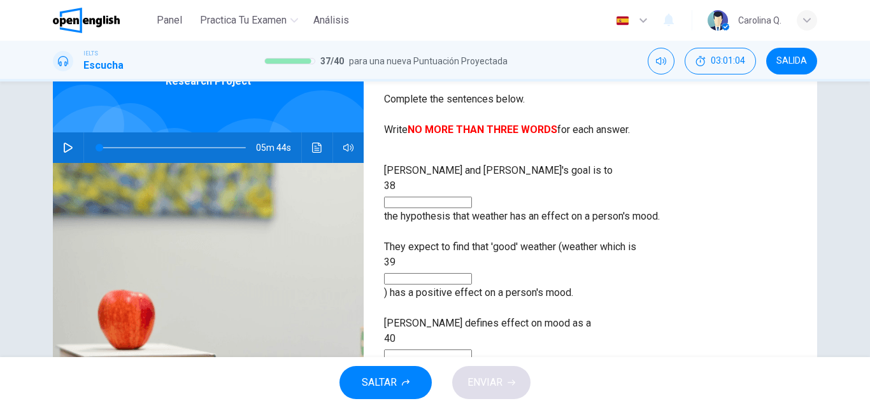
click at [594, 73] on div "IELTS Escucha 37 / 40 para una nueva Puntuación Proyectada 03:01:04 SALIDA" at bounding box center [434, 61] width 805 height 27
click at [472, 197] on input at bounding box center [428, 202] width 88 height 11
type input "*****"
click at [312, 145] on icon "Haz clic para ver la transcripción del audio" at bounding box center [317, 148] width 10 height 10
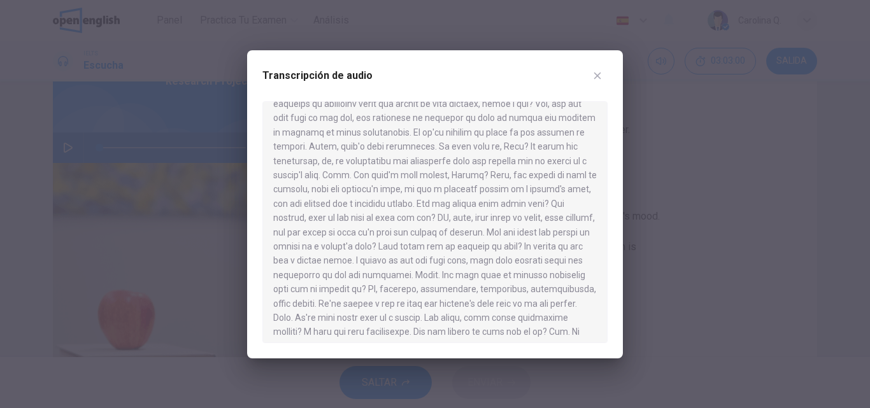
scroll to position [75, 0]
click at [600, 72] on icon "button" at bounding box center [598, 76] width 10 height 10
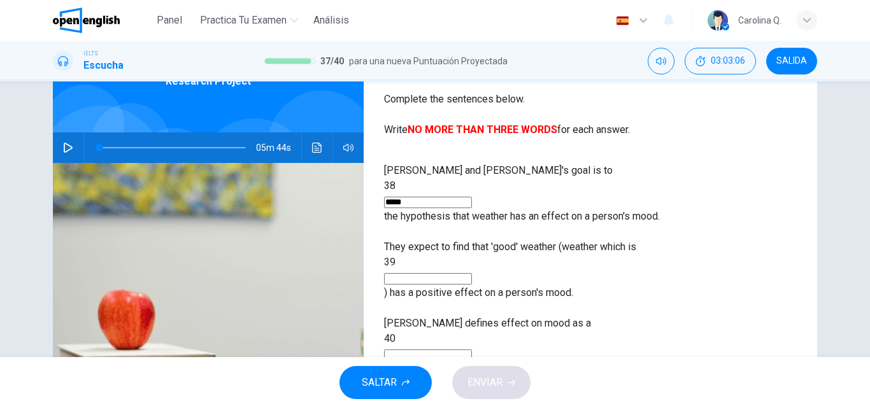
click at [450, 273] on input at bounding box center [428, 278] width 88 height 11
click at [465, 273] on input "**********" at bounding box center [428, 278] width 88 height 11
click at [471, 273] on input "**********" at bounding box center [428, 278] width 88 height 11
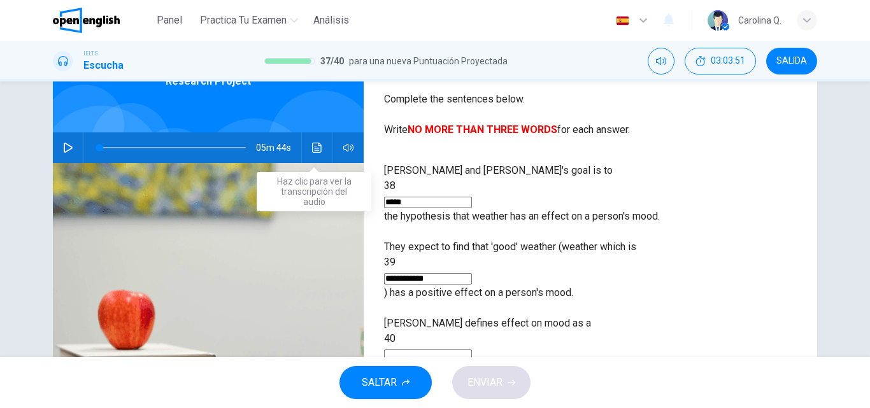
type input "**********"
click at [315, 143] on icon "Haz clic para ver la transcripción del audio" at bounding box center [317, 148] width 10 height 10
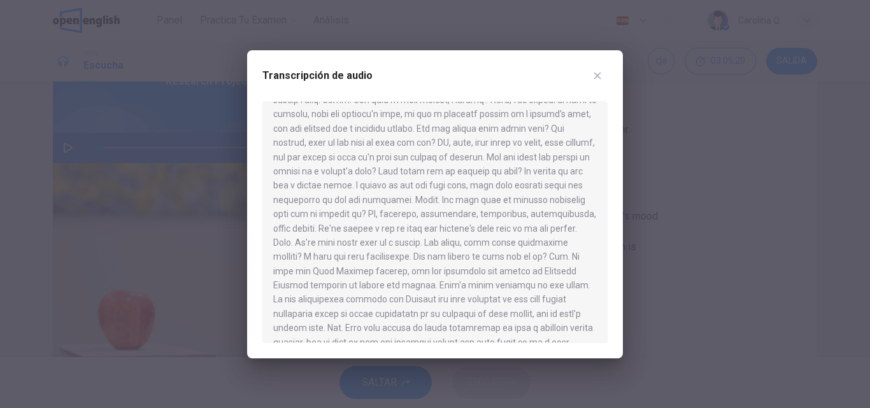
scroll to position [155, 0]
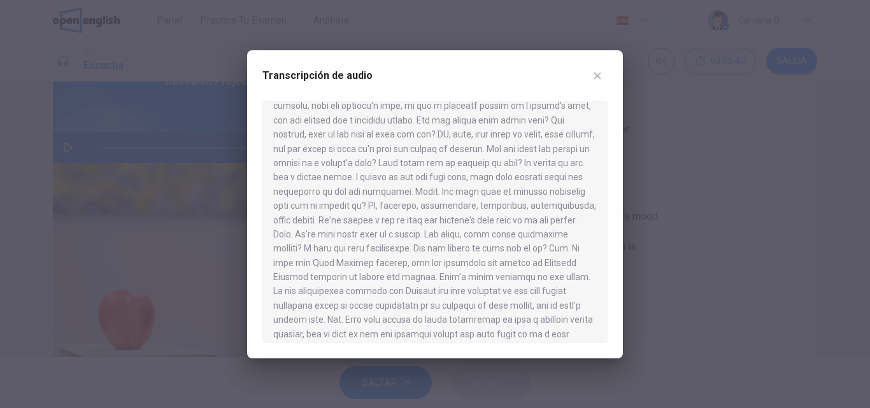
click at [596, 74] on icon "button" at bounding box center [598, 75] width 7 height 7
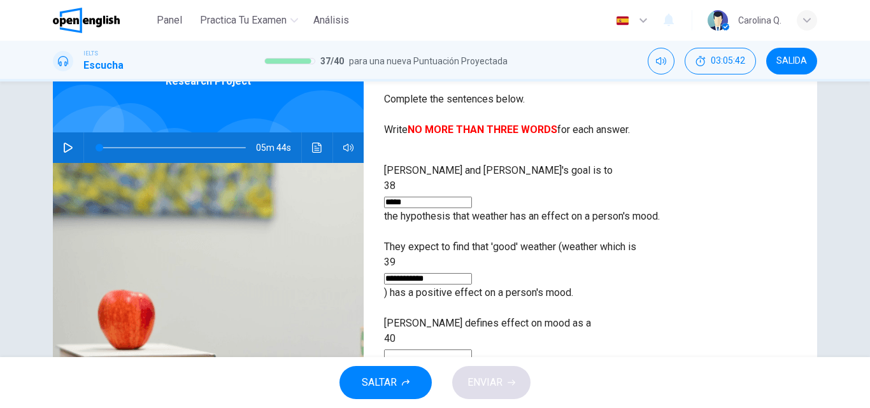
click at [472, 350] on input at bounding box center [428, 355] width 88 height 11
type input "******"
click at [490, 377] on span "ENVIAR" at bounding box center [485, 383] width 35 height 18
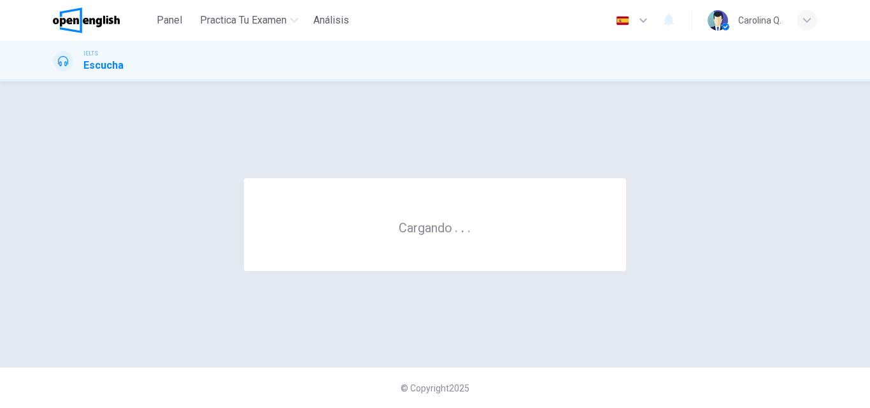
scroll to position [0, 0]
